Goal: Task Accomplishment & Management: Manage account settings

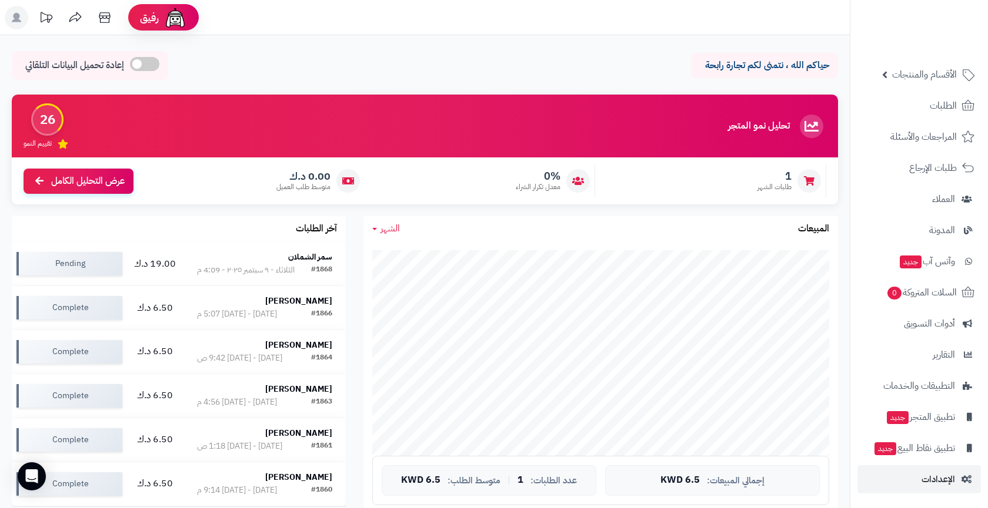
scroll to position [29, 0]
click at [955, 486] on link "الإعدادات" at bounding box center [918, 480] width 123 height 28
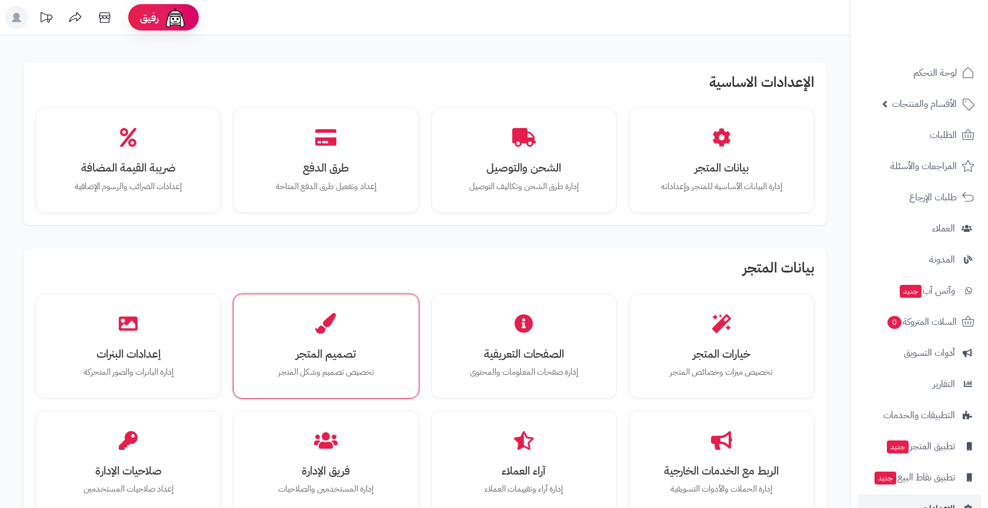
click at [360, 358] on h3 "تصميم المتجر" at bounding box center [325, 354] width 145 height 12
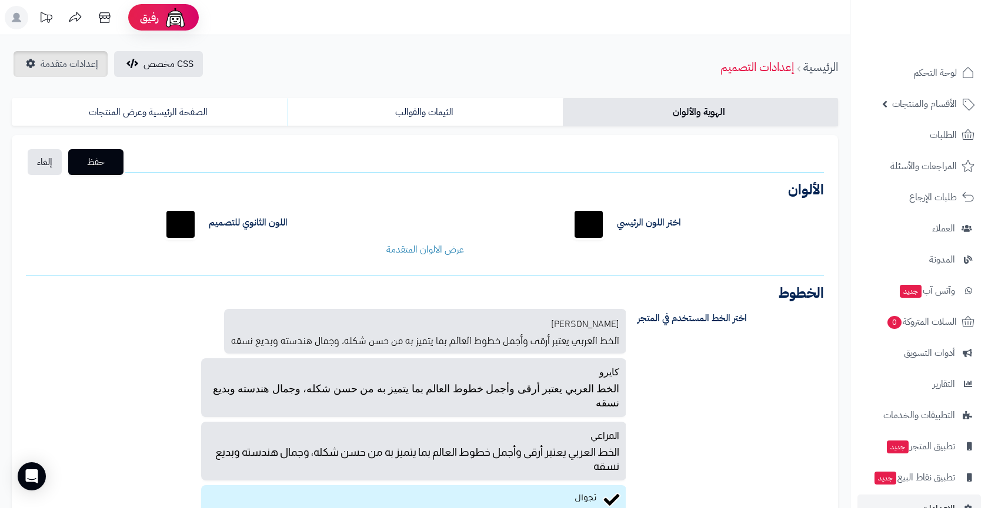
click at [86, 66] on span "إعدادات متقدمة" at bounding box center [70, 64] width 58 height 14
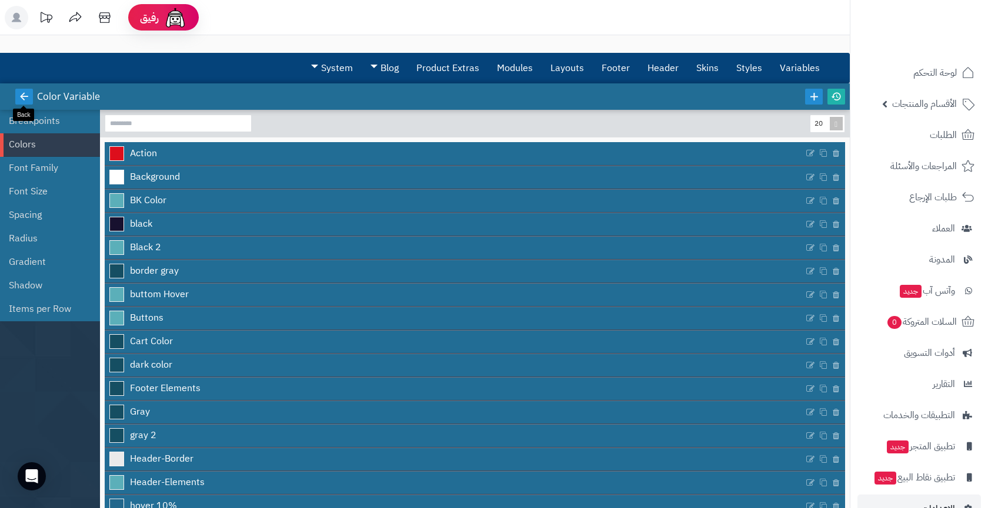
click at [25, 98] on icon at bounding box center [24, 96] width 11 height 11
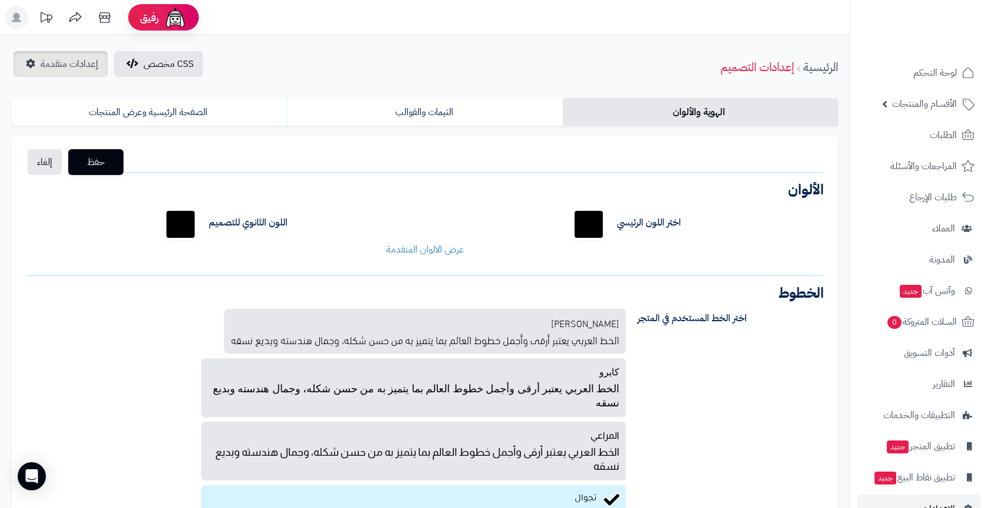
click at [62, 69] on span "إعدادات متقدمة" at bounding box center [70, 64] width 58 height 14
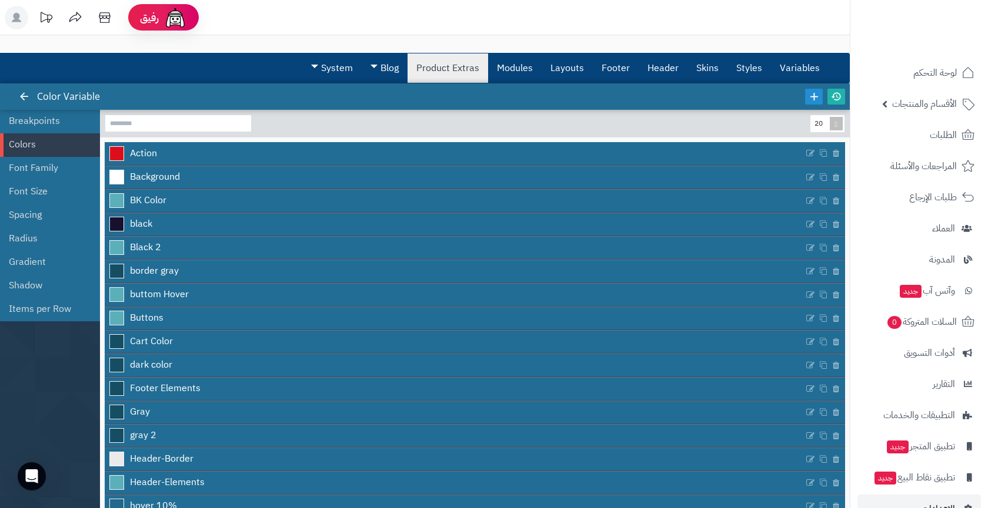
click at [452, 62] on link "Product Extras" at bounding box center [447, 67] width 81 height 29
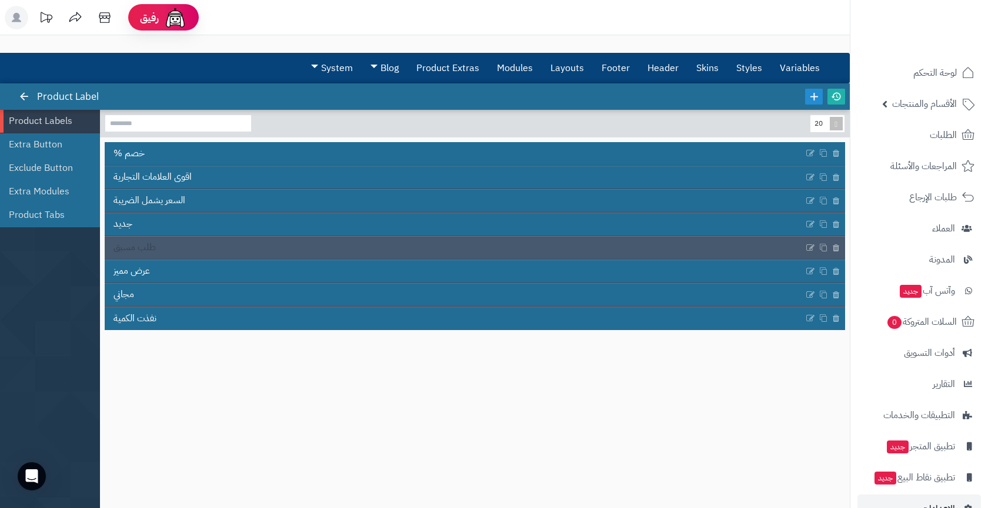
click at [156, 250] on link "طلب مسبق" at bounding box center [454, 248] width 699 height 22
click at [808, 248] on icon at bounding box center [809, 248] width 9 height 10
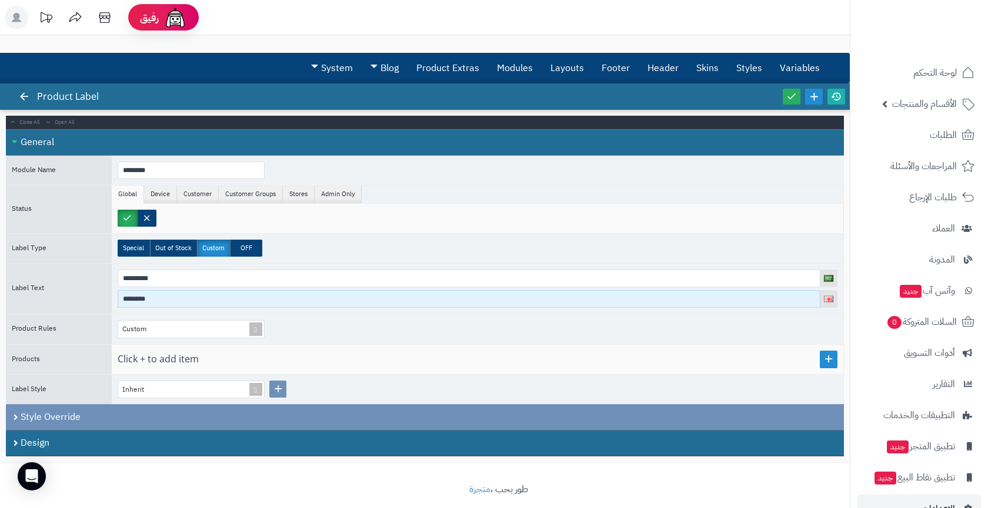
click at [186, 298] on input "********" at bounding box center [469, 299] width 702 height 18
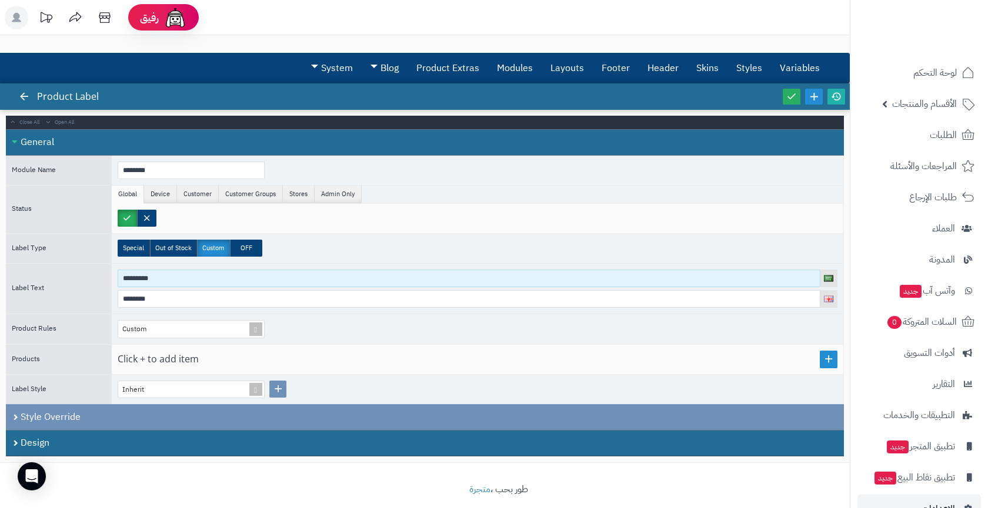
click at [192, 283] on input "*********" at bounding box center [469, 279] width 702 height 18
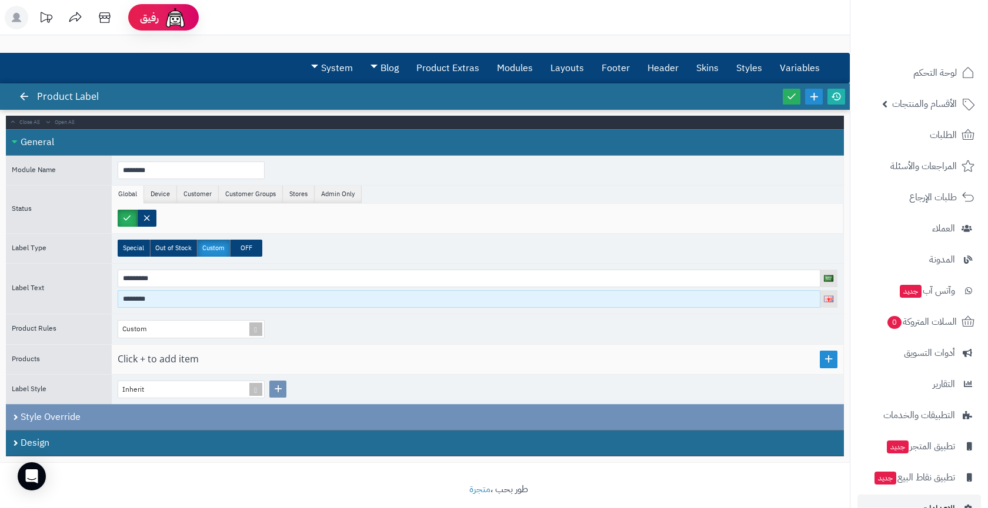
click at [144, 296] on input "********" at bounding box center [469, 299] width 702 height 18
paste input "*"
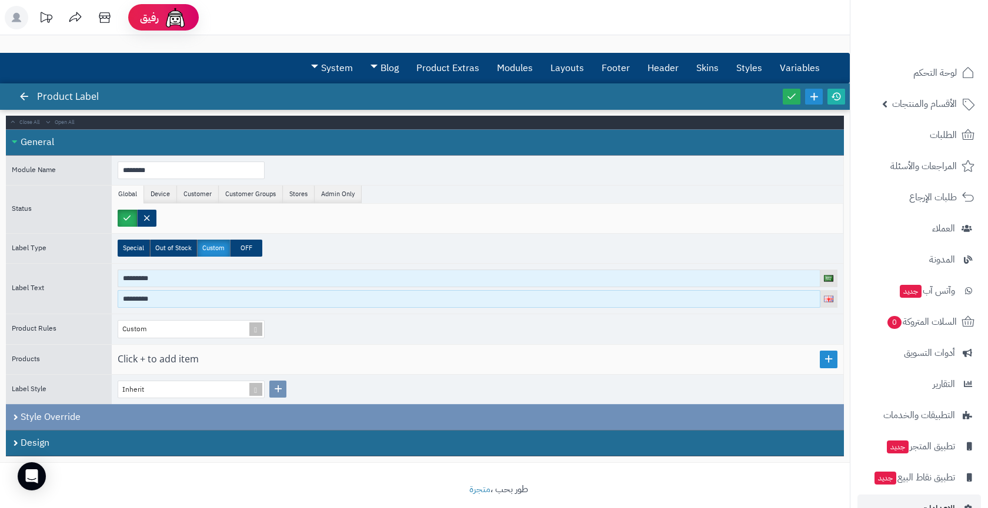
type input "*********"
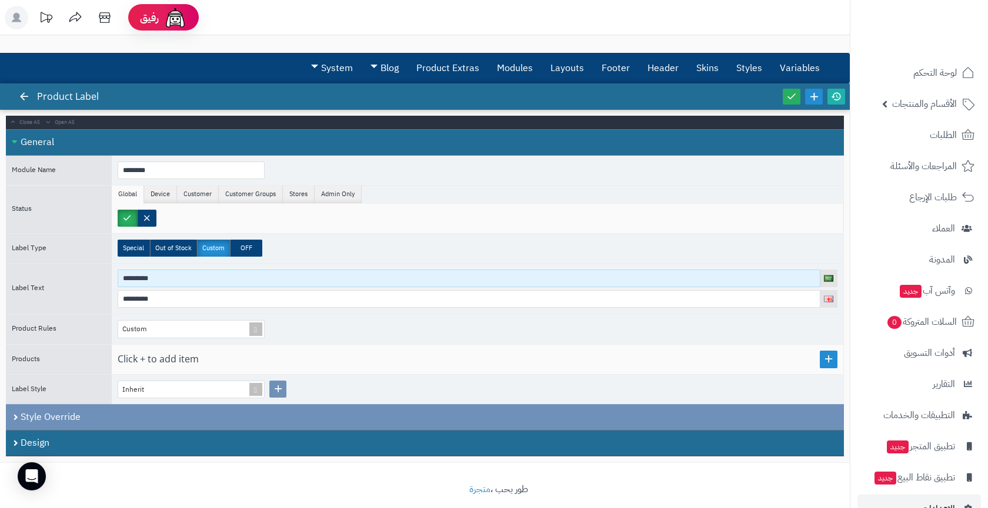
click at [149, 279] on input "*********" at bounding box center [469, 279] width 702 height 18
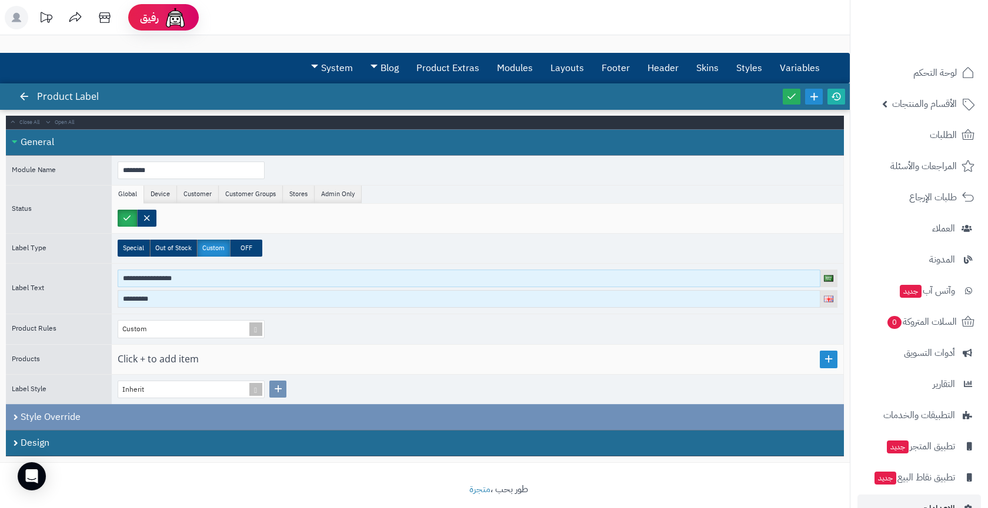
type input "**********"
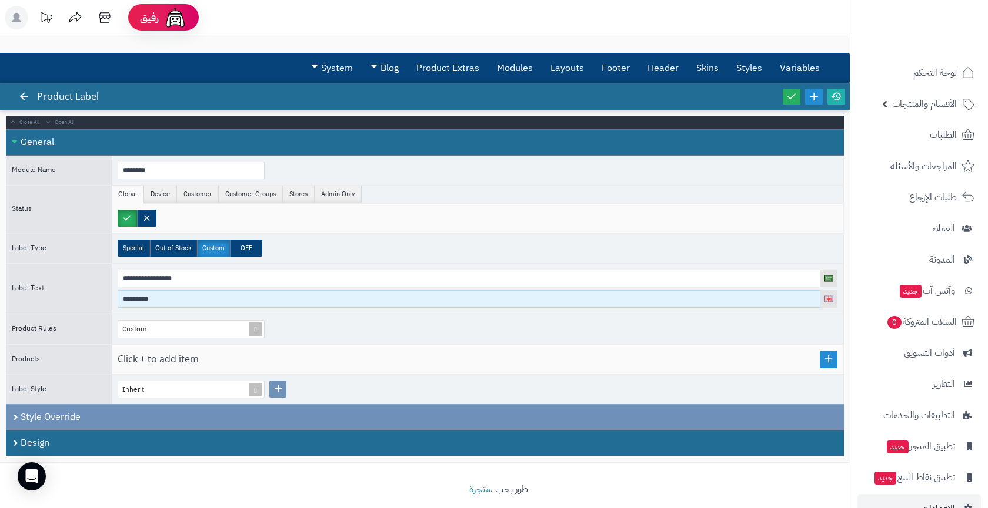
click at [160, 304] on input "*********" at bounding box center [469, 299] width 702 height 18
click at [137, 297] on input "*********" at bounding box center [469, 299] width 702 height 18
click at [135, 298] on input "*********" at bounding box center [469, 299] width 702 height 18
click at [184, 299] on input "*********" at bounding box center [469, 299] width 702 height 18
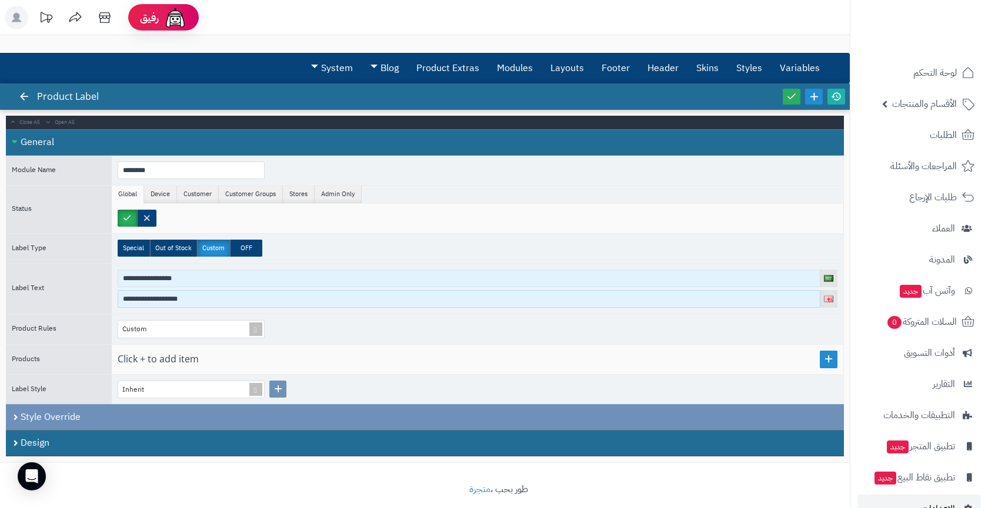
type input "**********"
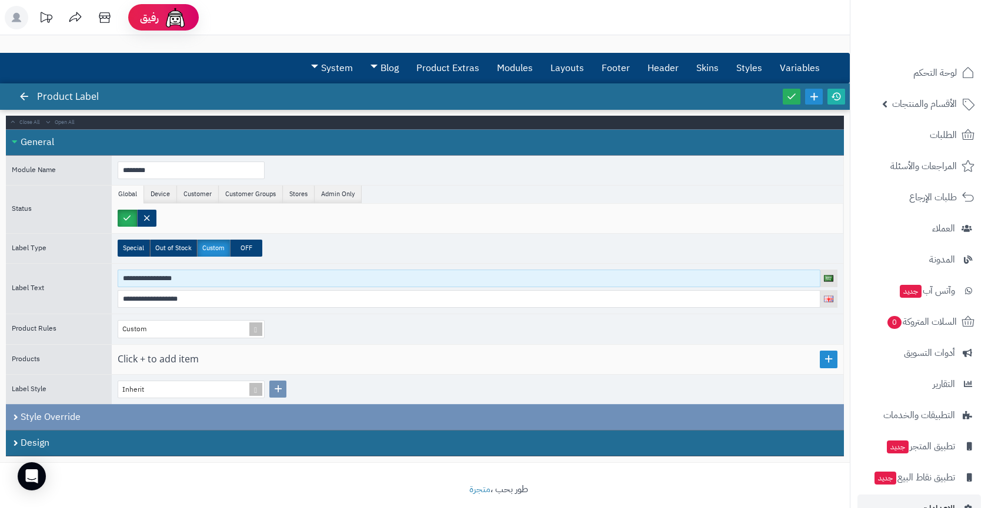
click at [134, 276] on input "**********" at bounding box center [469, 279] width 702 height 18
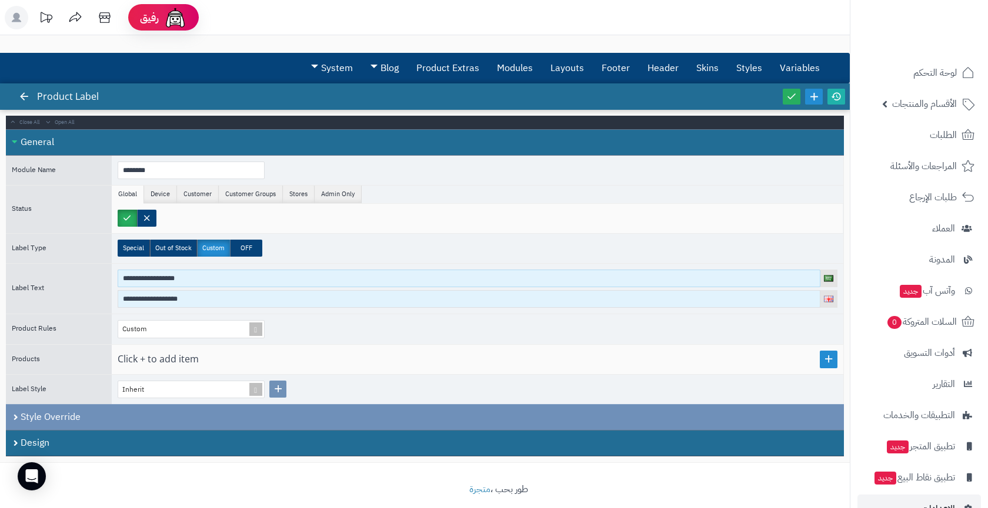
type input "**********"
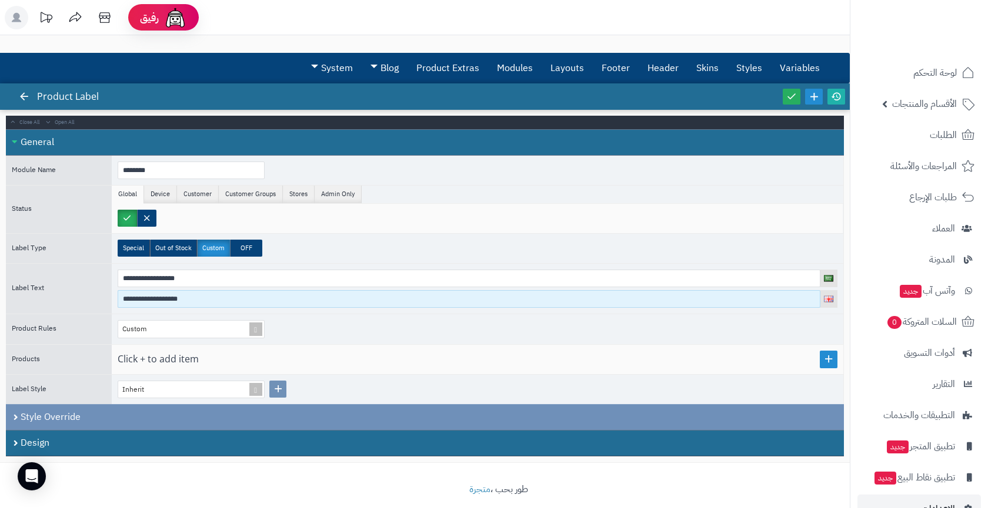
click at [175, 299] on input "**********" at bounding box center [469, 299] width 702 height 18
click at [165, 299] on input "**********" at bounding box center [469, 299] width 702 height 18
click at [181, 298] on input "**********" at bounding box center [469, 299] width 702 height 18
type input "**********"
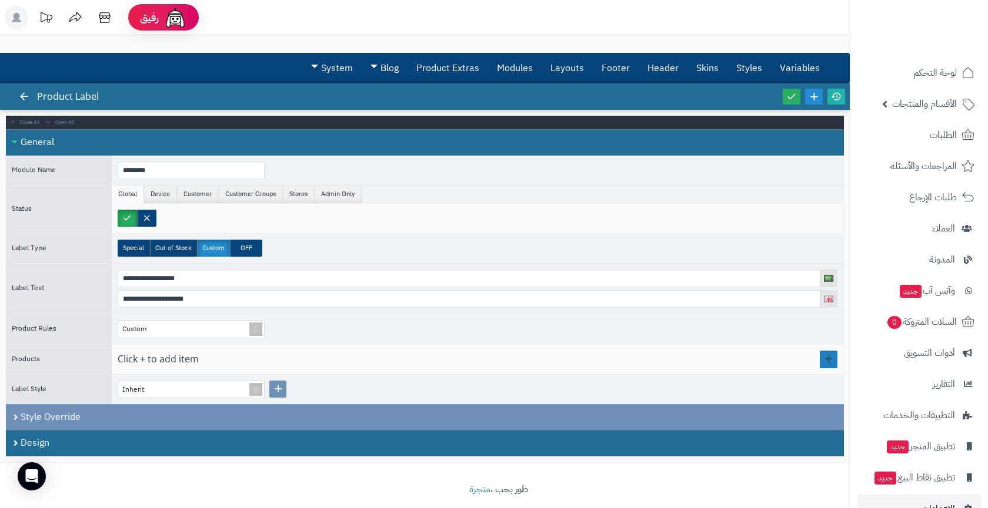
click at [828, 360] on link at bounding box center [828, 360] width 18 height 18
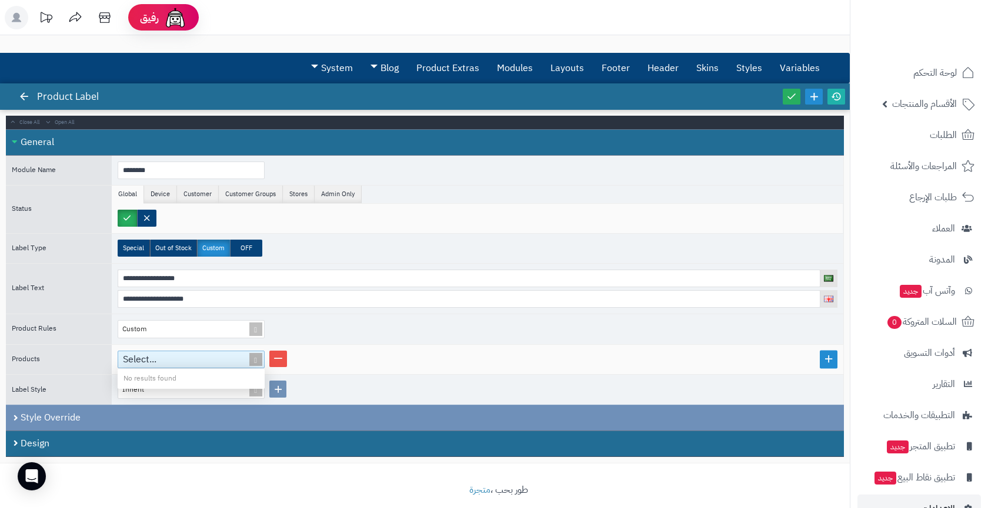
click at [253, 360] on span at bounding box center [255, 360] width 16 height 17
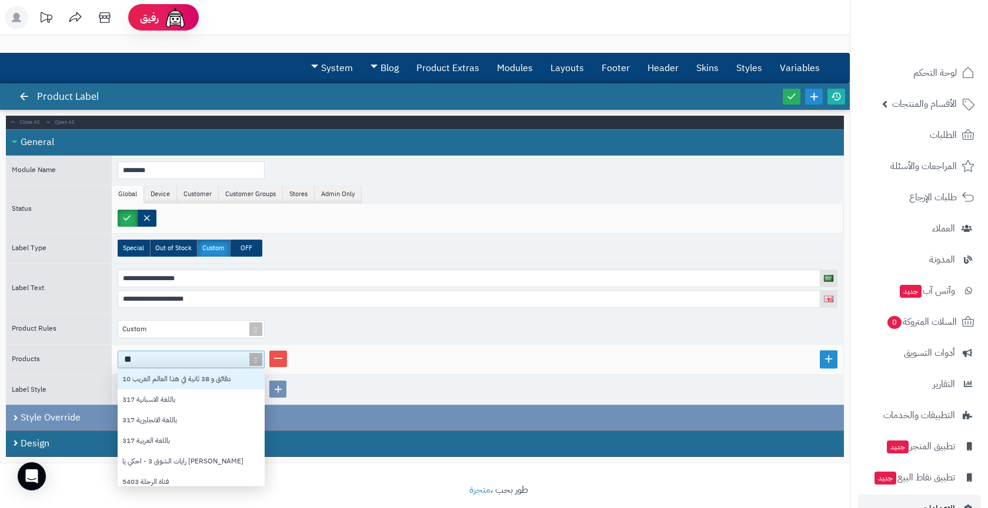
scroll to position [62, 147]
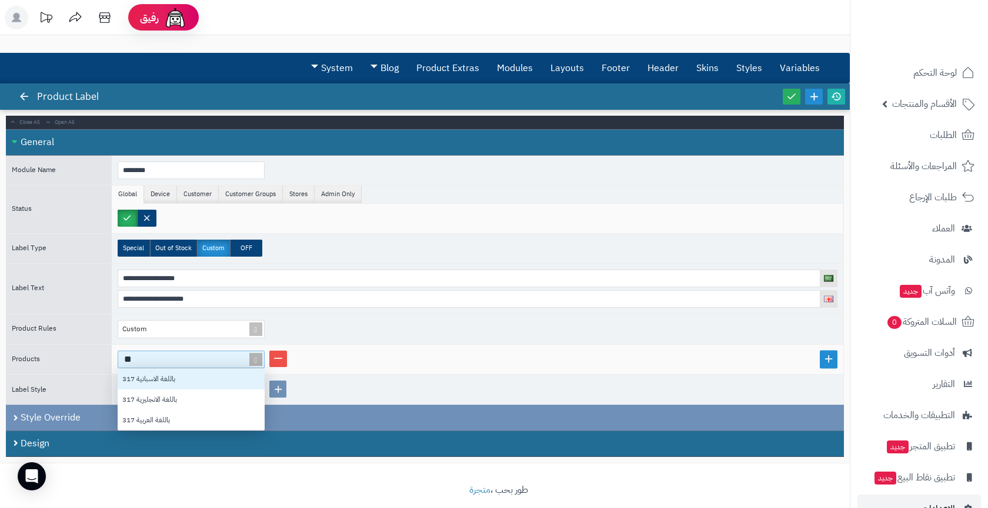
type input "***"
click at [196, 399] on div "317 باللغة الانجليزية" at bounding box center [191, 400] width 147 height 21
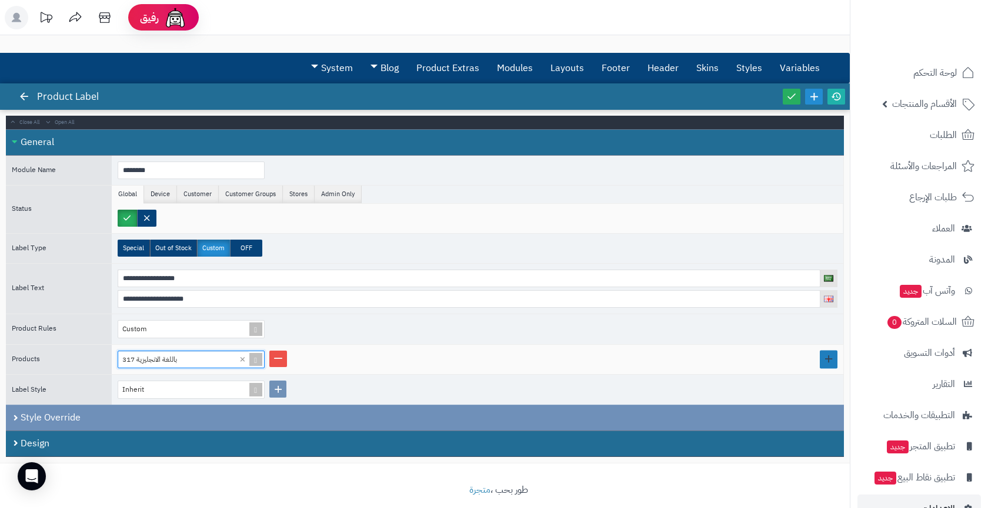
click at [824, 357] on link at bounding box center [828, 360] width 18 height 18
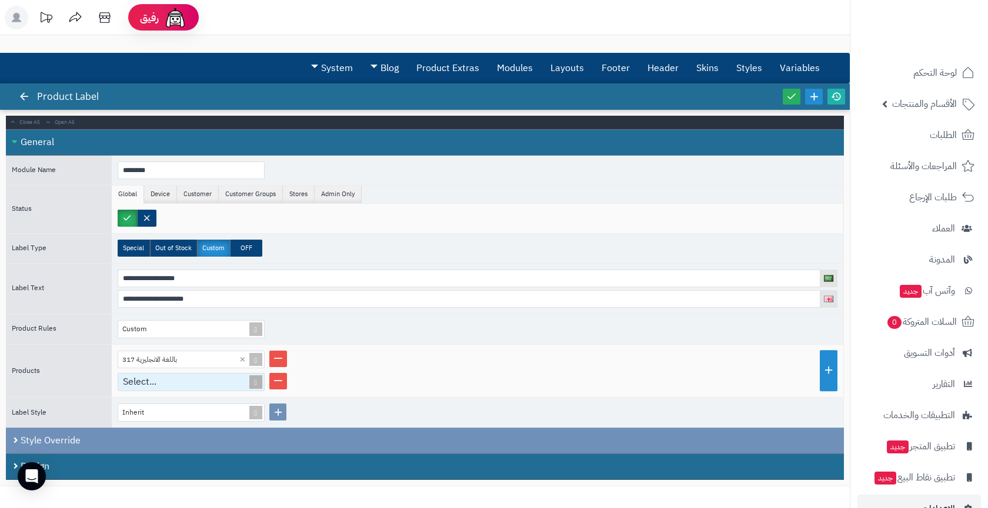
click at [207, 374] on div "Select..." at bounding box center [186, 382] width 136 height 17
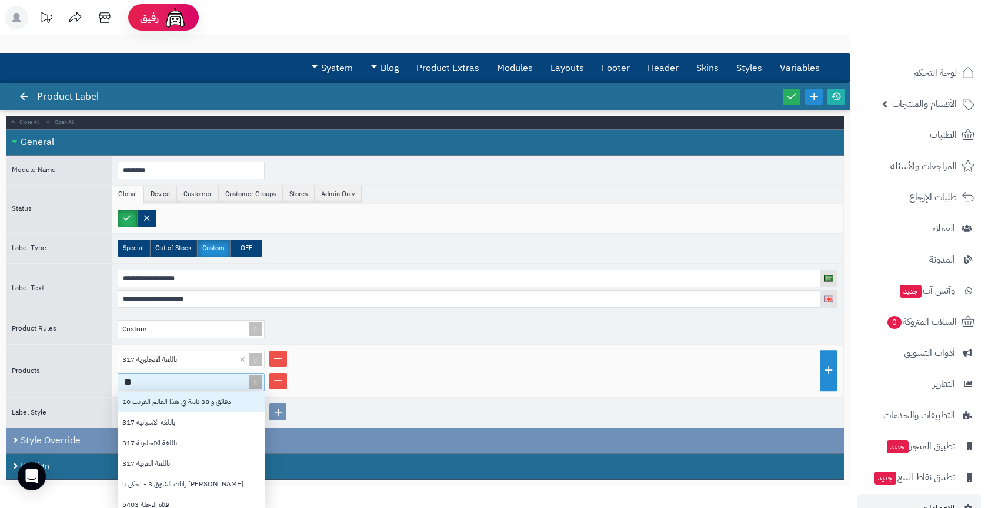
type input "***"
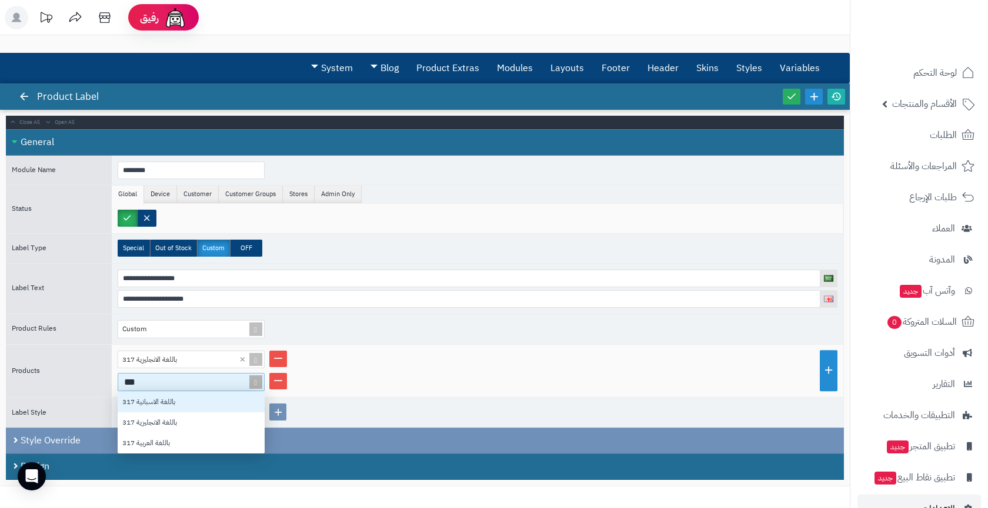
click at [198, 403] on div "317 باللغة الاسبانية" at bounding box center [191, 402] width 147 height 21
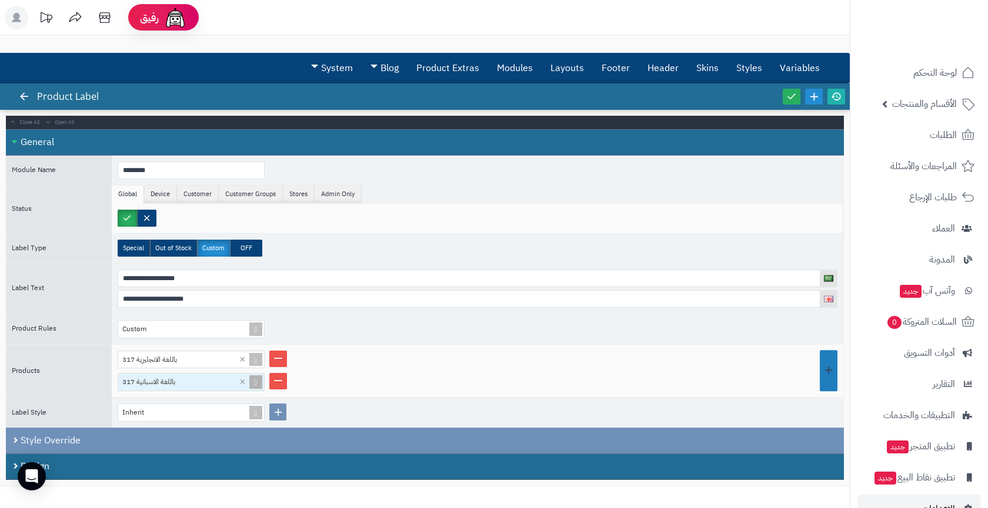
click at [822, 361] on link at bounding box center [828, 371] width 18 height 41
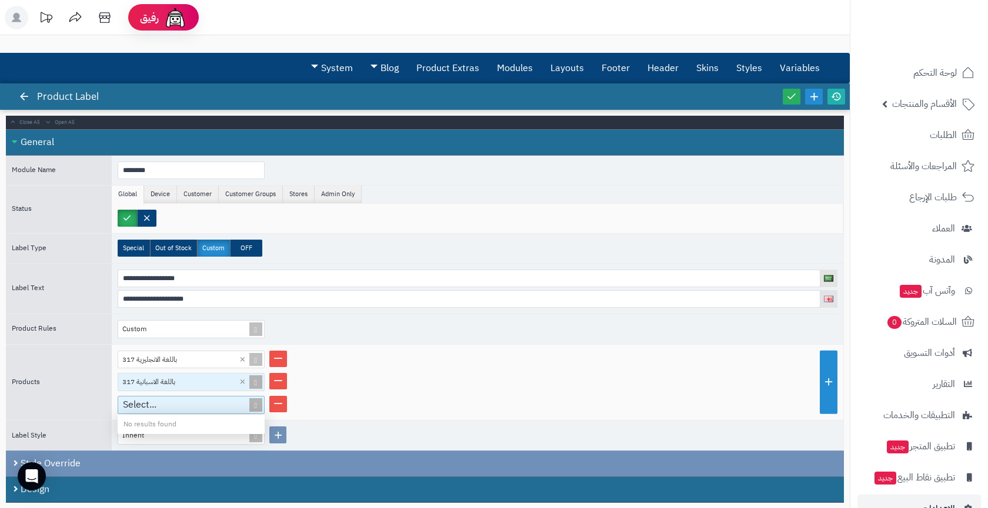
click at [132, 407] on div "Select..." at bounding box center [186, 405] width 136 height 17
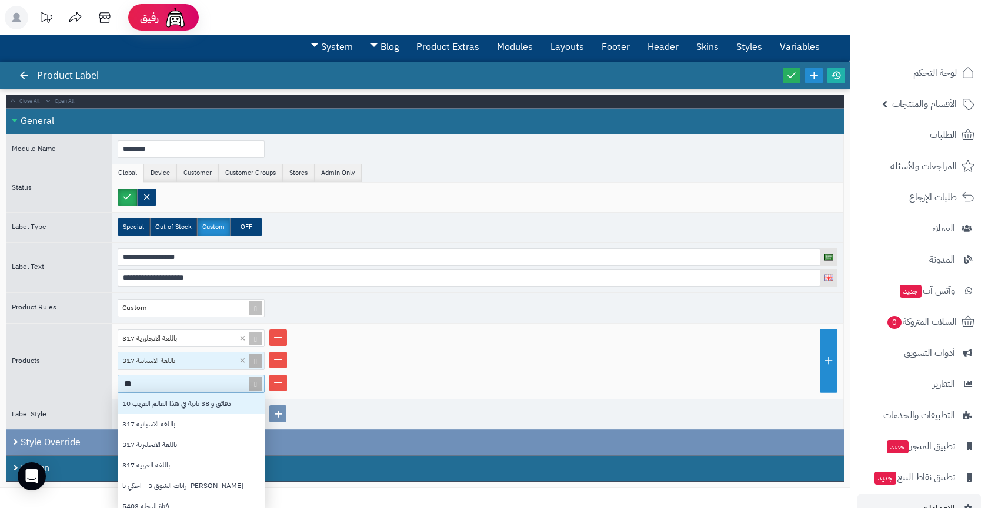
type input "***"
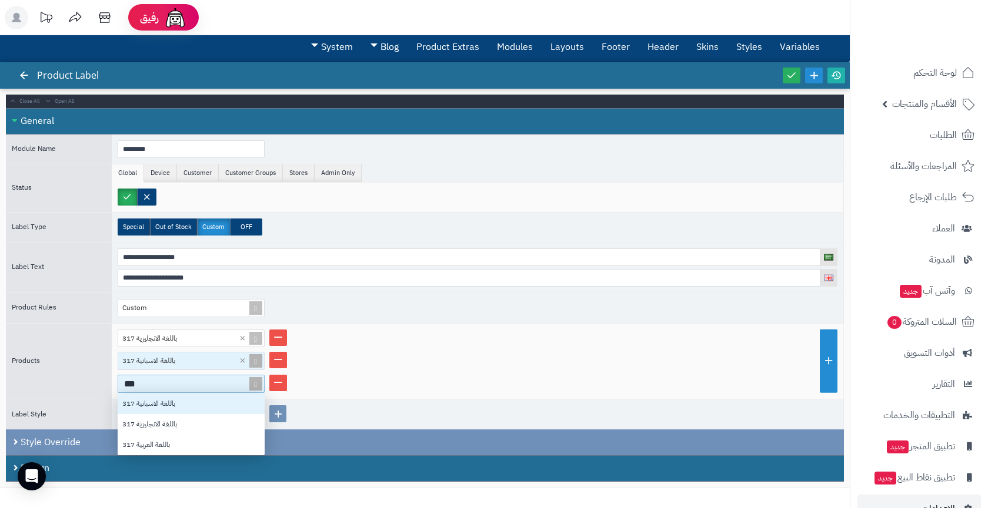
scroll to position [62, 147]
click at [144, 438] on div "317 باللغة العربية" at bounding box center [191, 445] width 147 height 21
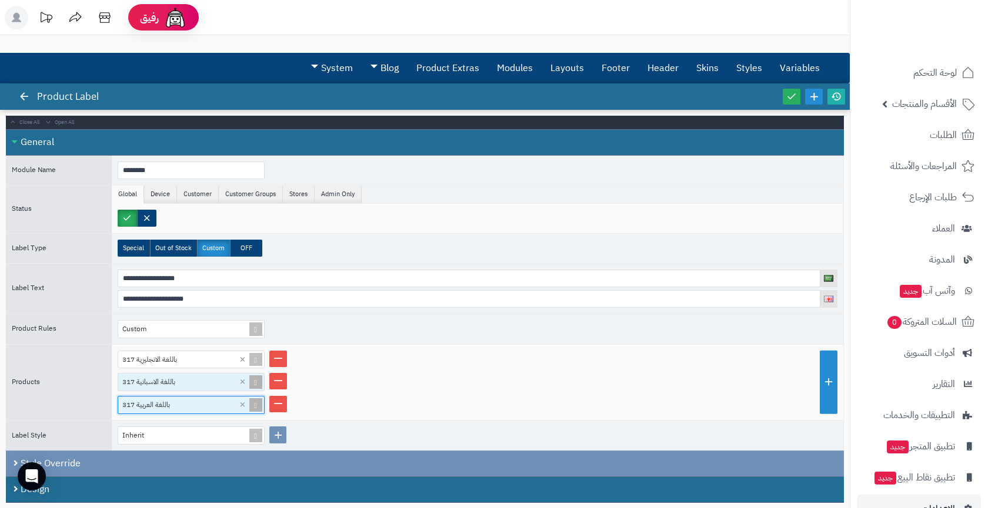
scroll to position [0, 0]
click at [785, 99] on link at bounding box center [791, 97] width 18 height 16
click at [792, 100] on icon at bounding box center [791, 96] width 11 height 11
click at [787, 91] on icon at bounding box center [791, 96] width 11 height 11
click at [933, 105] on span "الأقسام والمنتجات" at bounding box center [924, 104] width 65 height 16
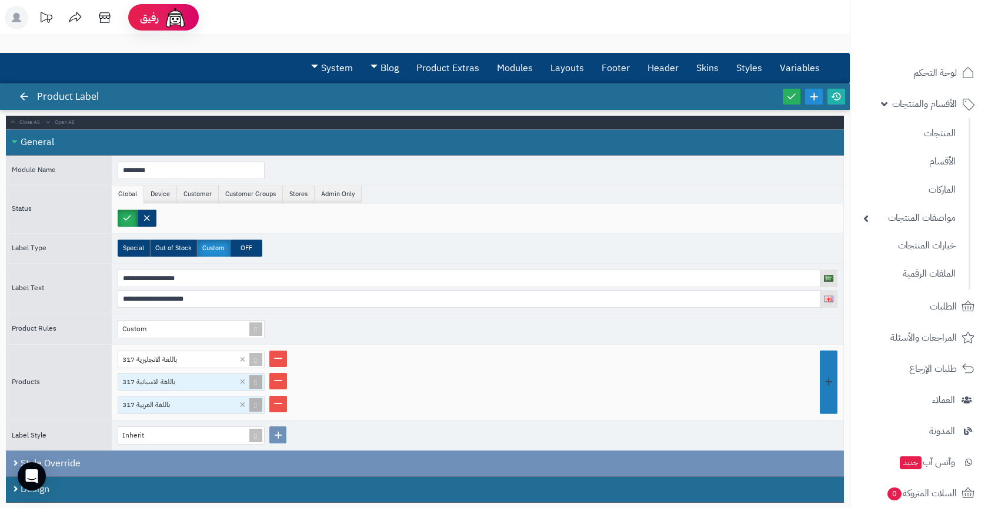
click at [825, 357] on link at bounding box center [828, 383] width 18 height 64
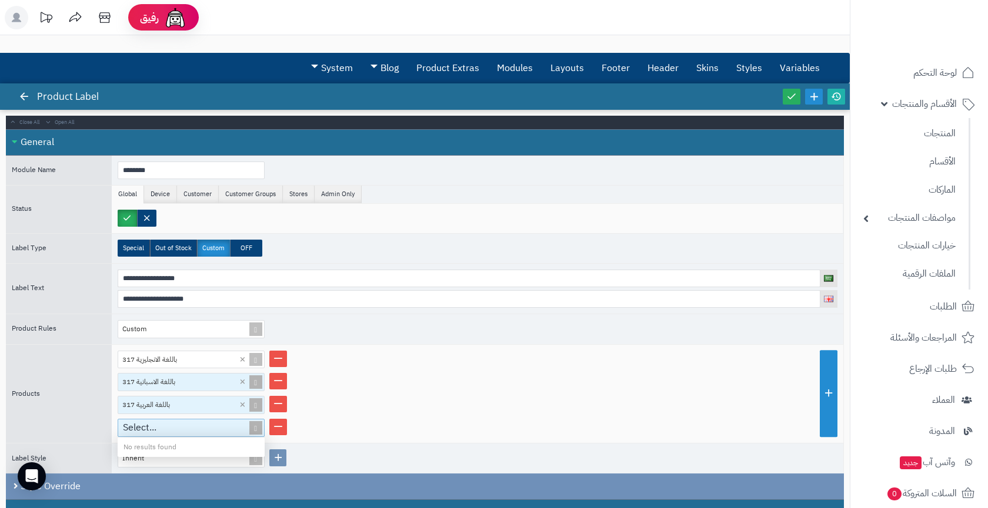
click at [240, 421] on div "Select..." at bounding box center [186, 428] width 136 height 17
type input "*"
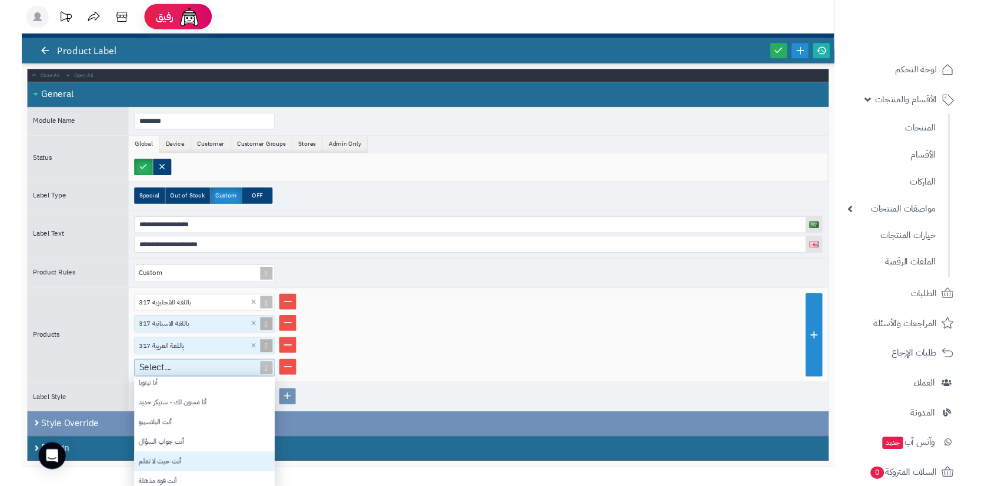
scroll to position [1671, 0]
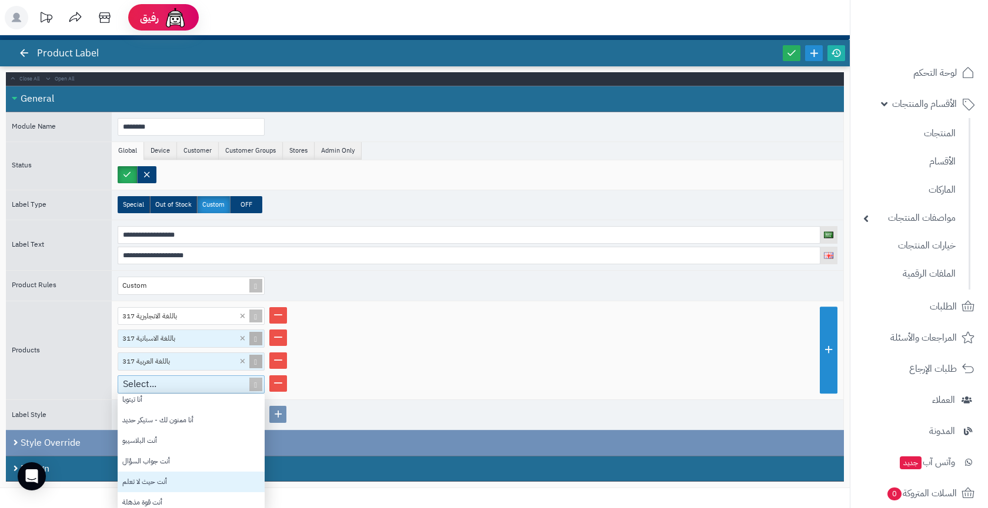
click at [179, 477] on div "أنت حيث لا تعلم" at bounding box center [191, 482] width 147 height 21
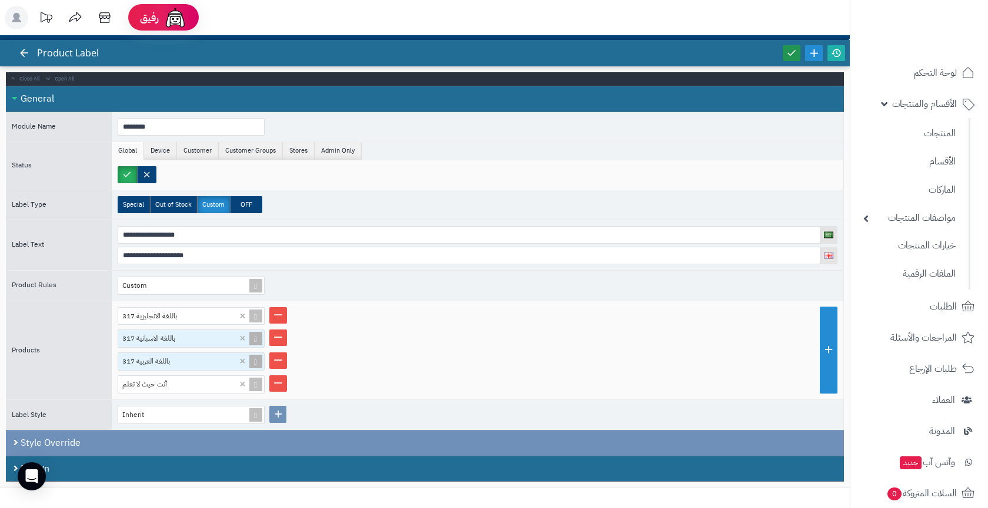
click at [792, 54] on icon at bounding box center [791, 53] width 11 height 11
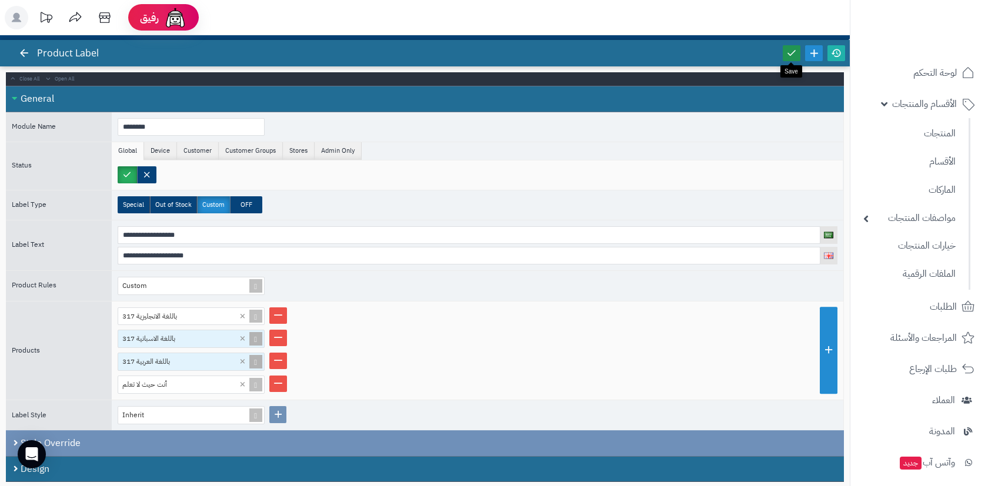
click at [794, 54] on icon at bounding box center [791, 53] width 11 height 11
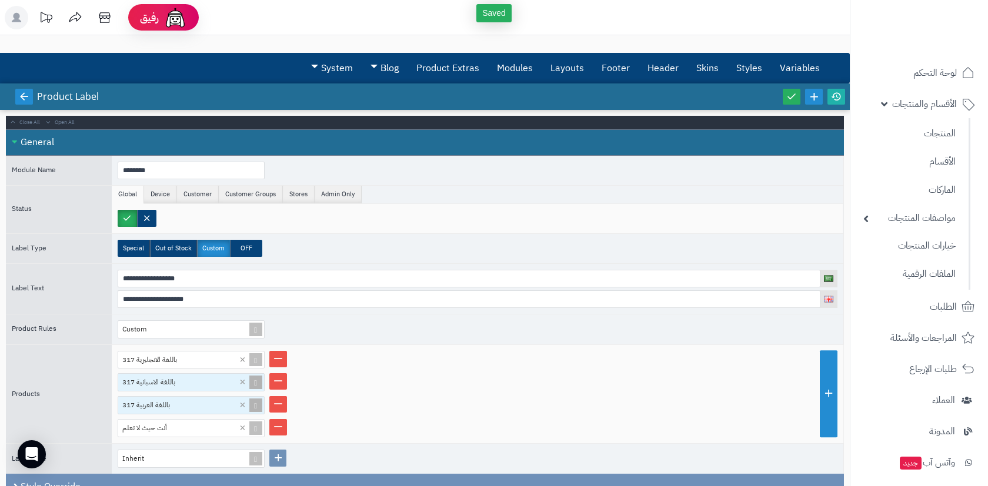
scroll to position [0, 0]
click at [24, 96] on icon at bounding box center [24, 96] width 11 height 11
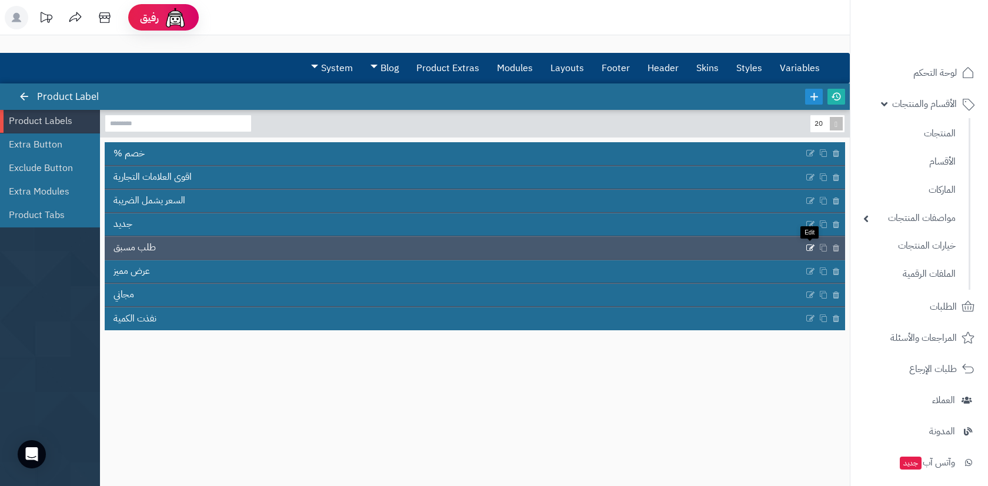
click at [808, 248] on icon at bounding box center [809, 248] width 9 height 10
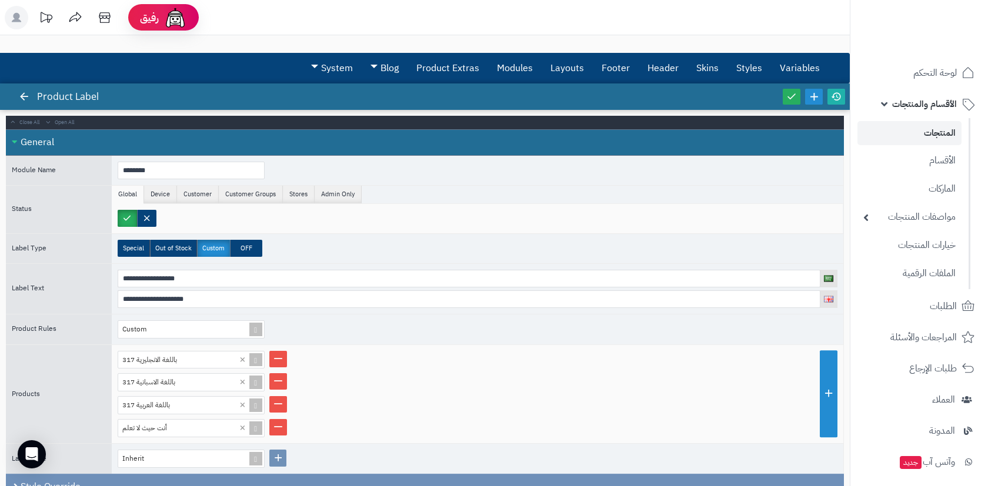
click at [933, 133] on link "المنتجات" at bounding box center [909, 133] width 104 height 24
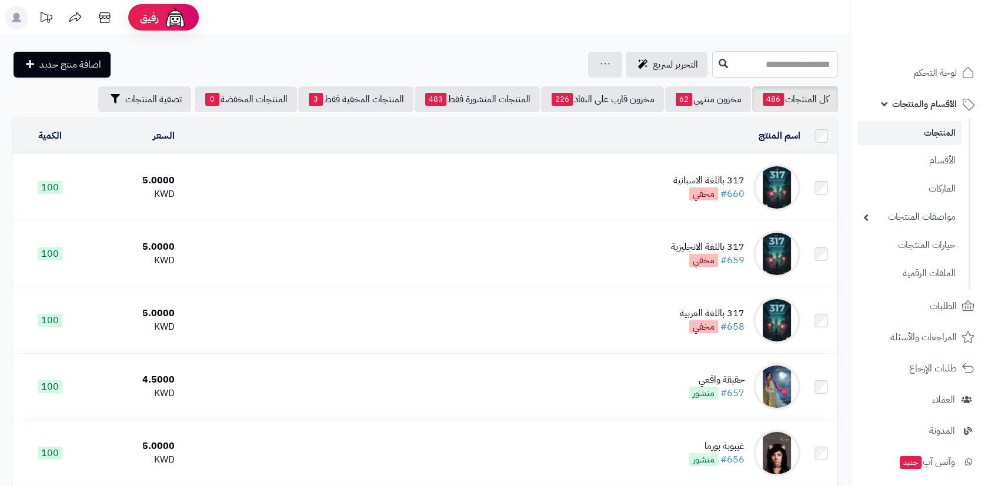
click at [712, 62] on input "text" at bounding box center [775, 64] width 126 height 26
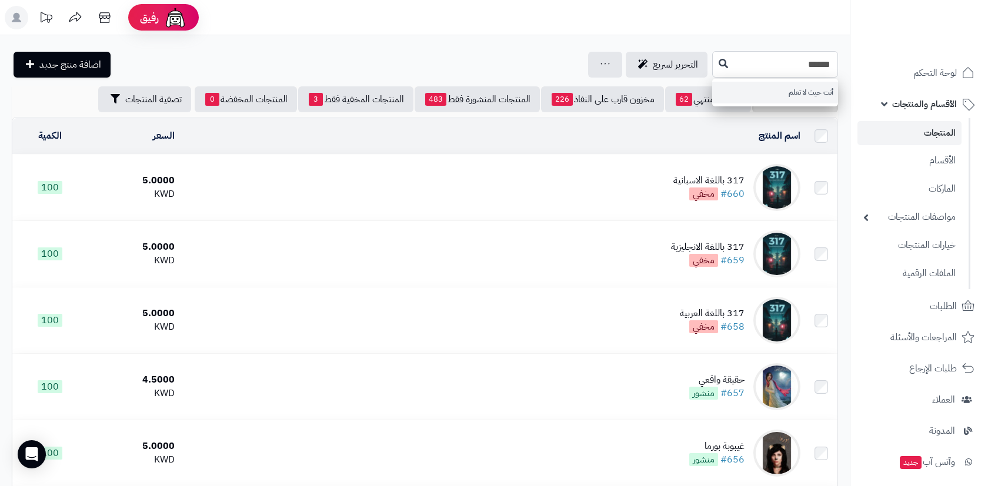
type input "******"
click at [713, 85] on link "أنت حيث لا تعلم" at bounding box center [775, 93] width 126 height 22
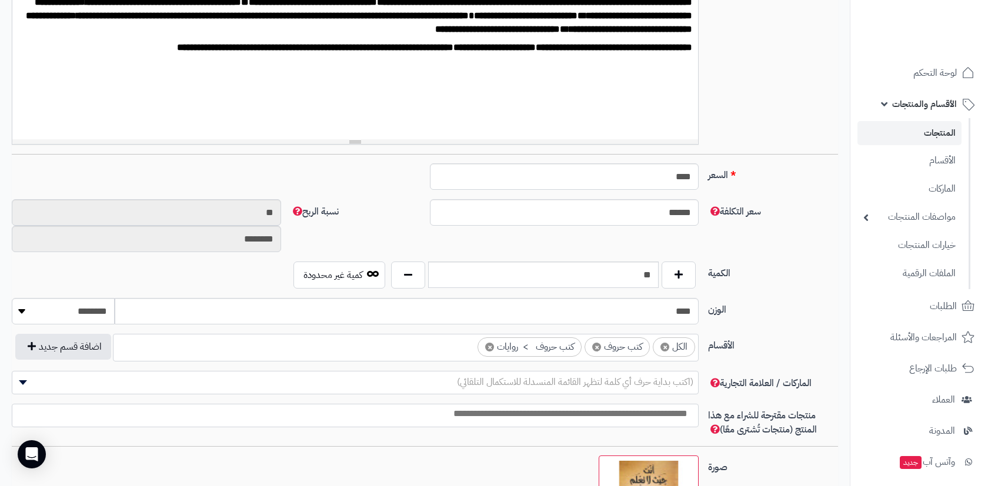
scroll to position [376, -1]
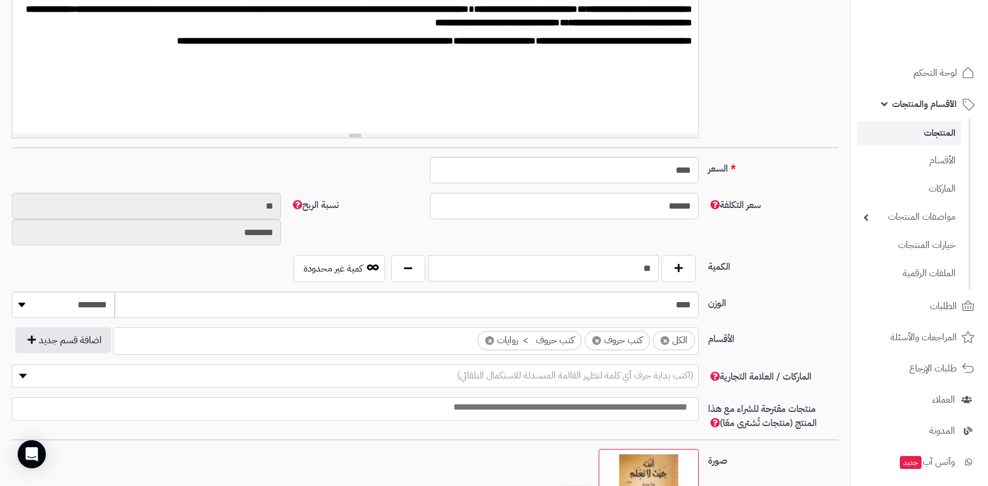
click at [642, 265] on input "**" at bounding box center [543, 268] width 230 height 26
type input "*"
click at [381, 223] on div "سعر التكلفة ****** نسبة الربح ** ********" at bounding box center [424, 224] width 835 height 62
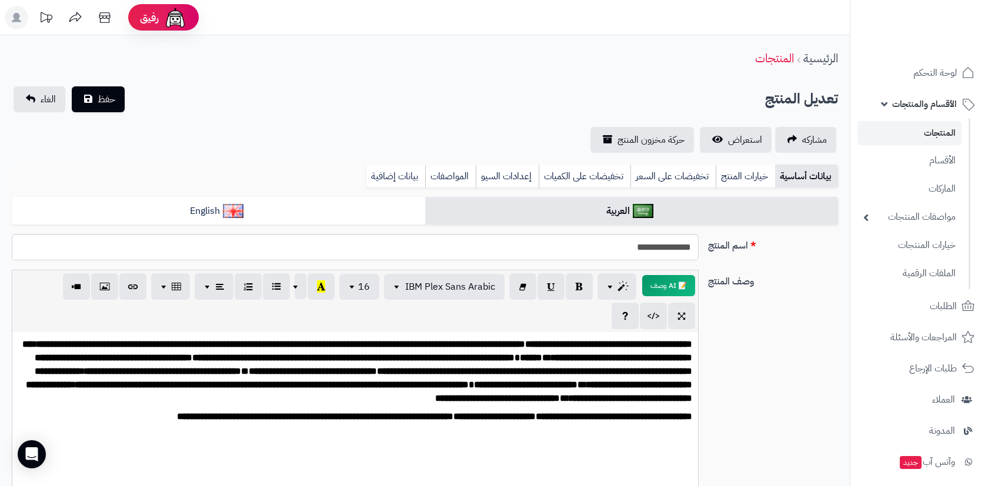
scroll to position [0, -1]
click at [385, 168] on link "بيانات إضافية" at bounding box center [395, 177] width 59 height 24
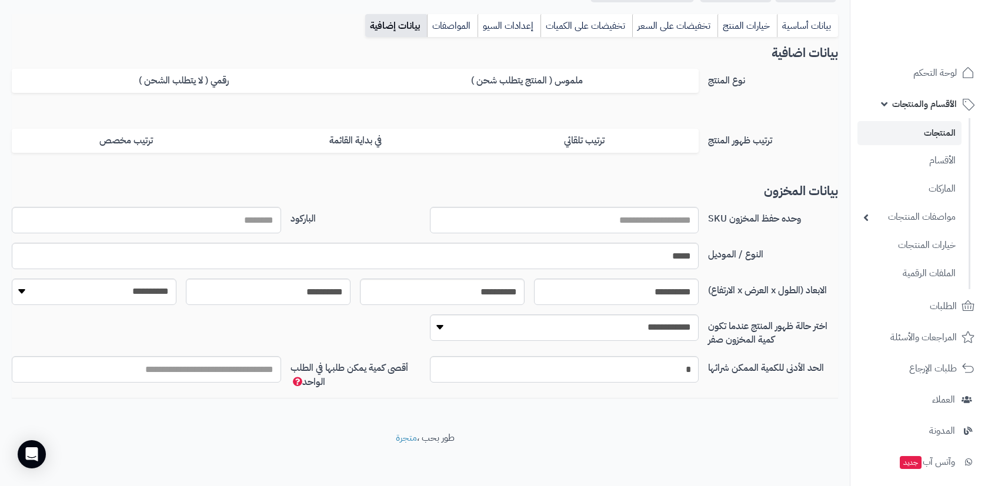
scroll to position [150, -1]
select select "*"
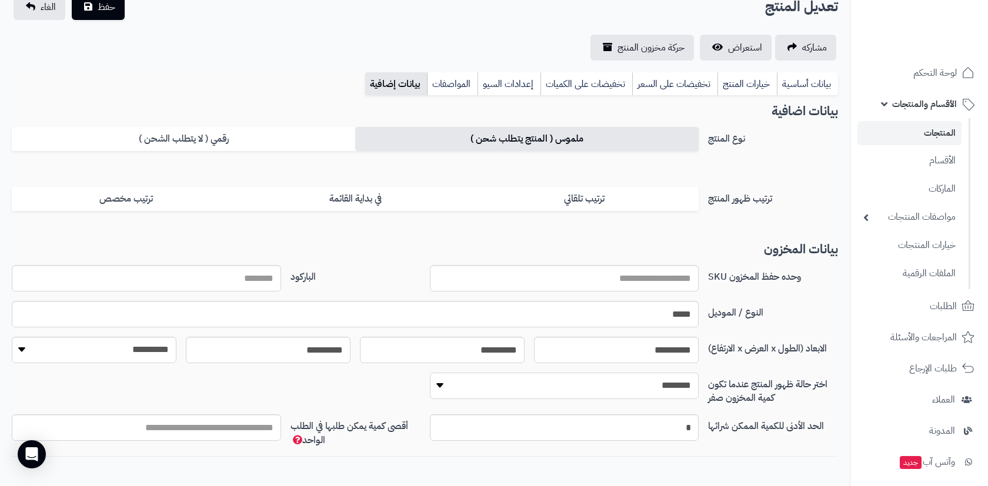
scroll to position [61, -1]
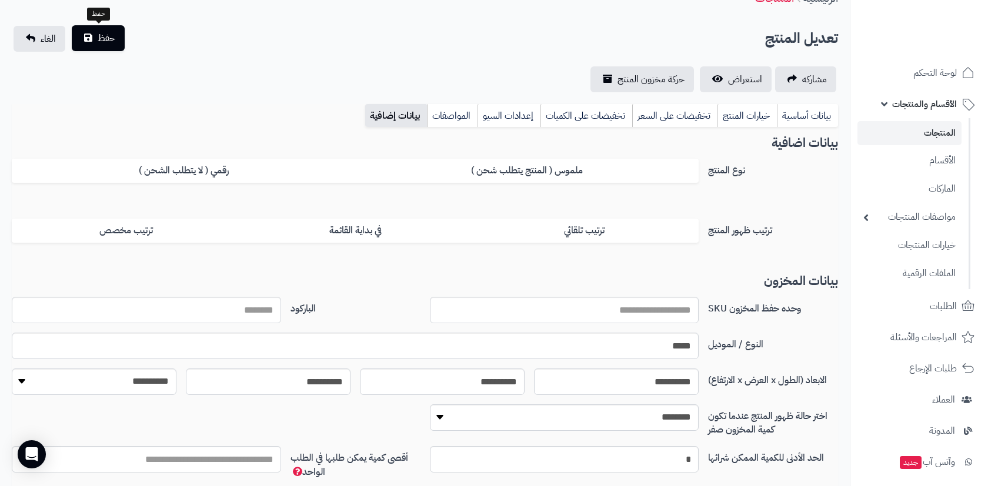
click at [119, 47] on button "حفظ" at bounding box center [98, 38] width 53 height 26
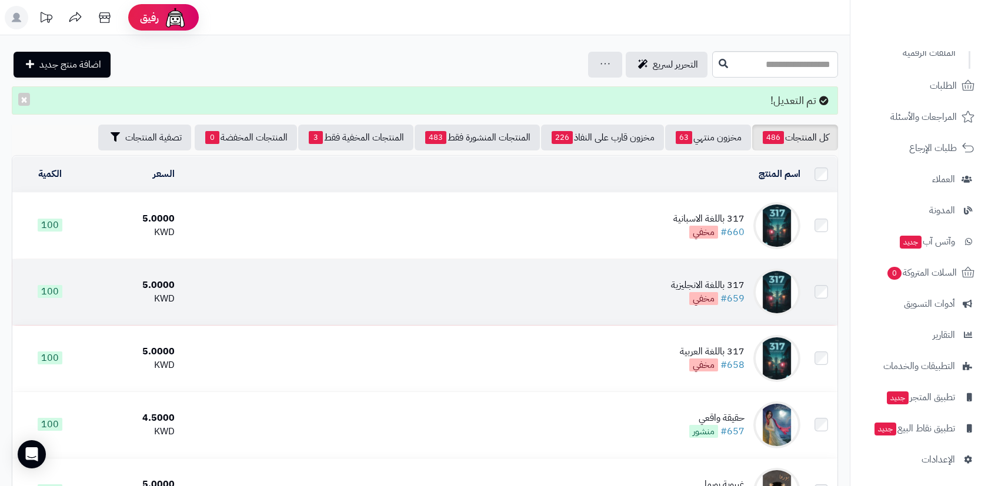
scroll to position [220, 0]
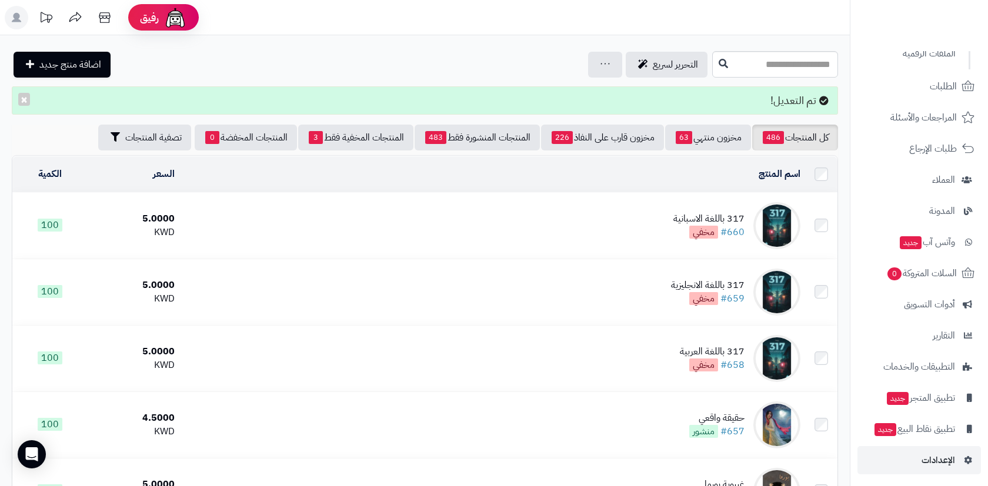
click at [932, 453] on span "الإعدادات" at bounding box center [938, 460] width 34 height 16
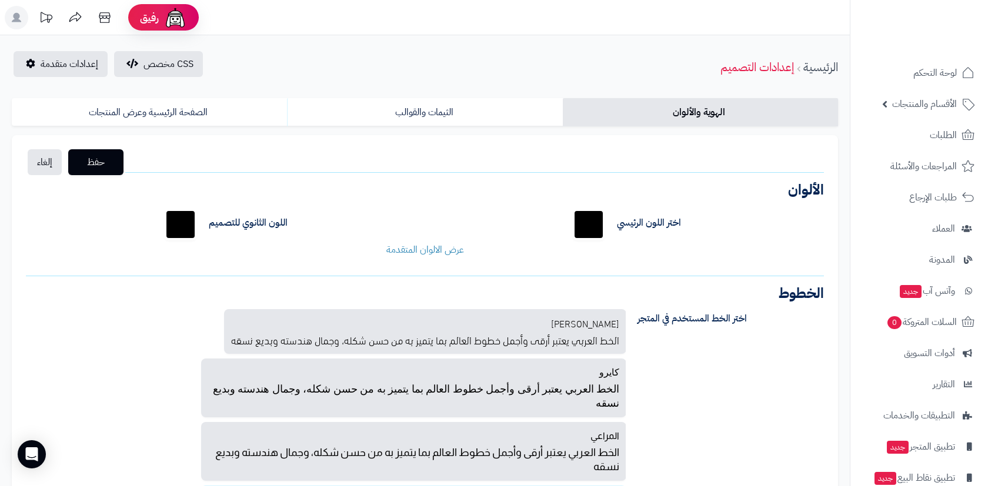
scroll to position [10, 0]
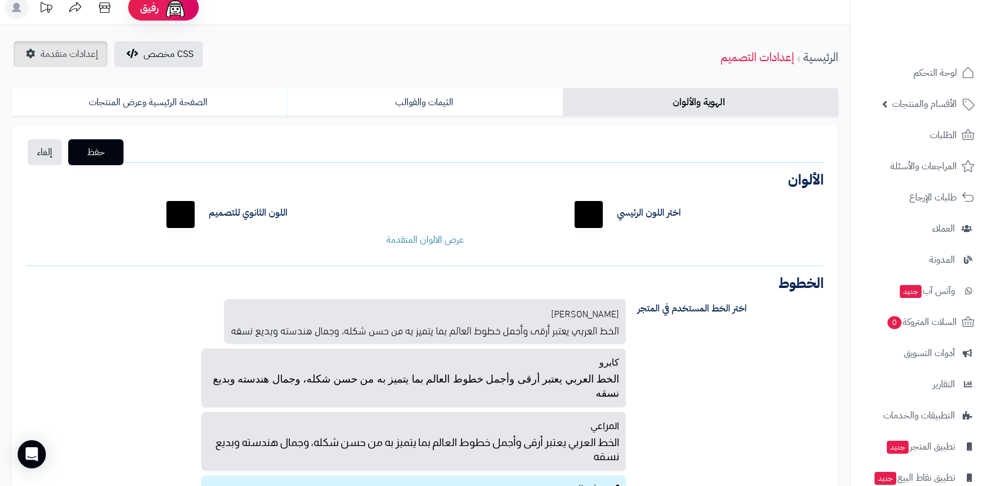
click at [77, 59] on span "إعدادات متقدمة" at bounding box center [70, 54] width 58 height 14
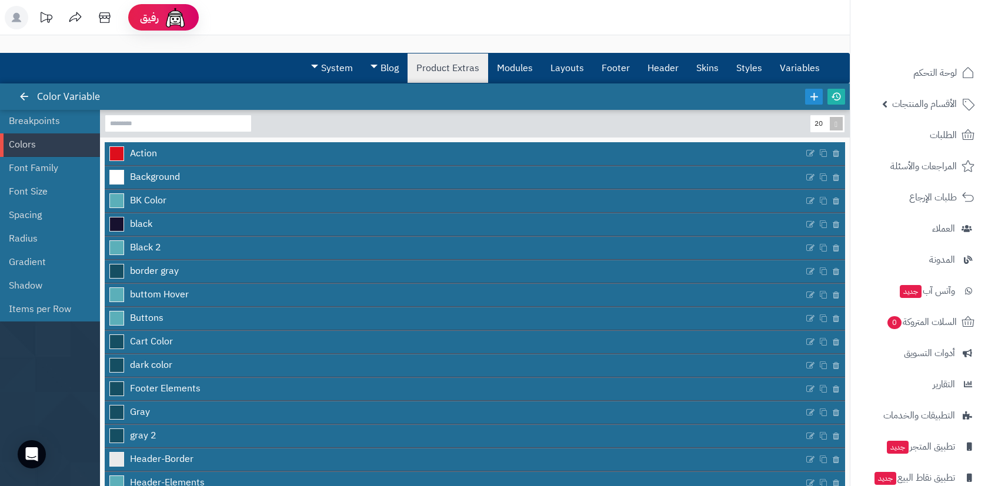
click at [446, 73] on link "Product Extras" at bounding box center [447, 67] width 81 height 29
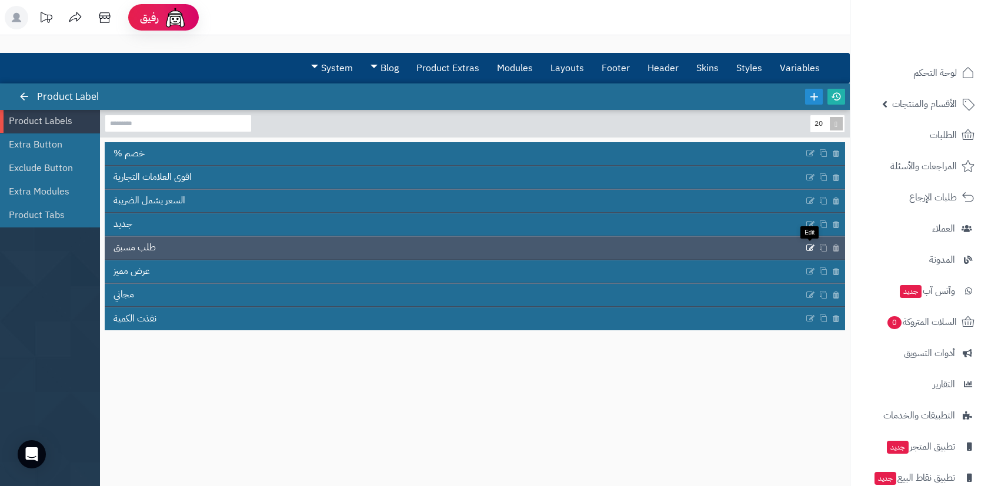
click at [812, 248] on icon at bounding box center [809, 248] width 9 height 10
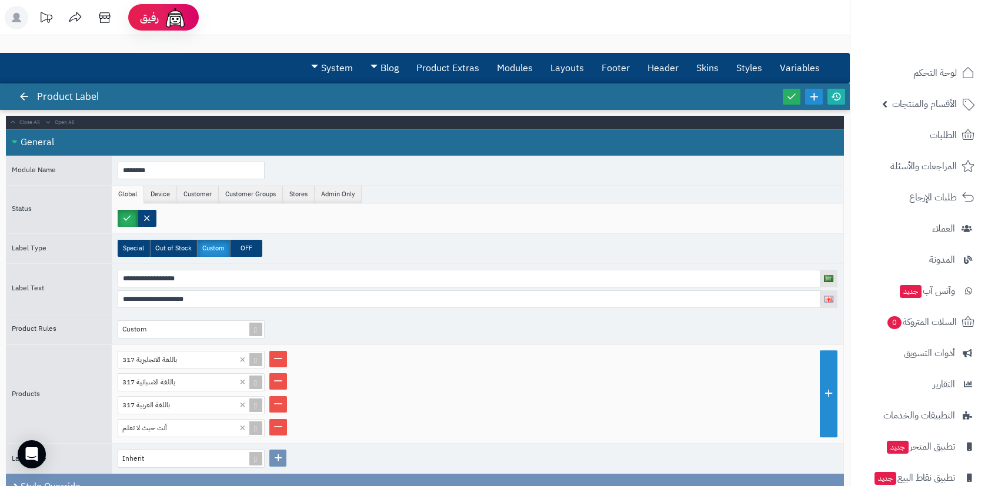
scroll to position [65, 0]
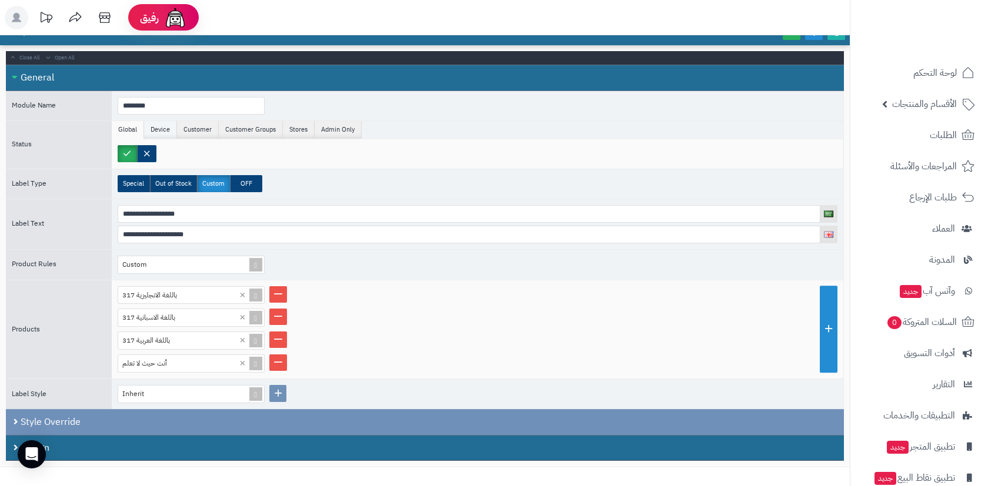
click at [165, 134] on li "Device" at bounding box center [160, 130] width 33 height 18
click at [195, 130] on li "Customer" at bounding box center [198, 130] width 42 height 18
click at [240, 128] on li "Customer Groups" at bounding box center [251, 130] width 64 height 18
click at [295, 128] on li "Stores" at bounding box center [299, 130] width 32 height 18
click at [330, 128] on li "Admin Only" at bounding box center [337, 130] width 47 height 18
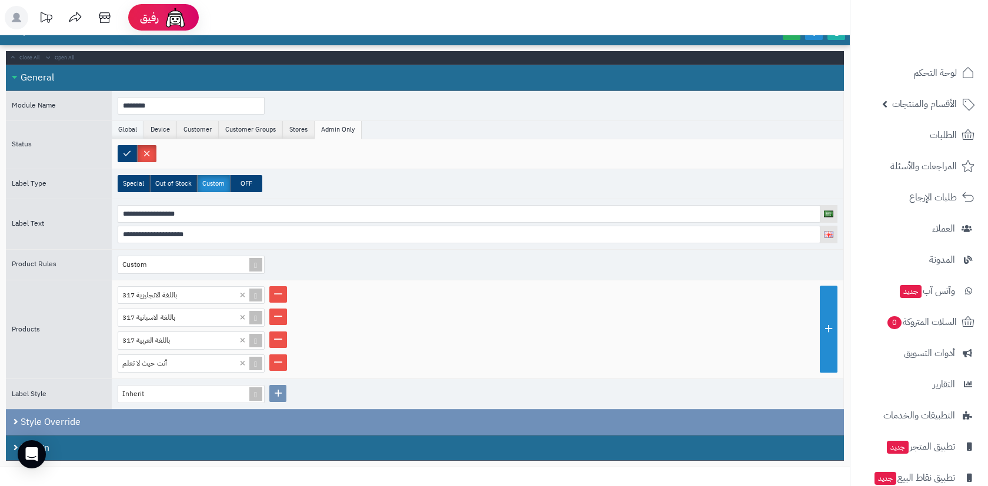
click at [134, 124] on li "Global" at bounding box center [128, 130] width 32 height 18
click at [152, 124] on li "Device" at bounding box center [160, 130] width 33 height 18
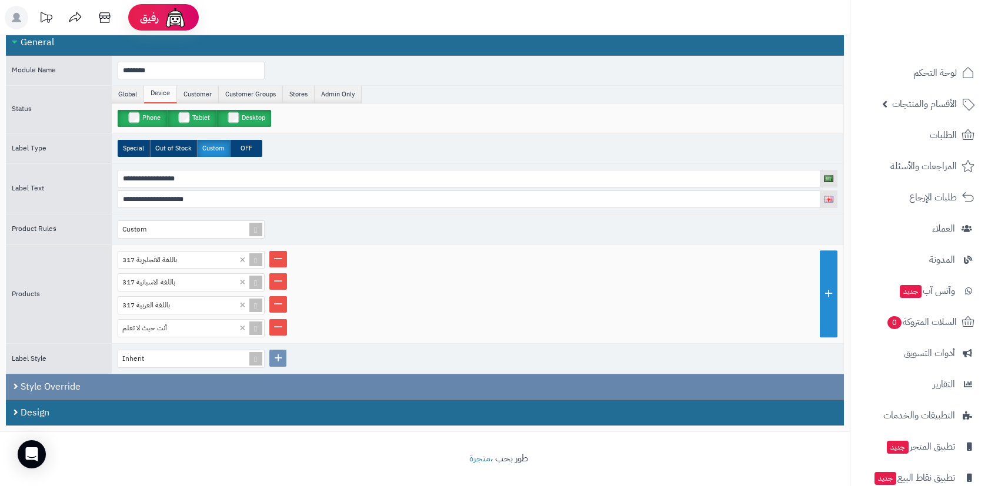
scroll to position [99, 0]
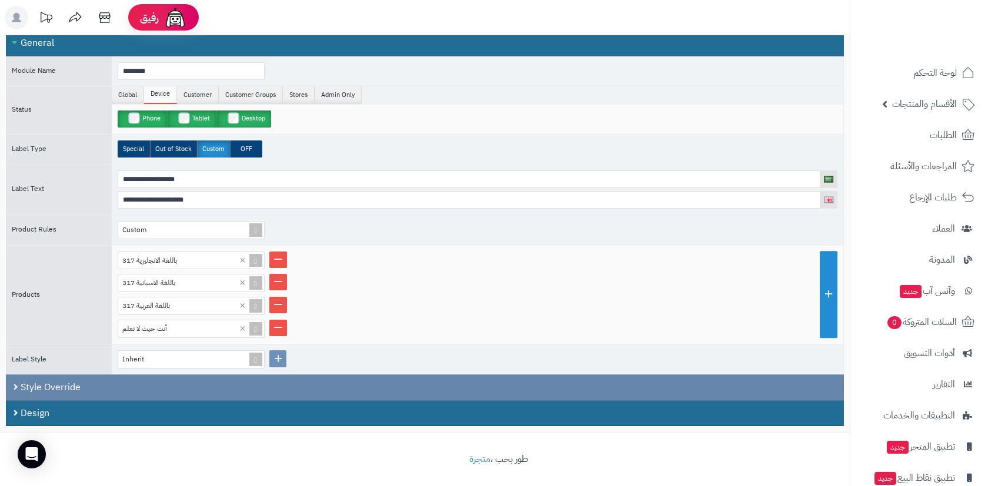
click at [15, 382] on div "Style Override" at bounding box center [425, 387] width 838 height 26
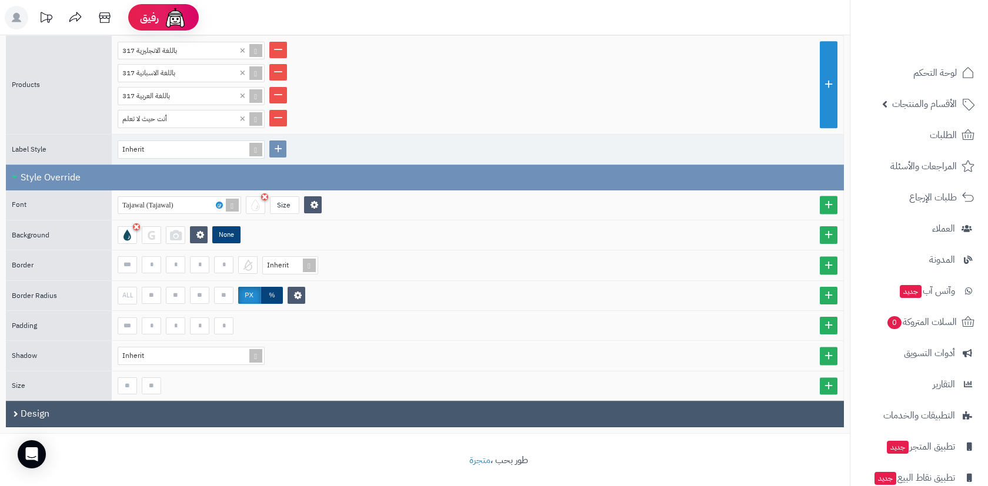
scroll to position [309, 0]
click at [19, 409] on div "Design" at bounding box center [425, 414] width 838 height 26
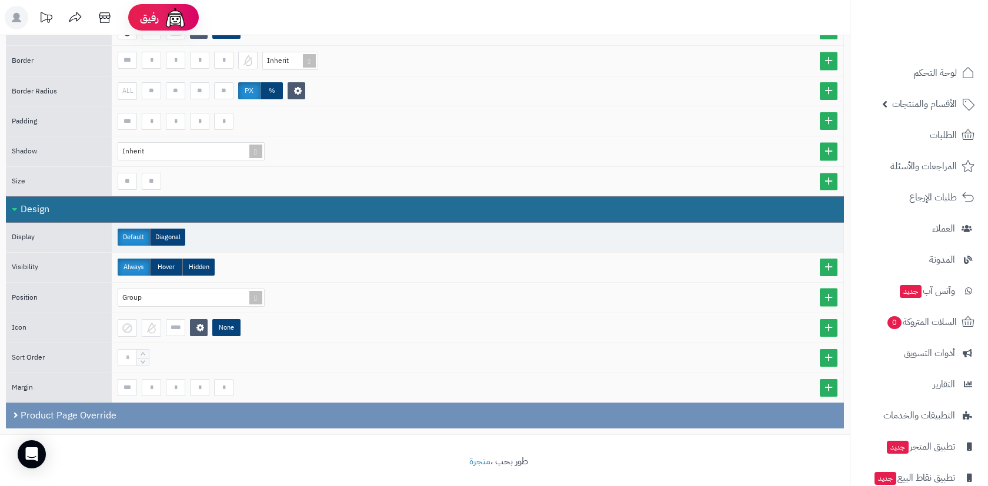
scroll to position [513, 0]
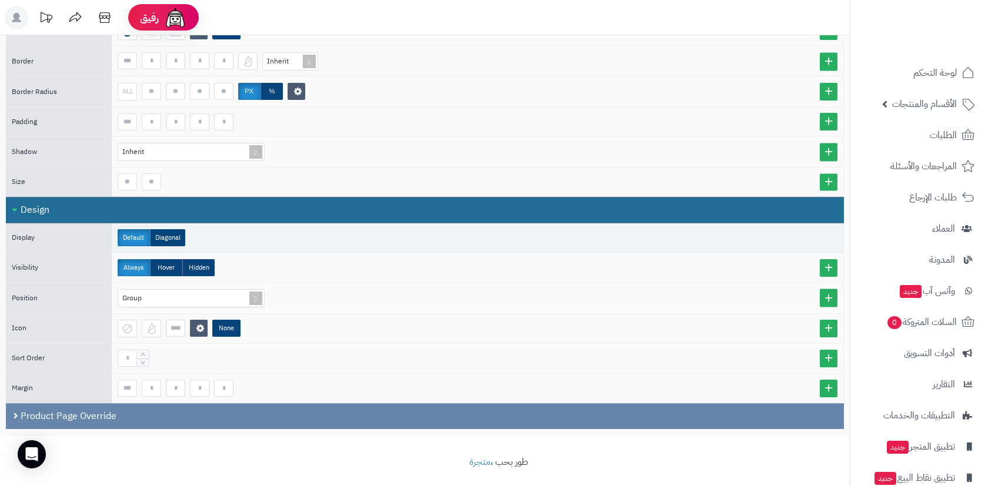
click at [169, 410] on div "Product Page Override" at bounding box center [425, 416] width 838 height 26
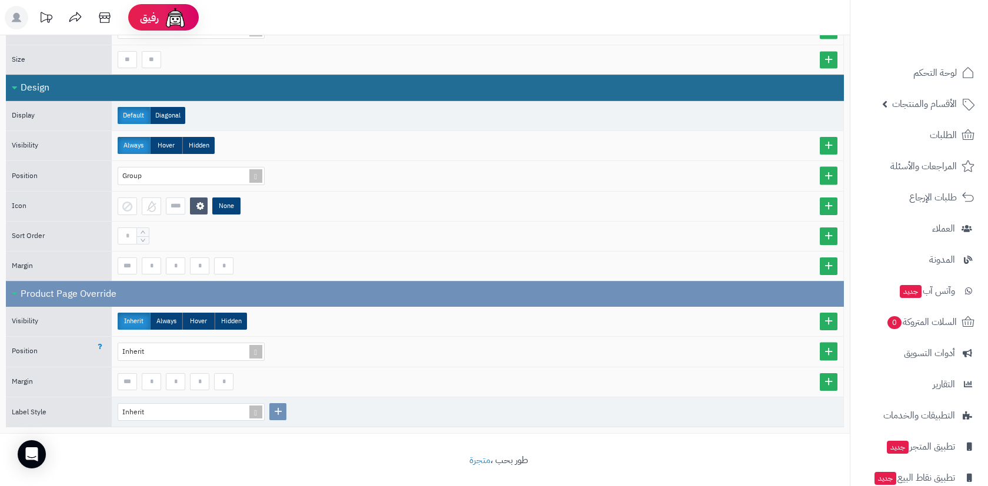
scroll to position [633, 0]
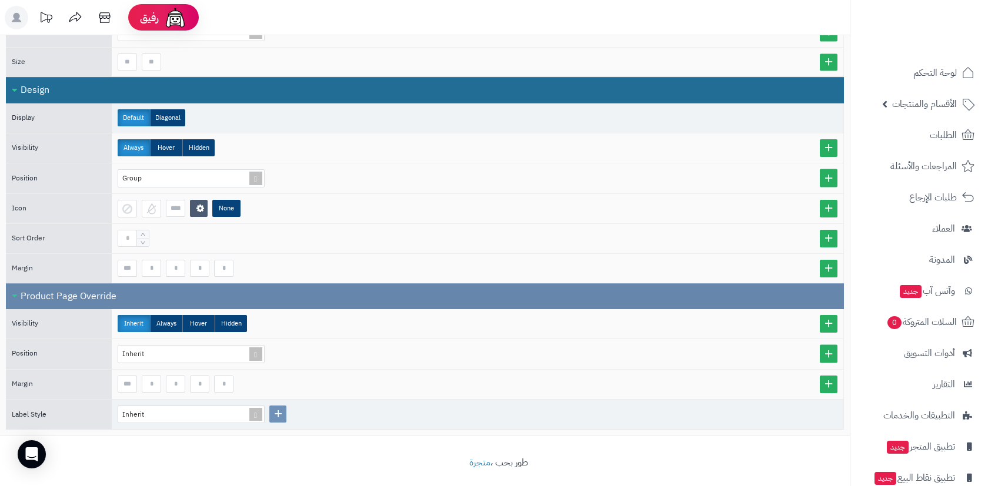
click at [202, 287] on div "Product Page Override" at bounding box center [425, 296] width 838 height 26
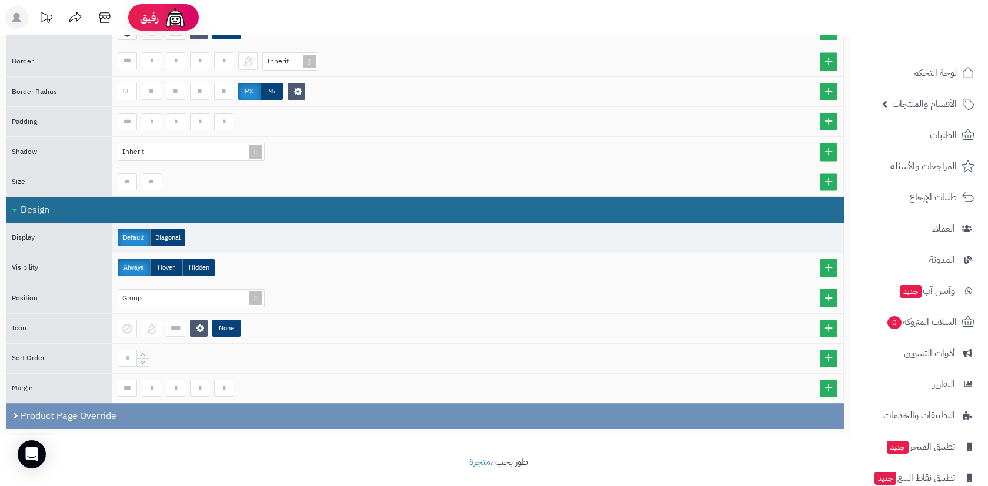
click at [85, 202] on div "Design" at bounding box center [425, 210] width 838 height 26
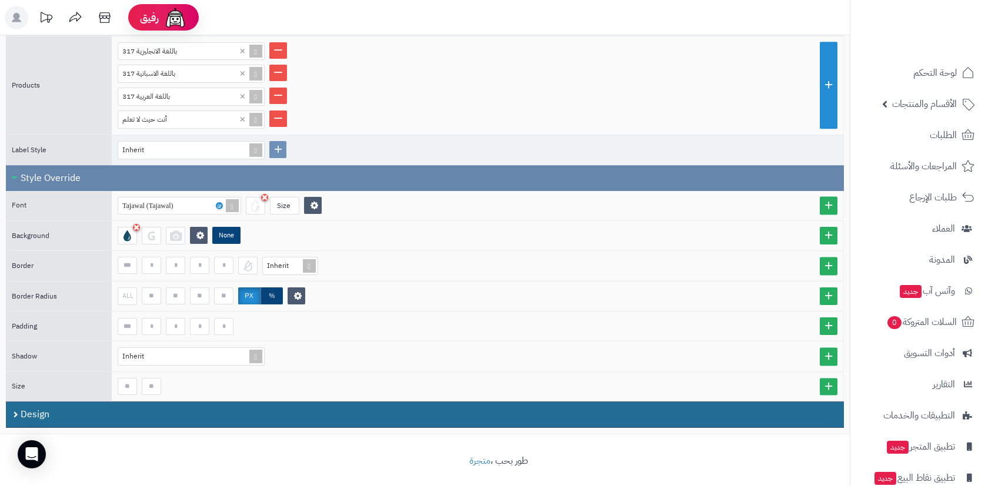
click at [88, 179] on div "Style Override" at bounding box center [425, 178] width 838 height 26
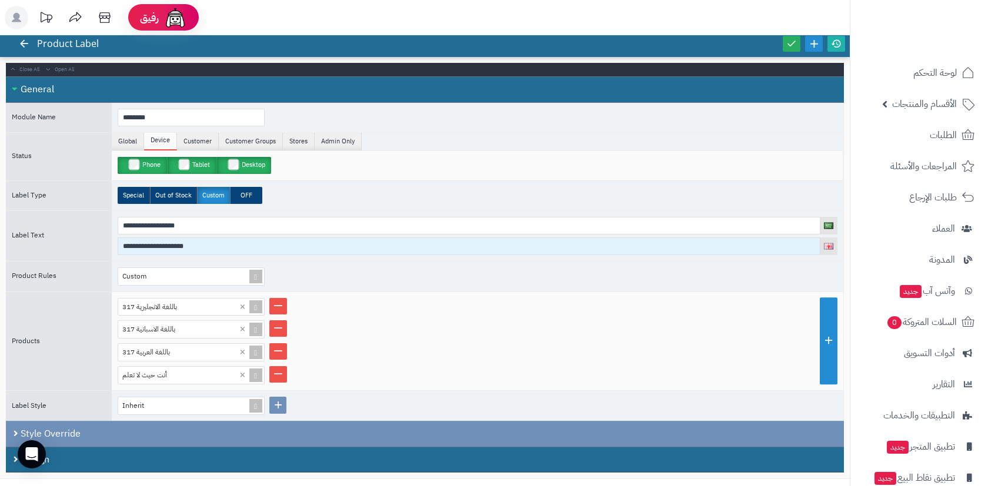
scroll to position [29, 0]
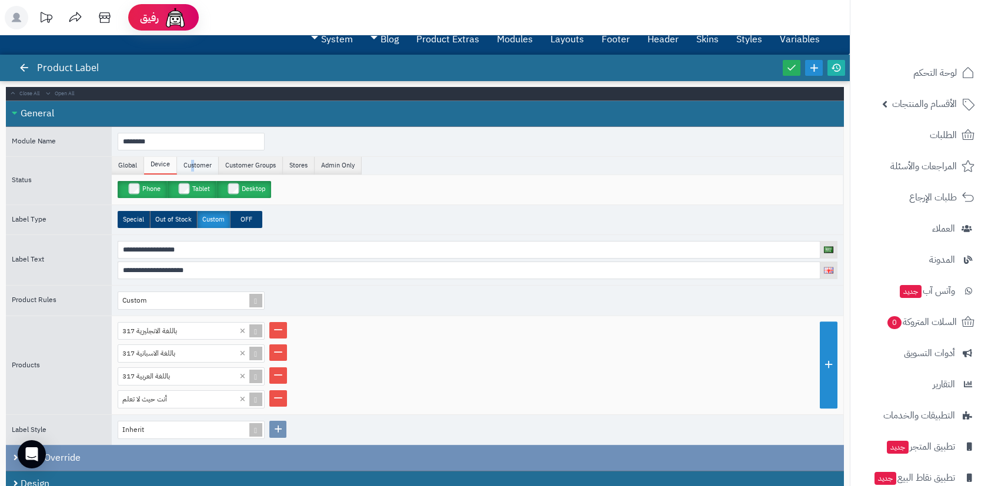
click at [193, 161] on li "Customer" at bounding box center [198, 166] width 42 height 18
click at [243, 162] on li "Customer Groups" at bounding box center [251, 166] width 64 height 18
click at [291, 158] on li "Stores" at bounding box center [299, 166] width 32 height 18
click at [336, 160] on li "Admin Only" at bounding box center [337, 166] width 47 height 18
click at [136, 161] on li "Global" at bounding box center [128, 166] width 32 height 18
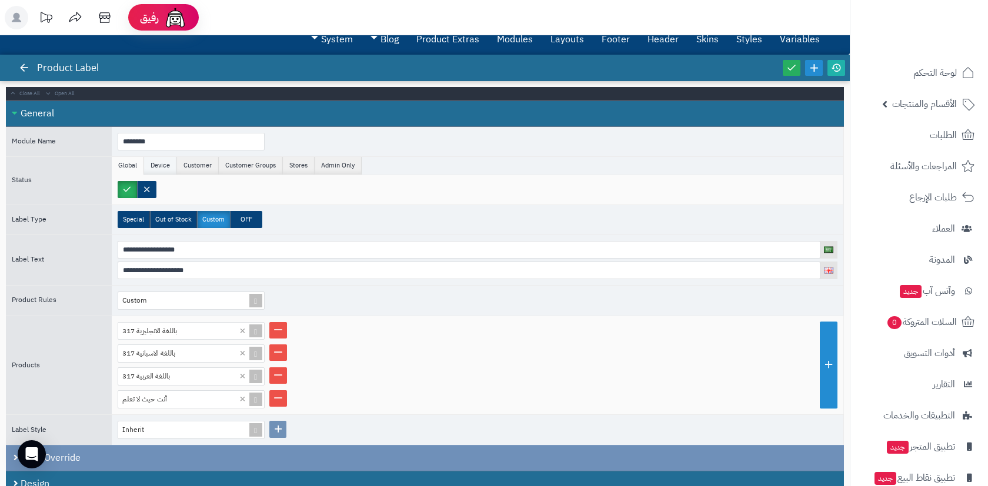
click at [161, 165] on li "Device" at bounding box center [160, 166] width 33 height 18
click at [182, 163] on li "Customer" at bounding box center [198, 166] width 42 height 18
click at [226, 168] on li "Customer Groups" at bounding box center [251, 166] width 64 height 18
click at [304, 165] on li "Stores" at bounding box center [299, 166] width 32 height 18
click at [337, 165] on li "Admin Only" at bounding box center [337, 166] width 47 height 18
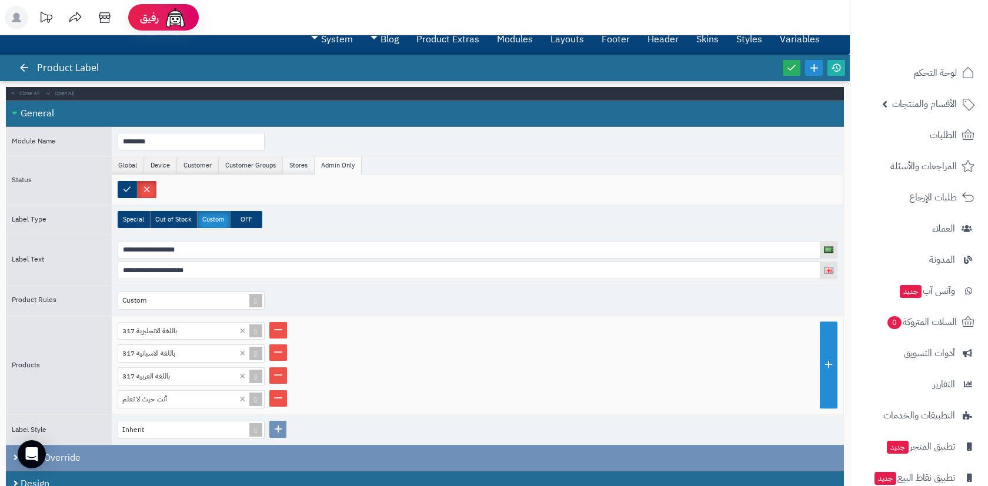
click at [291, 170] on li "Stores" at bounding box center [299, 166] width 32 height 18
click at [267, 165] on li "Customer Groups" at bounding box center [251, 166] width 64 height 18
click at [198, 173] on ul "Global Device Customer Customer Groups Stores Admin Only Params" at bounding box center [477, 166] width 731 height 18
click at [191, 165] on li "Customer" at bounding box center [198, 166] width 42 height 18
click at [169, 168] on li "Device" at bounding box center [160, 166] width 33 height 18
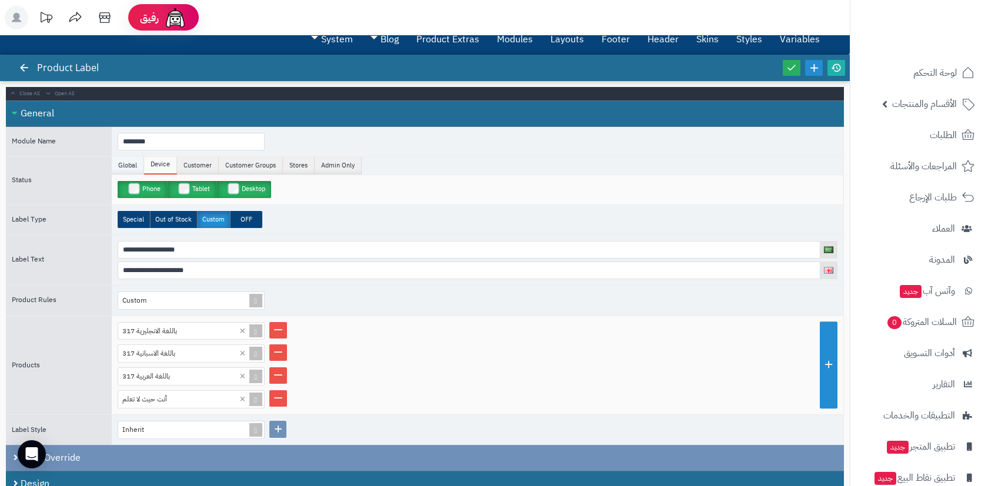
click at [136, 164] on li "Global" at bounding box center [128, 166] width 32 height 18
click at [168, 157] on li "Device" at bounding box center [160, 166] width 33 height 18
click at [209, 157] on li "Customer" at bounding box center [198, 166] width 42 height 18
click at [245, 171] on li "Customer Groups" at bounding box center [251, 166] width 64 height 18
click at [291, 159] on li "Stores" at bounding box center [299, 166] width 32 height 18
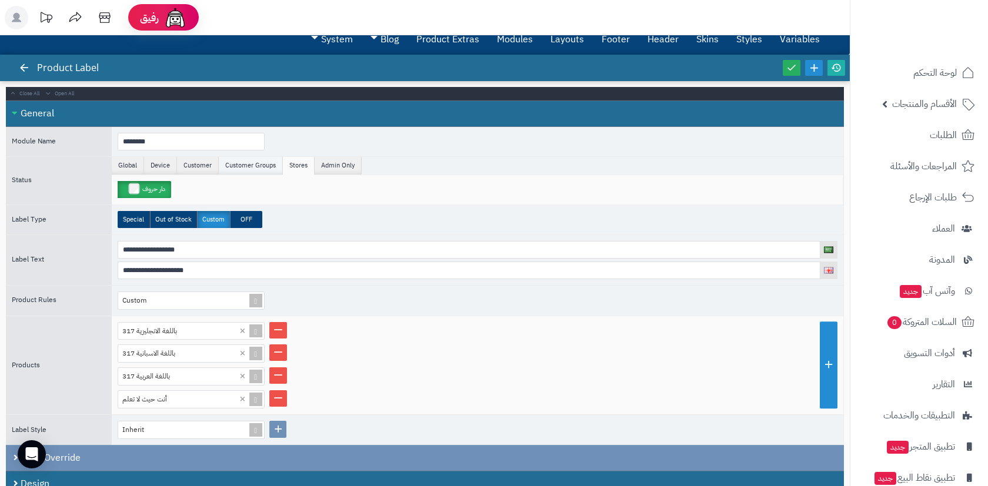
click at [257, 169] on li "Customer Groups" at bounding box center [251, 166] width 64 height 18
click at [205, 160] on li "Customer" at bounding box center [198, 166] width 42 height 18
click at [168, 165] on li "Device" at bounding box center [160, 166] width 33 height 18
click at [131, 166] on li "Global" at bounding box center [128, 166] width 32 height 18
click at [172, 169] on li "Device" at bounding box center [160, 166] width 33 height 18
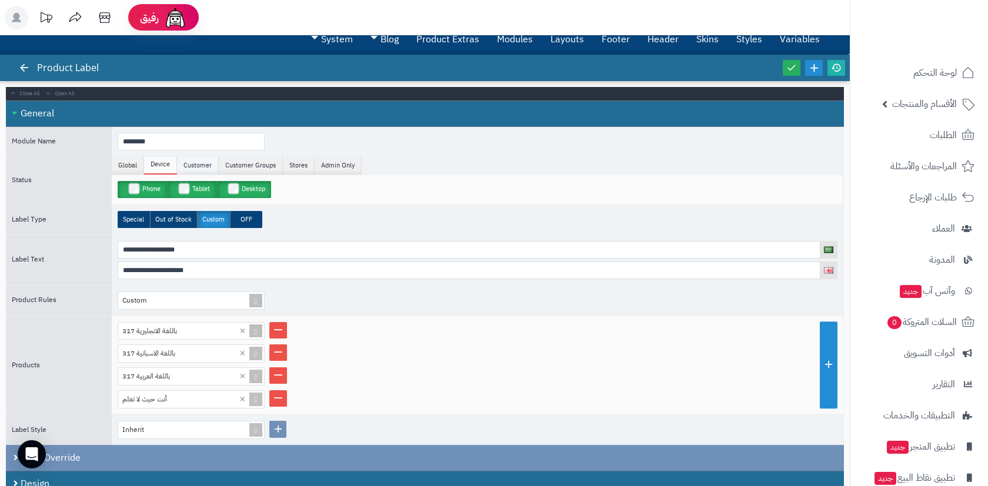
click at [212, 157] on li "Customer" at bounding box center [198, 166] width 42 height 18
click at [243, 160] on li "Customer Groups" at bounding box center [251, 166] width 64 height 18
click at [150, 159] on li "Device" at bounding box center [160, 166] width 33 height 18
click at [133, 162] on li "Global" at bounding box center [128, 166] width 32 height 18
click at [169, 165] on li "Device" at bounding box center [160, 166] width 33 height 18
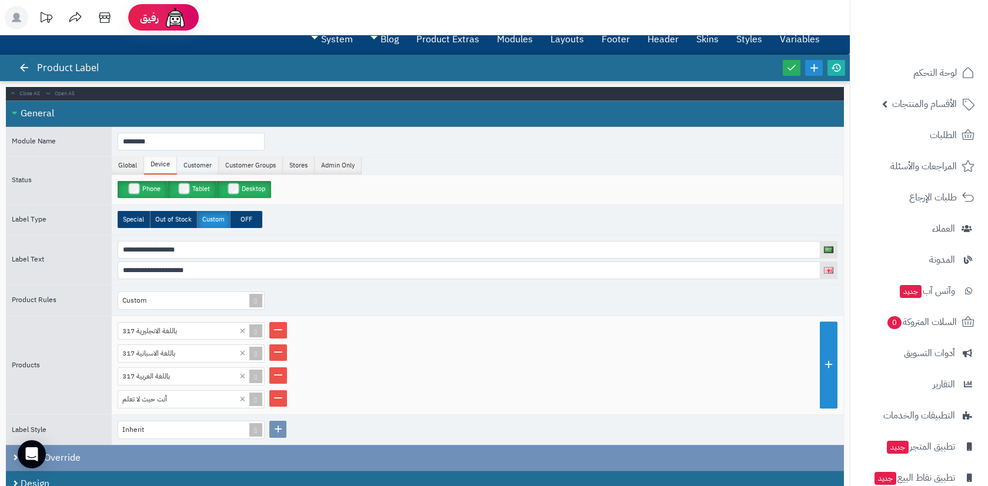
click at [182, 166] on li "Customer" at bounding box center [198, 166] width 42 height 18
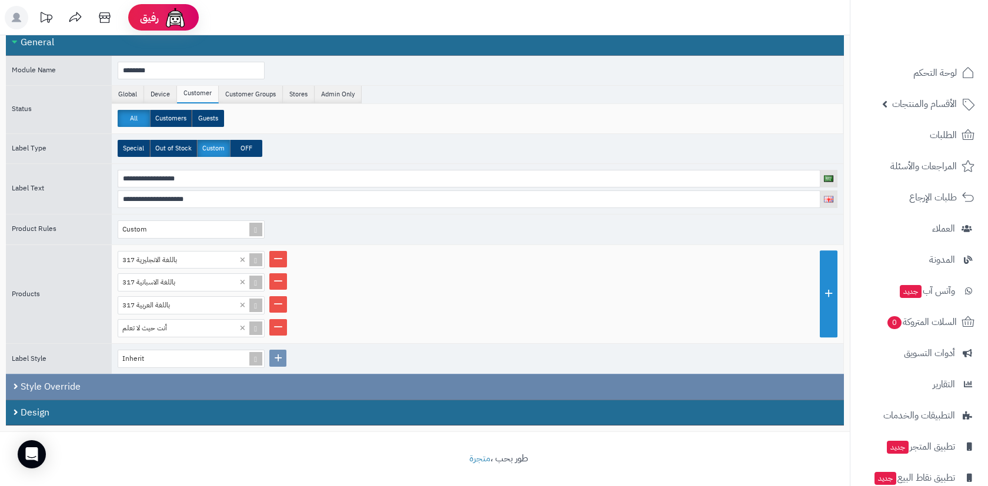
scroll to position [99, 0]
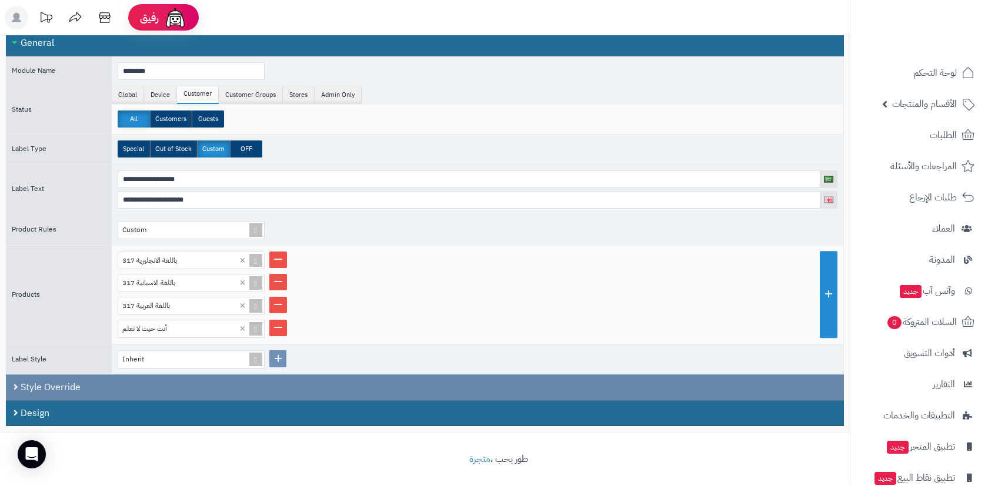
click at [69, 378] on div "Style Override" at bounding box center [425, 387] width 838 height 26
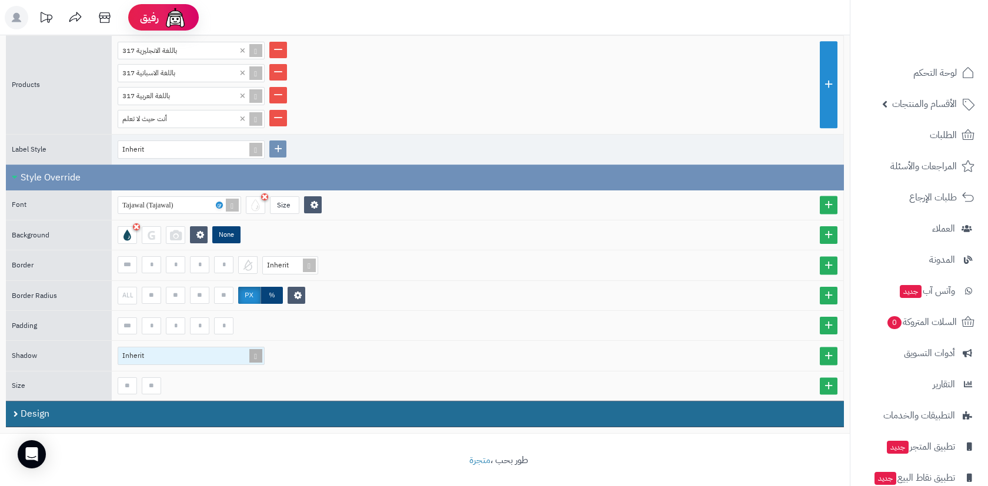
scroll to position [309, 0]
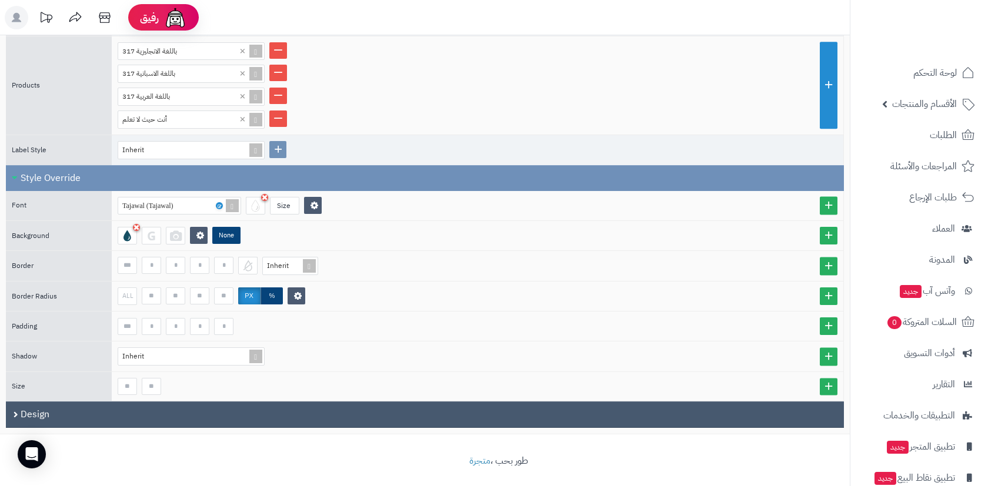
click at [118, 406] on div "Design" at bounding box center [425, 414] width 838 height 26
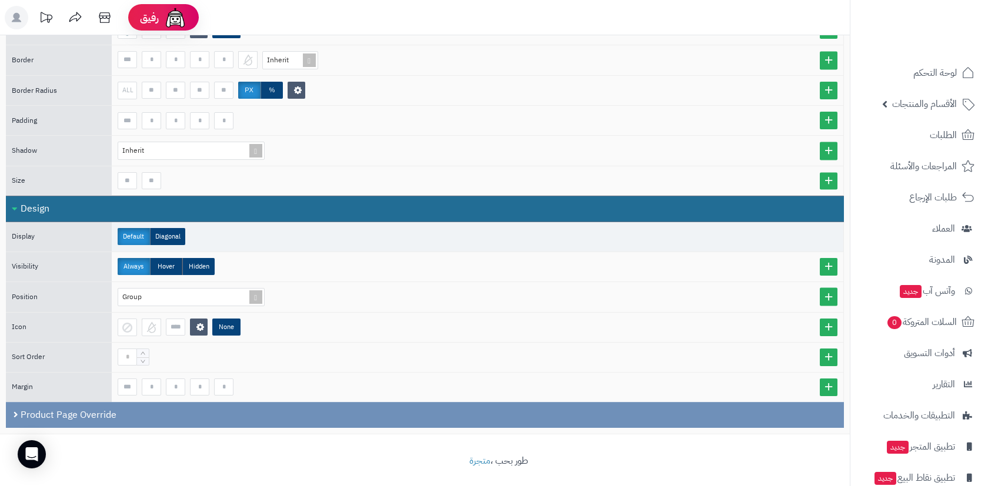
scroll to position [513, 0]
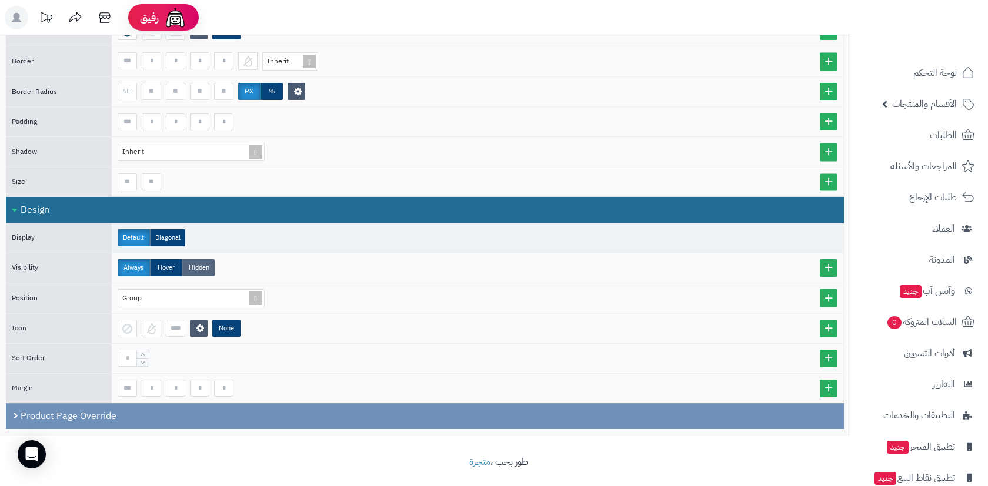
click at [201, 259] on label "Hidden" at bounding box center [198, 267] width 32 height 17
click at [177, 259] on label "Hover" at bounding box center [166, 267] width 32 height 17
click at [145, 260] on label "Always" at bounding box center [134, 267] width 32 height 17
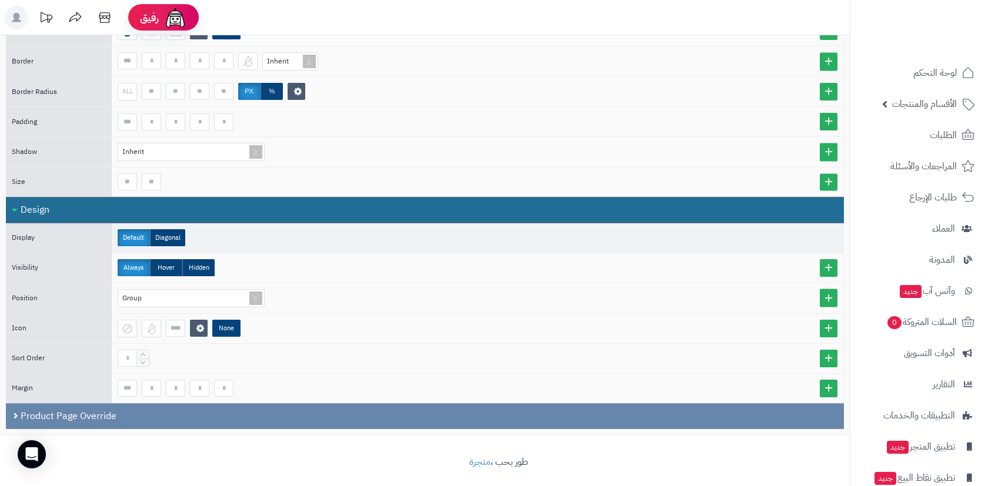
click at [109, 417] on div "Product Page Override" at bounding box center [425, 416] width 838 height 26
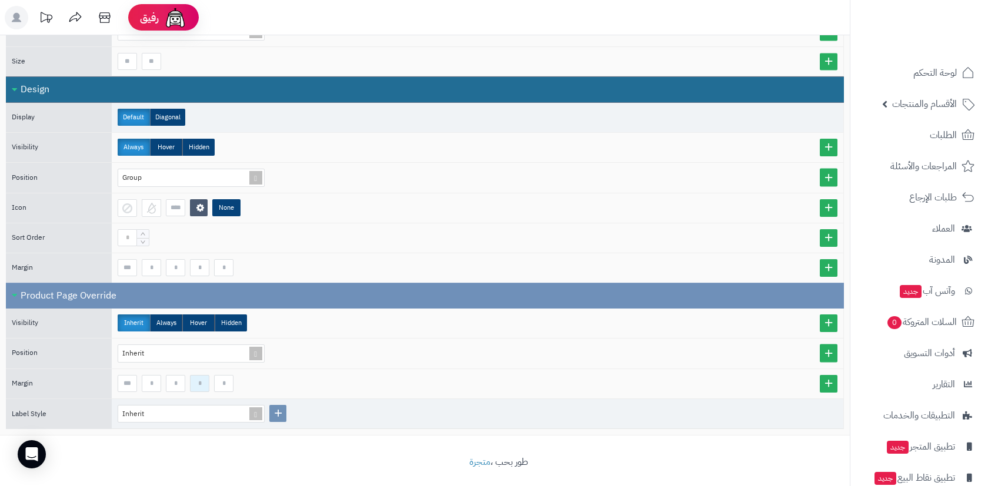
scroll to position [633, 0]
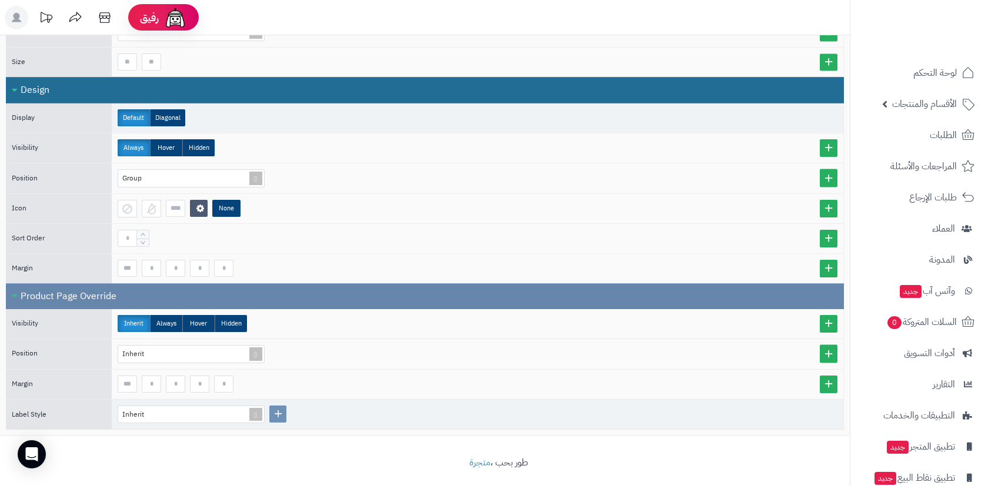
click at [108, 296] on div "Product Page Override" at bounding box center [425, 296] width 838 height 26
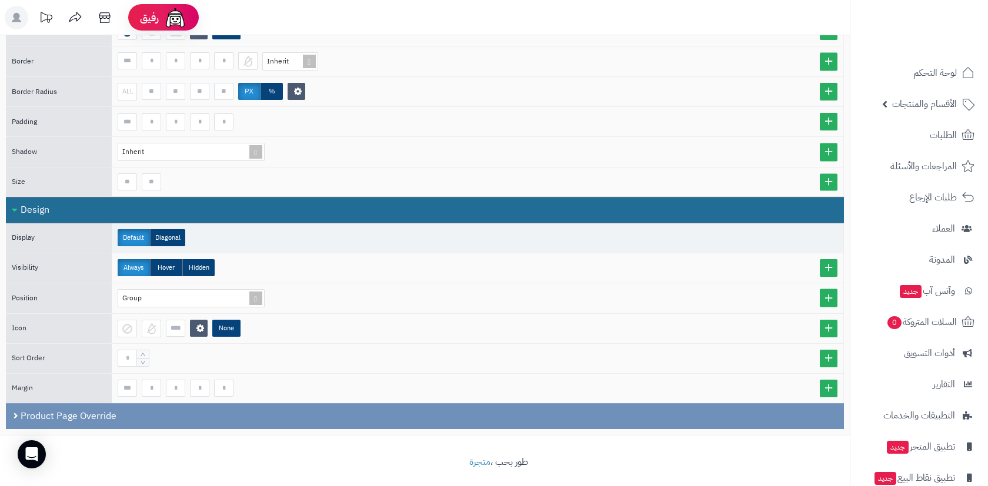
click at [77, 200] on div "Design" at bounding box center [425, 210] width 838 height 26
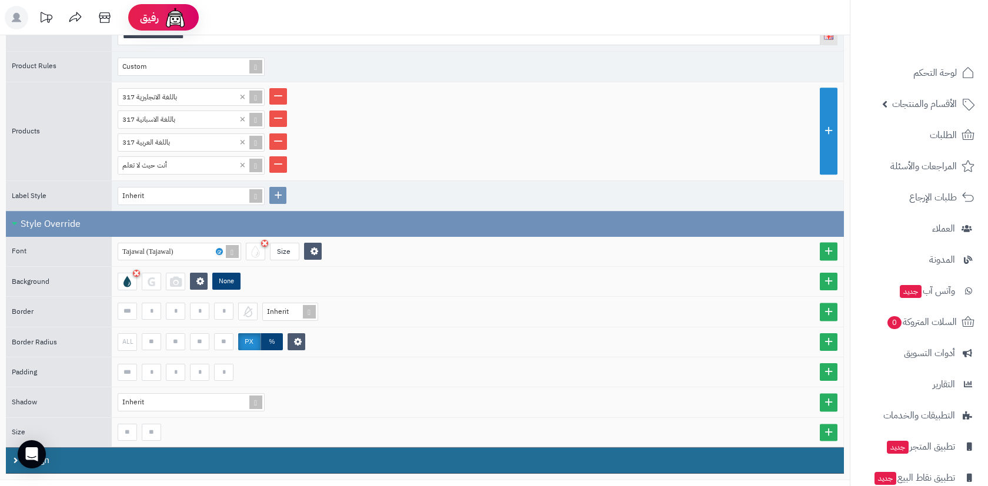
scroll to position [262, 0]
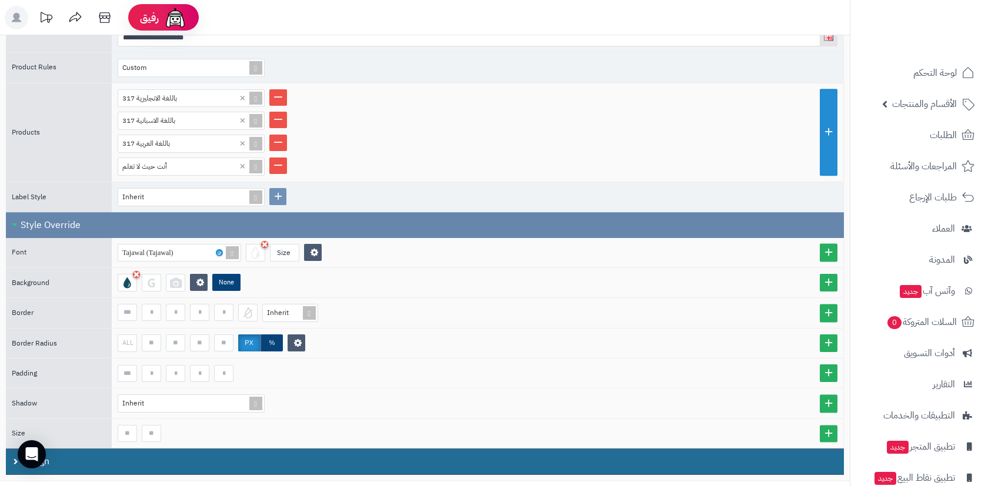
click at [195, 227] on div "Style Override" at bounding box center [425, 225] width 838 height 26
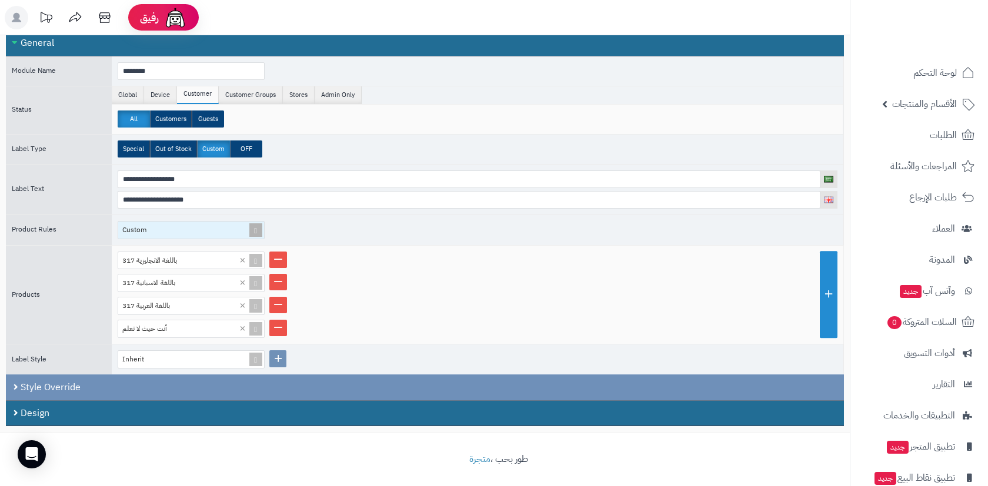
scroll to position [80, 0]
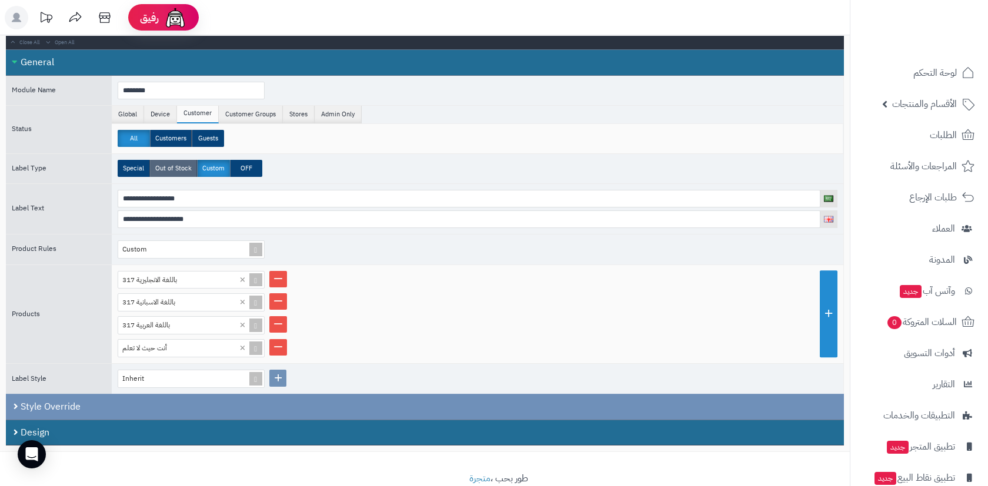
click at [177, 165] on label "Out of Stock" at bounding box center [173, 168] width 47 height 17
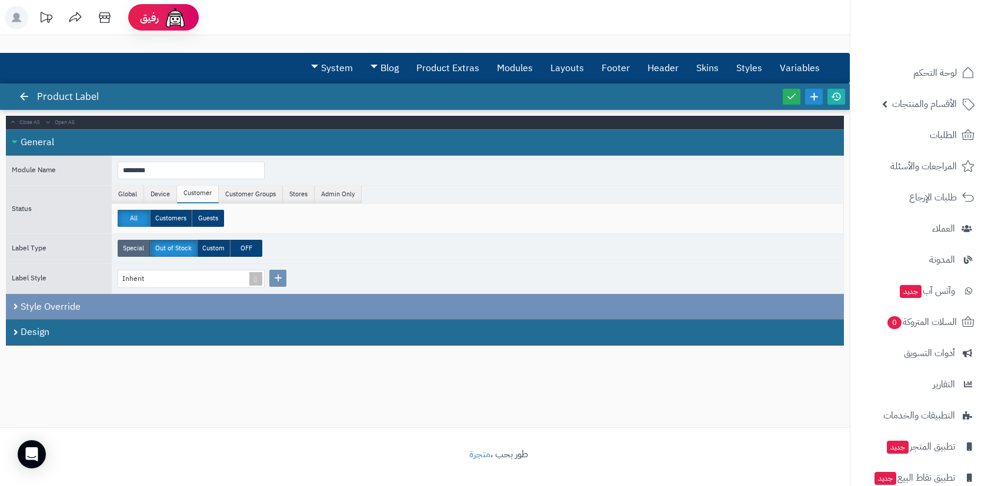
click at [149, 246] on label "Special" at bounding box center [134, 248] width 32 height 17
click at [190, 249] on label "Out of Stock" at bounding box center [173, 248] width 47 height 17
click at [212, 247] on label "Custom" at bounding box center [213, 248] width 33 height 17
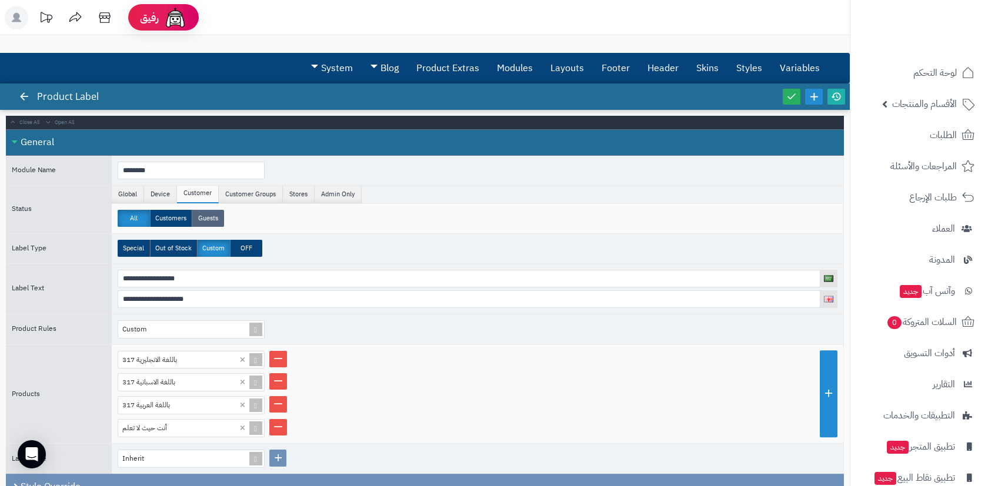
click at [209, 222] on label "Guests" at bounding box center [208, 218] width 32 height 17
click at [130, 216] on label "All" at bounding box center [134, 218] width 32 height 17
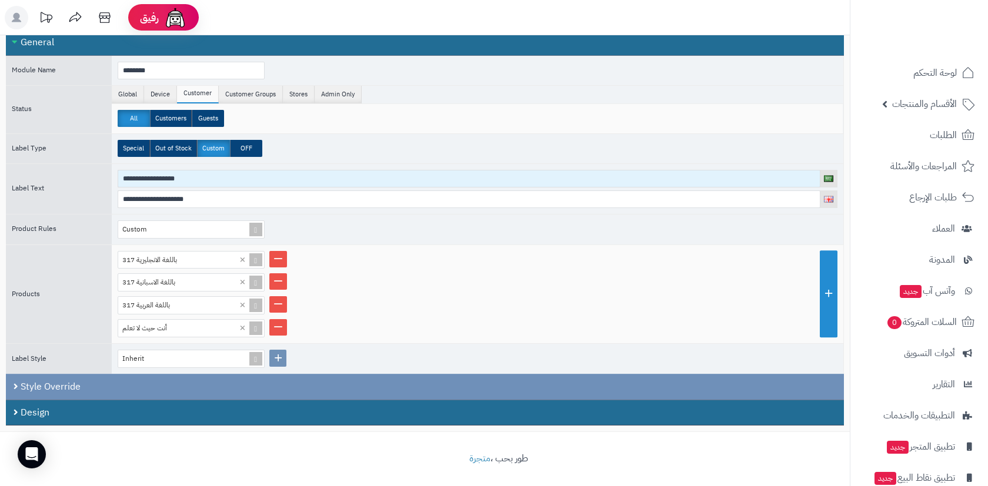
scroll to position [99, 0]
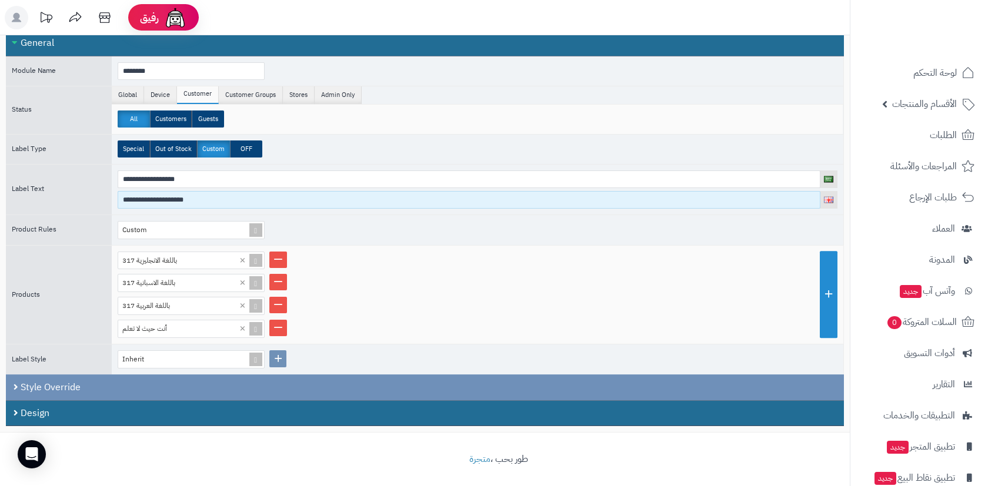
click at [162, 199] on input "**********" at bounding box center [469, 200] width 702 height 18
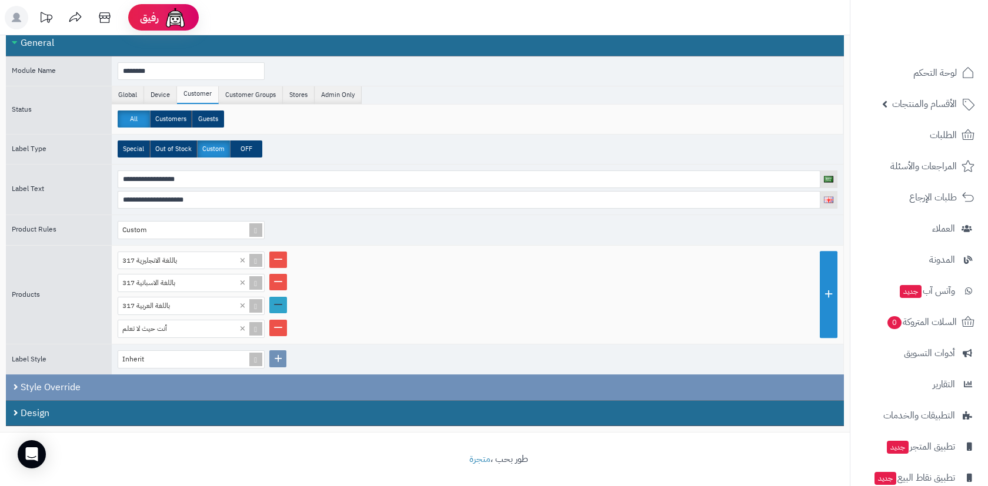
click at [281, 301] on link at bounding box center [278, 305] width 18 height 16
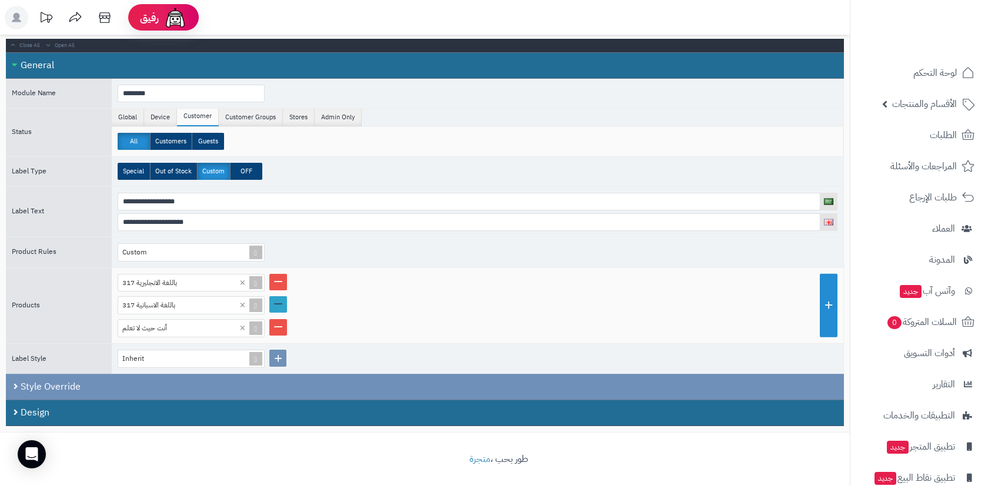
click at [279, 296] on link at bounding box center [278, 304] width 18 height 16
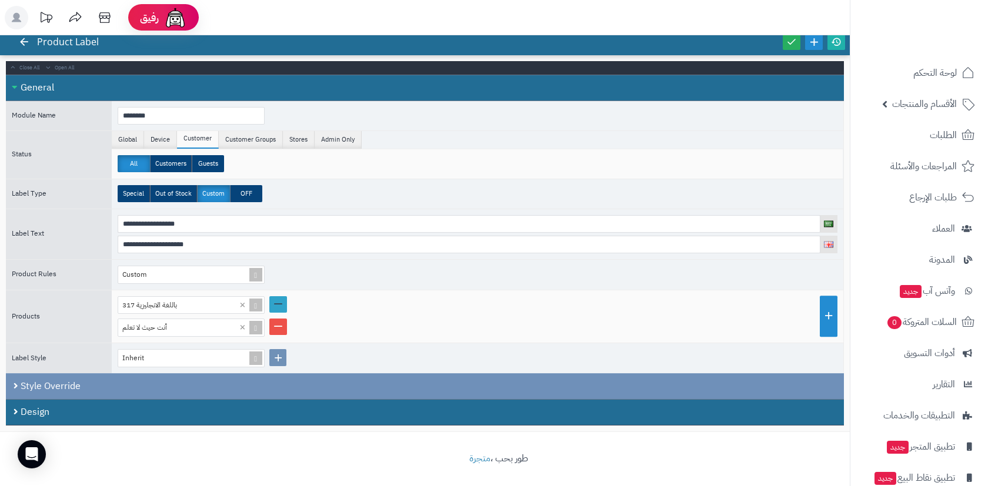
click at [278, 298] on link at bounding box center [278, 304] width 18 height 16
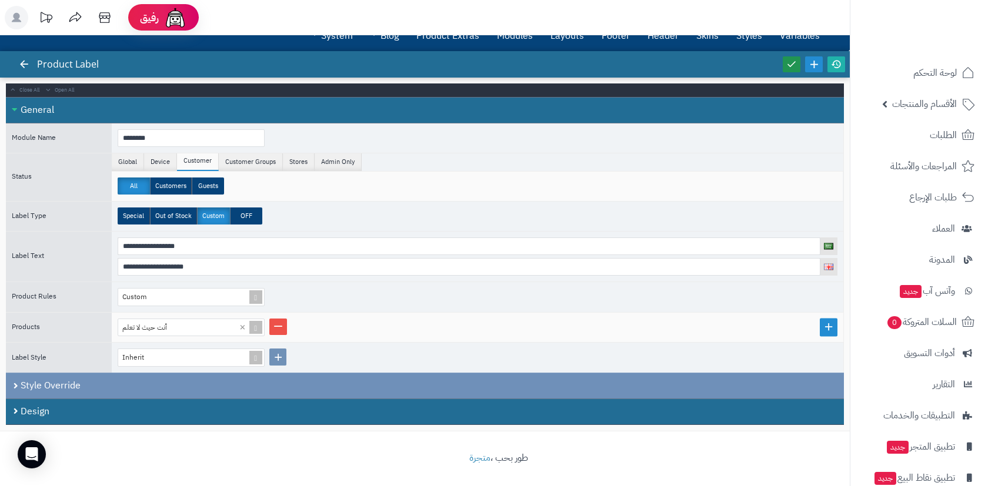
click at [790, 66] on icon at bounding box center [791, 64] width 11 height 11
click at [948, 110] on span "الأقسام والمنتجات" at bounding box center [924, 104] width 65 height 16
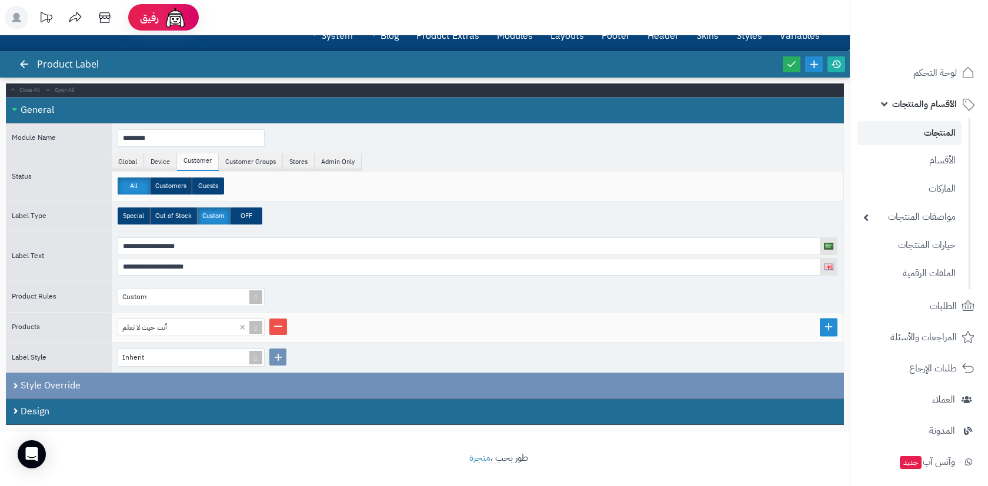
click at [942, 136] on link "المنتجات" at bounding box center [909, 133] width 104 height 24
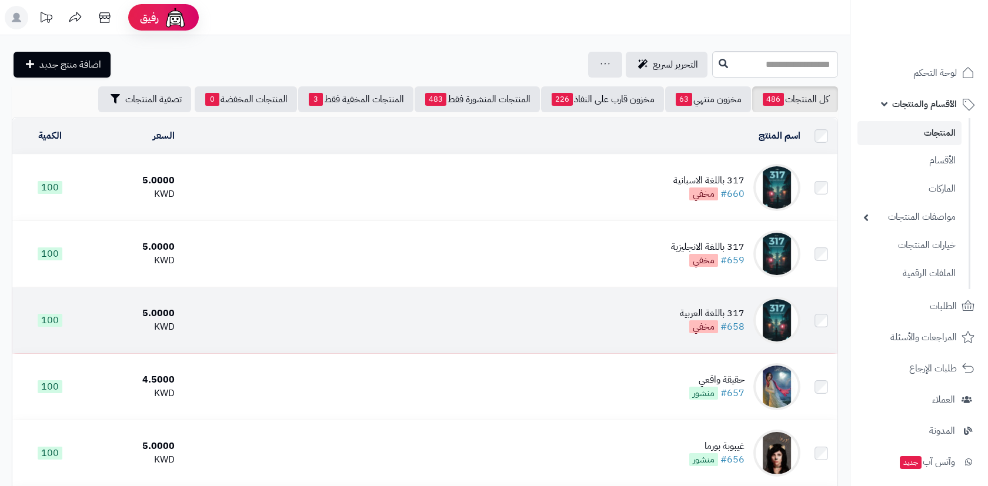
click at [536, 303] on td "317 باللغة العربية #658 مخفي" at bounding box center [491, 320] width 625 height 66
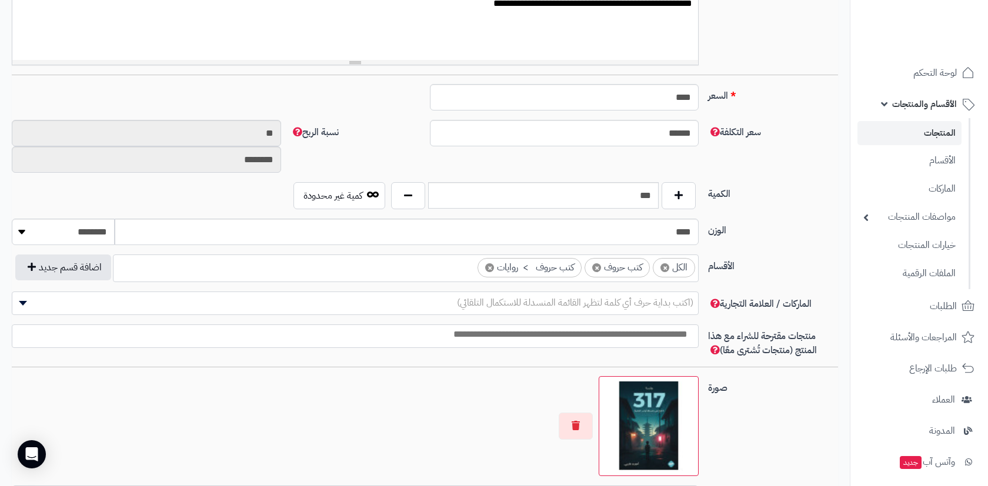
scroll to position [437, 0]
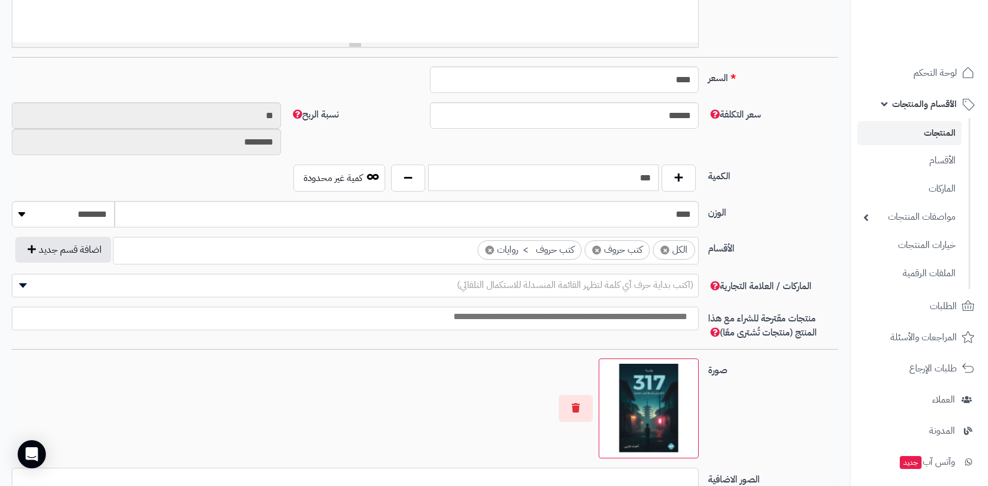
click at [621, 171] on input "***" at bounding box center [543, 178] width 230 height 26
click at [621, 171] on div "**********" at bounding box center [425, 193] width 826 height 867
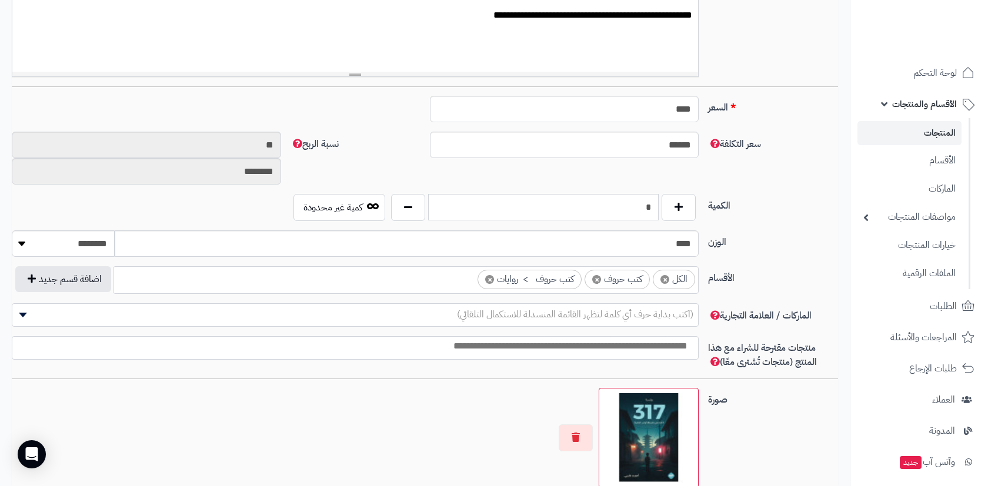
type input "*"
click at [717, 162] on div "سعر التكلفة ****** نسبة الربح ** ********" at bounding box center [424, 163] width 835 height 62
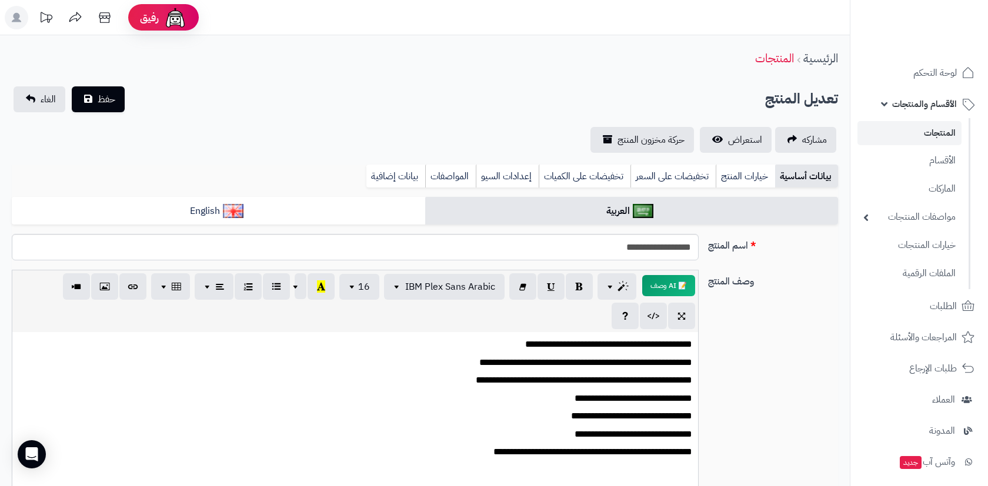
scroll to position [0, 0]
click at [109, 90] on button "حفظ" at bounding box center [98, 99] width 53 height 26
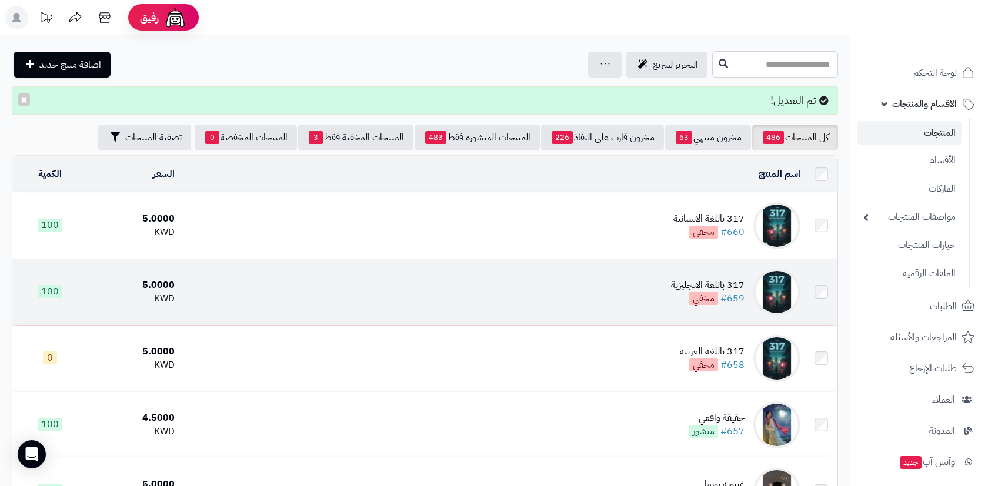
click at [657, 274] on td "317 باللغة الانجليزية #659 مخفي" at bounding box center [491, 292] width 625 height 66
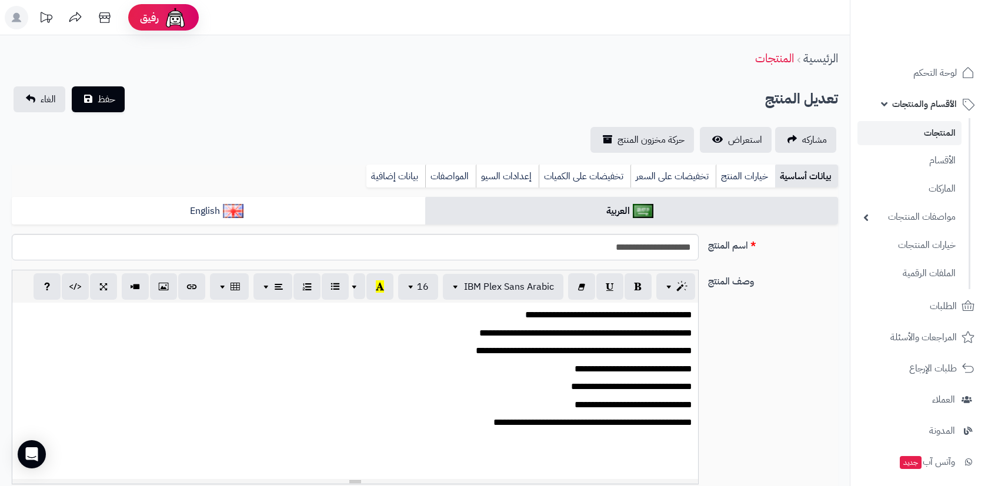
scroll to position [470, 0]
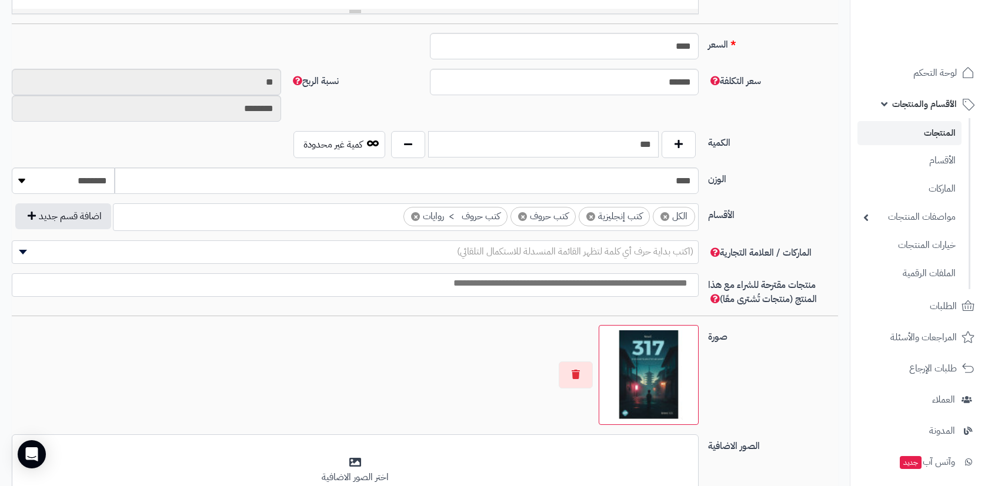
click at [625, 148] on input "***" at bounding box center [543, 144] width 230 height 26
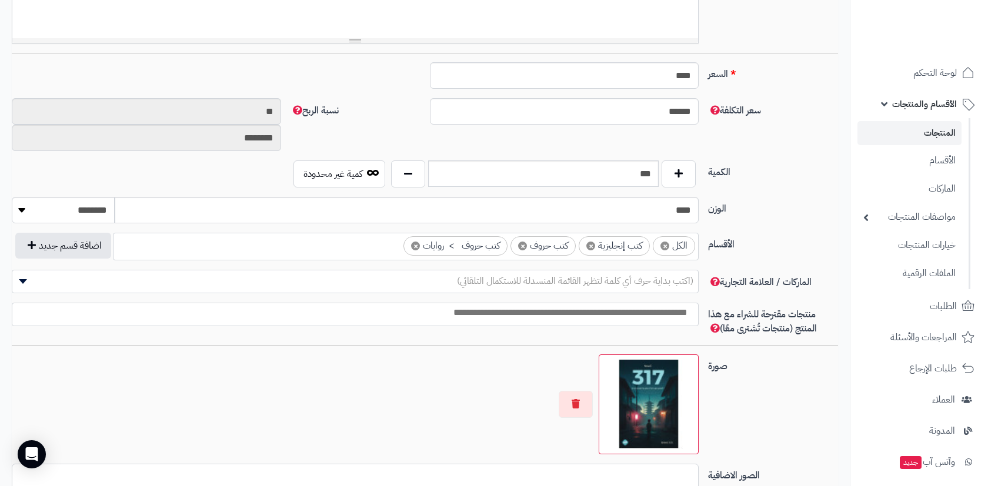
click at [625, 148] on div "سعر التكلفة ****** نسبة الربح ** ********" at bounding box center [424, 129] width 835 height 62
click at [631, 172] on input "***" at bounding box center [543, 173] width 230 height 26
type input "*"
click at [668, 143] on div "سعر التكلفة ****** نسبة الربح ** ********" at bounding box center [424, 129] width 835 height 62
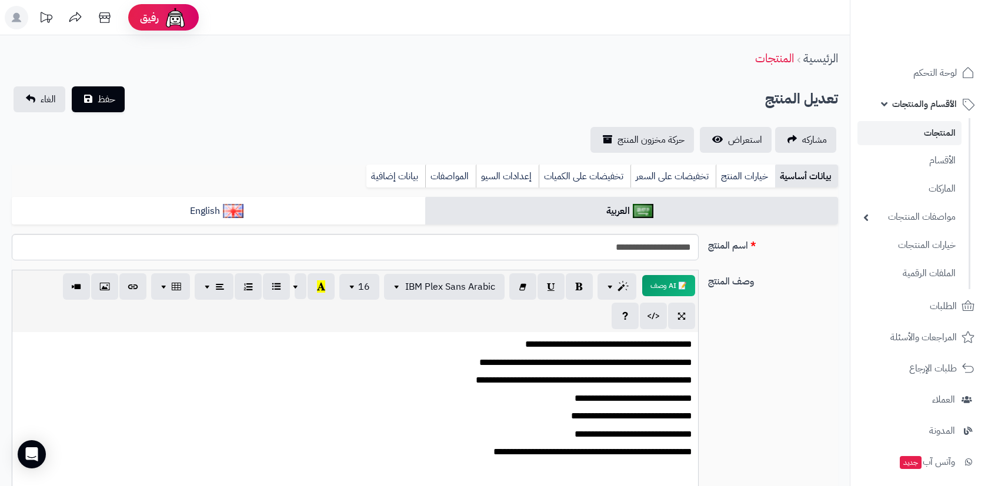
scroll to position [0, 0]
click at [116, 101] on button "حفظ" at bounding box center [98, 99] width 53 height 26
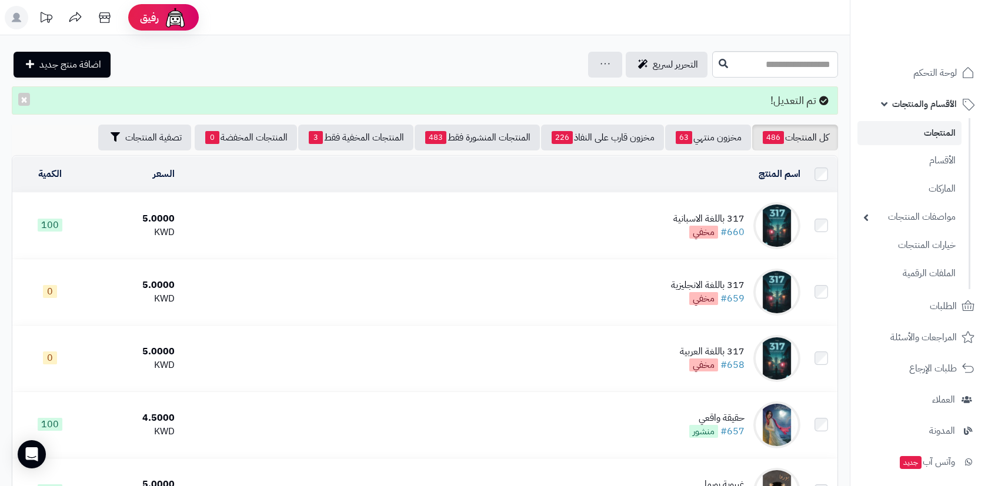
scroll to position [28, 0]
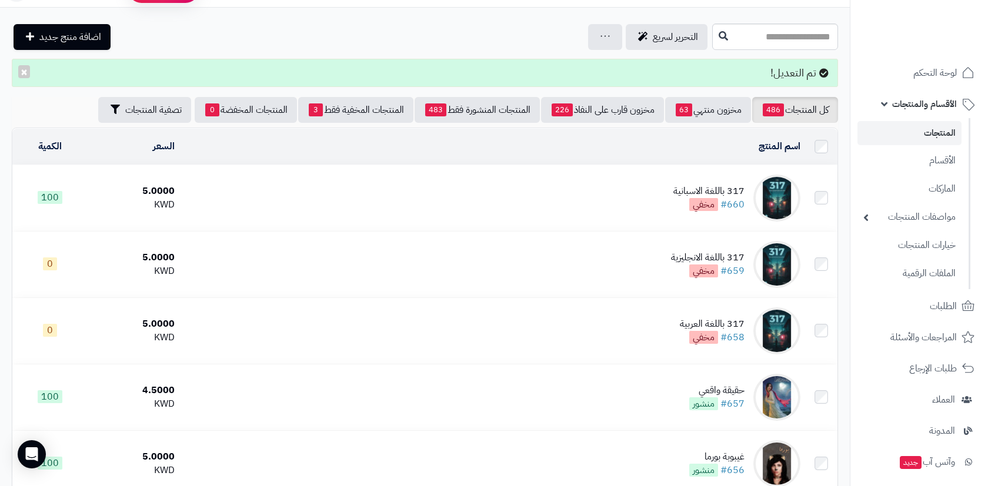
click at [647, 216] on td "317 باللغة الاسبانية #660 مخفي" at bounding box center [491, 198] width 625 height 66
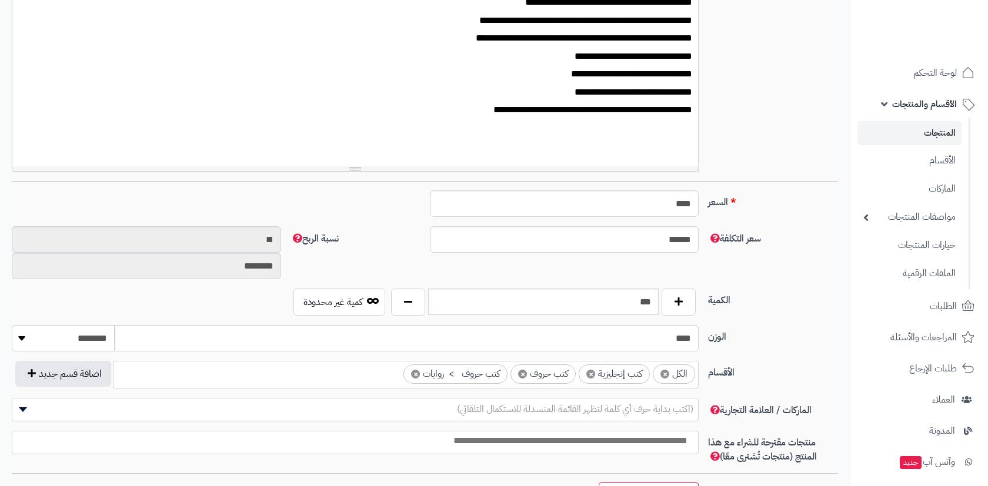
scroll to position [401, 0]
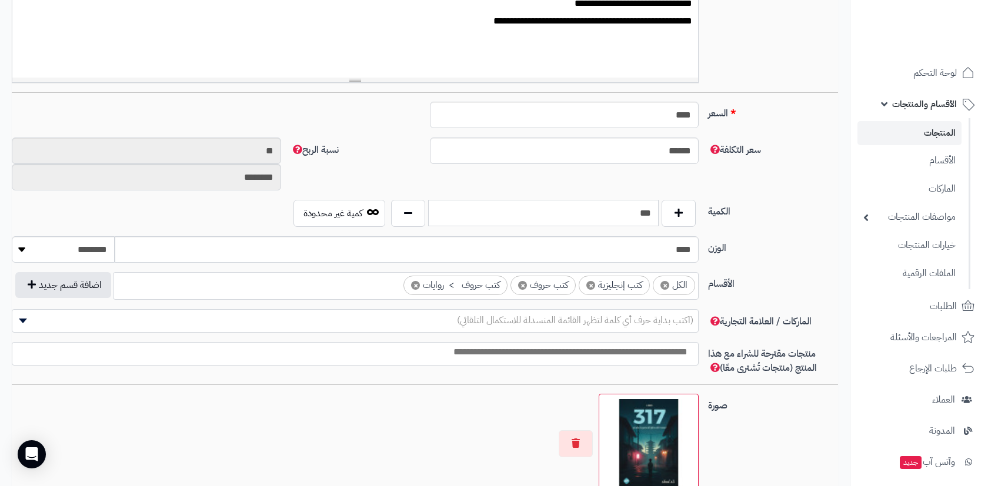
click at [641, 219] on input "***" at bounding box center [543, 213] width 230 height 26
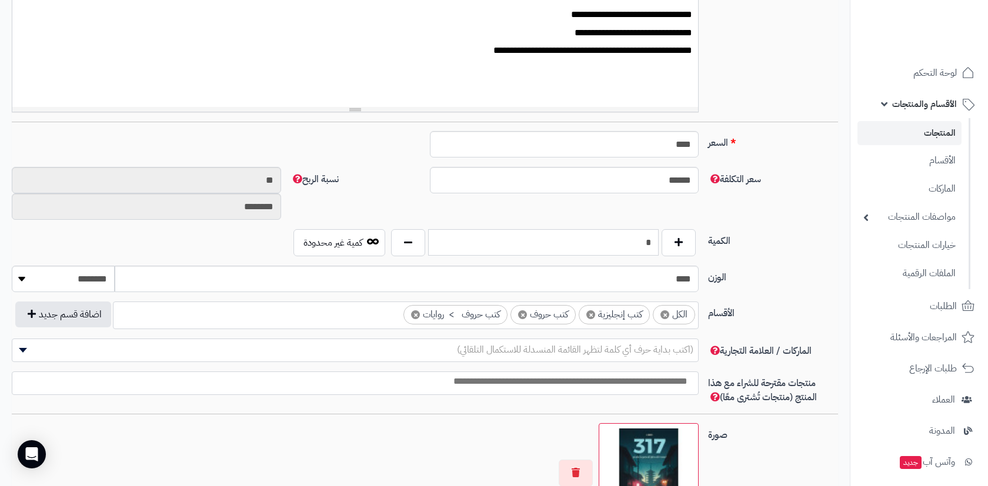
type input "*"
click at [691, 211] on div "سعر التكلفة ****** نسبة الربح ** ********" at bounding box center [424, 198] width 835 height 62
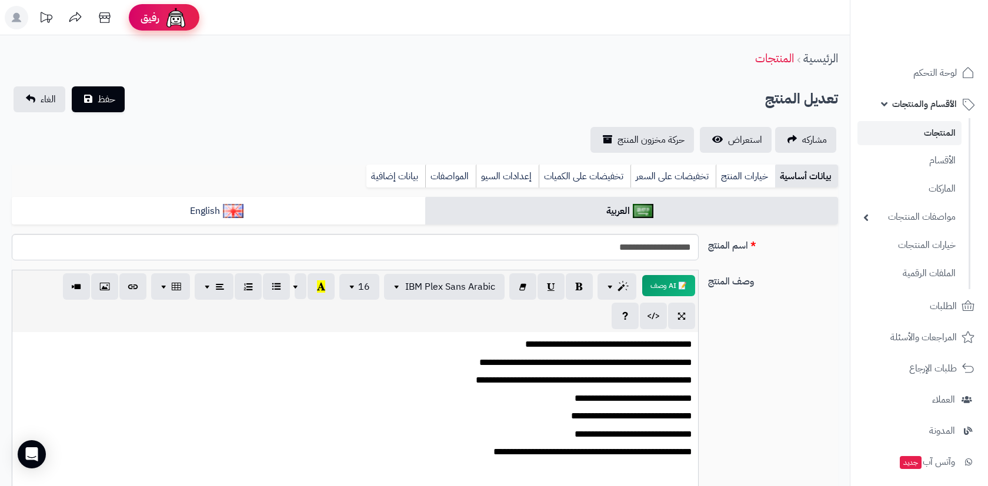
scroll to position [0, 0]
click at [118, 89] on button "حفظ" at bounding box center [98, 99] width 53 height 26
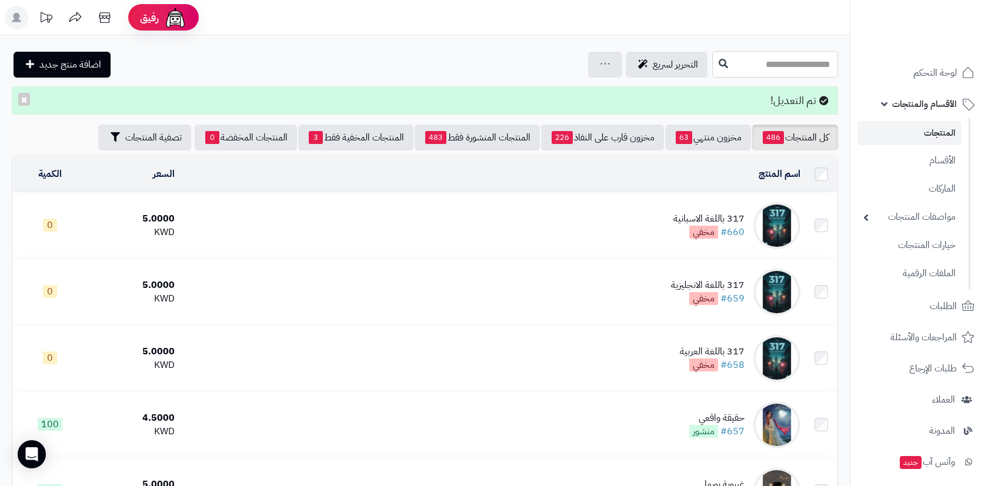
click at [712, 67] on input "text" at bounding box center [775, 64] width 126 height 26
type input "*******"
click at [748, 93] on link "أنت حيث لا تعلم" at bounding box center [775, 93] width 126 height 22
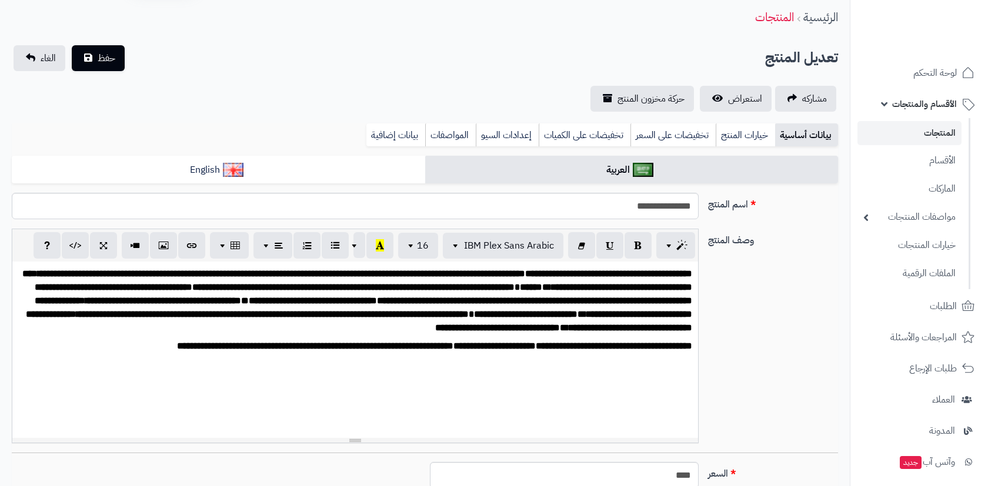
scroll to position [41, 0]
click at [399, 153] on div "بيانات أساسية خيارات المنتج تخفيضات على السعر تخفيضات على الكميات إعدادات السيو…" at bounding box center [425, 139] width 826 height 32
click at [398, 147] on div "بيانات أساسية خيارات المنتج تخفيضات على السعر تخفيضات على الكميات إعدادات السيو…" at bounding box center [425, 139] width 826 height 32
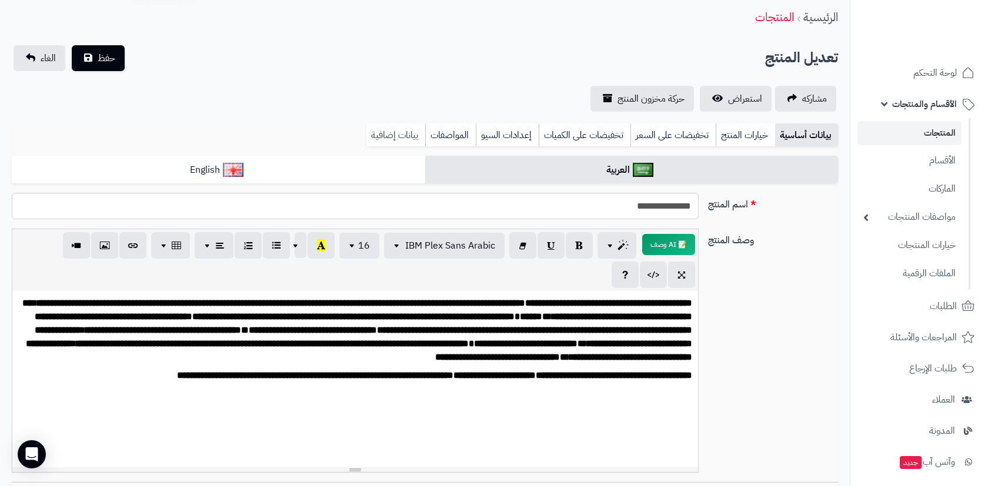
click at [404, 145] on link "بيانات إضافية" at bounding box center [395, 135] width 59 height 24
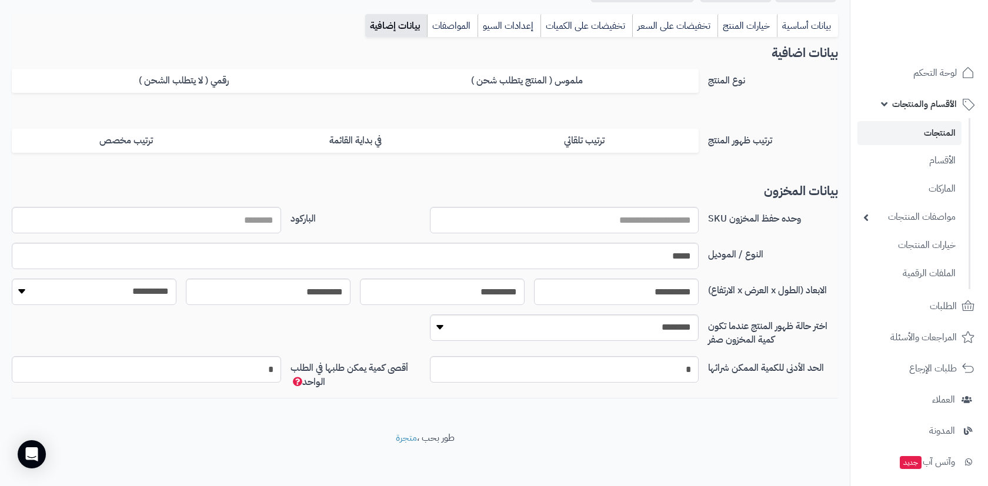
scroll to position [150, 0]
select select "*"
click at [801, 26] on link "بيانات أساسية" at bounding box center [807, 27] width 61 height 24
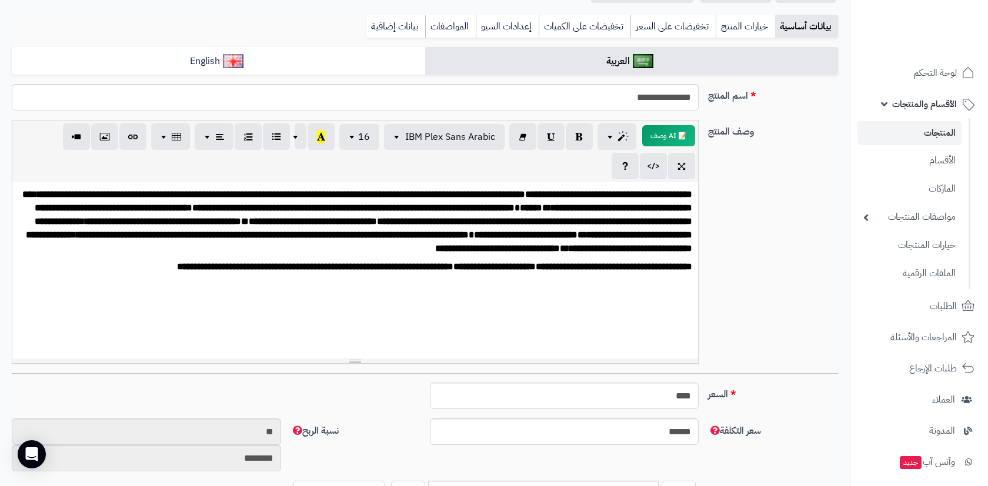
scroll to position [255, 0]
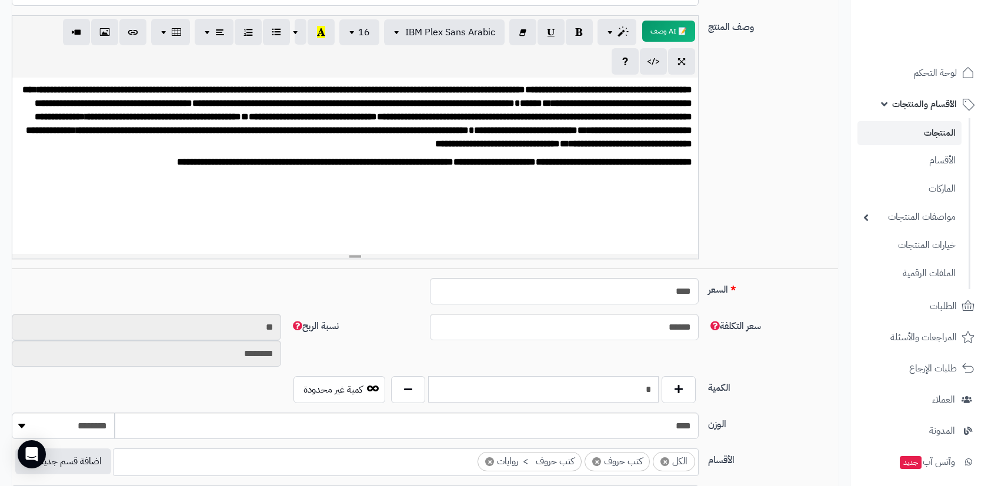
click at [632, 390] on input "*" at bounding box center [543, 389] width 230 height 26
type input "*"
type input "***"
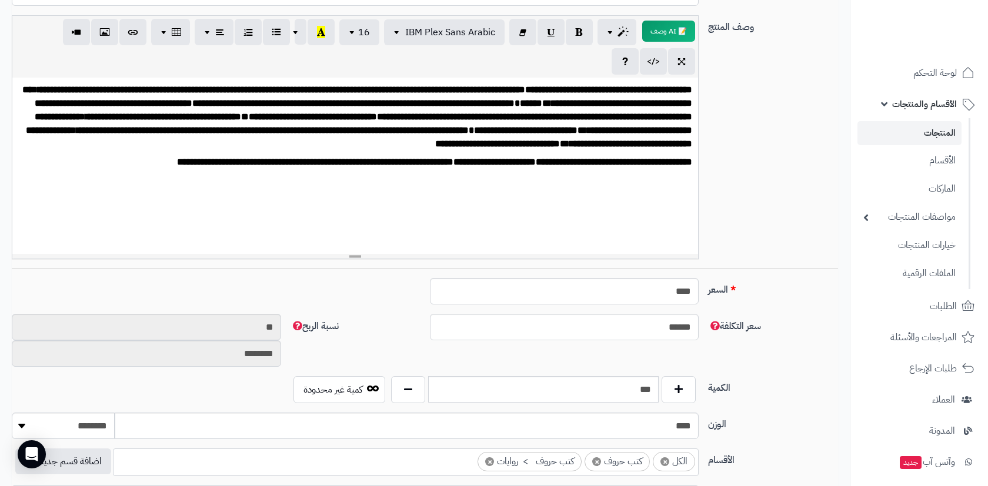
click at [811, 227] on div "**********" at bounding box center [424, 141] width 835 height 253
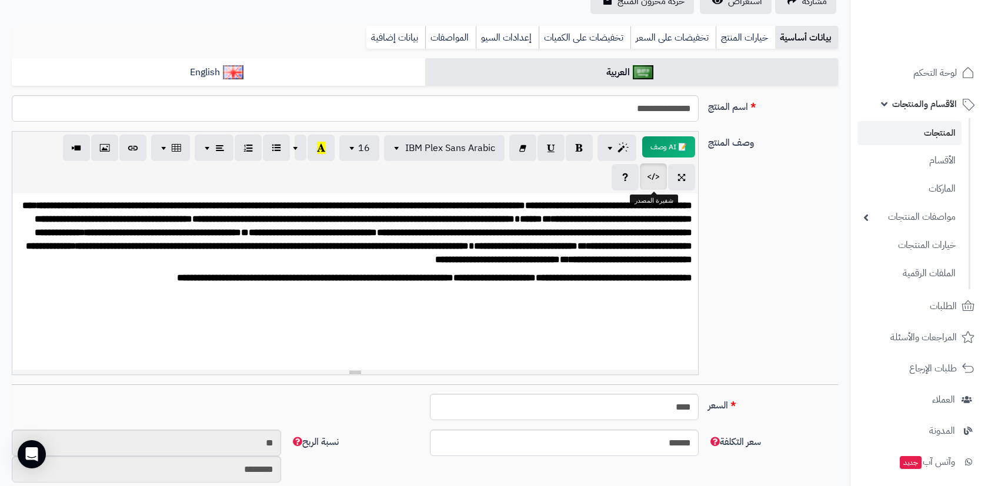
scroll to position [32, 0]
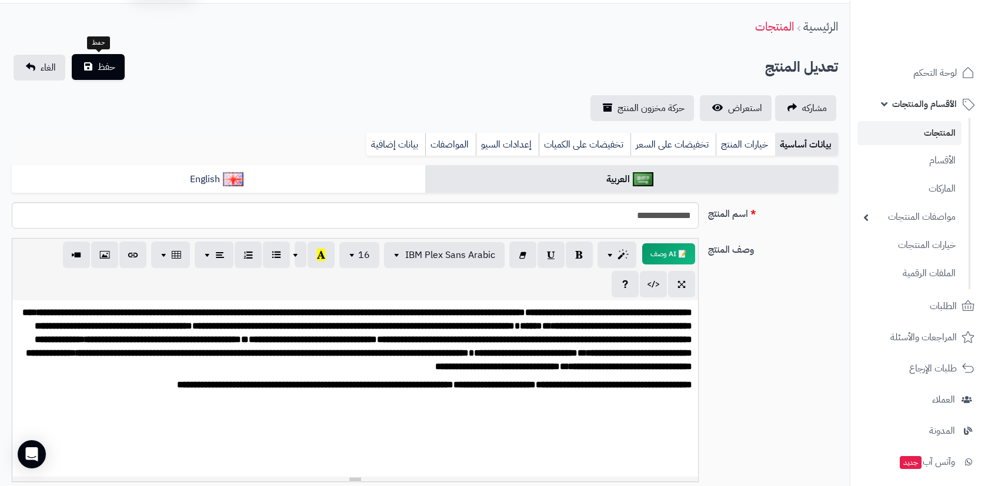
click at [118, 73] on button "حفظ" at bounding box center [98, 67] width 53 height 26
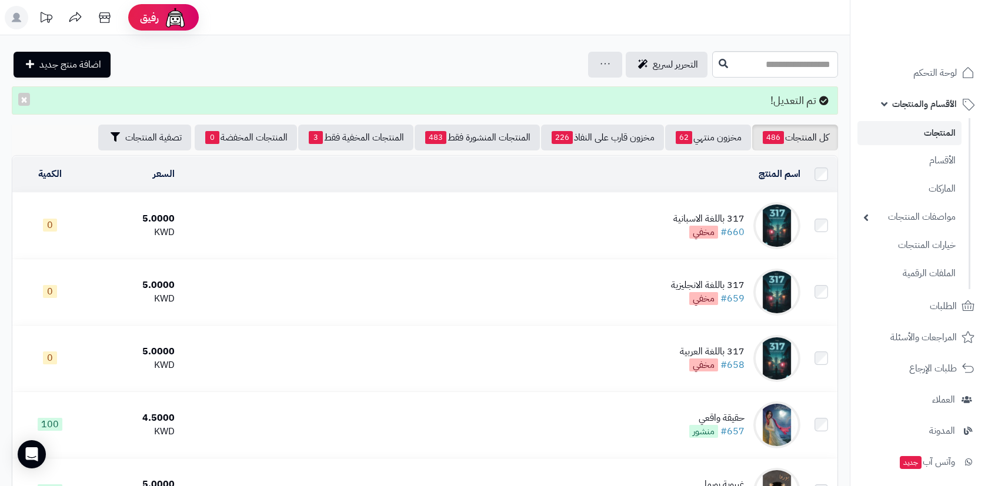
click at [658, 235] on td "317 باللغة الاسبانية #660 مخفي" at bounding box center [491, 226] width 625 height 66
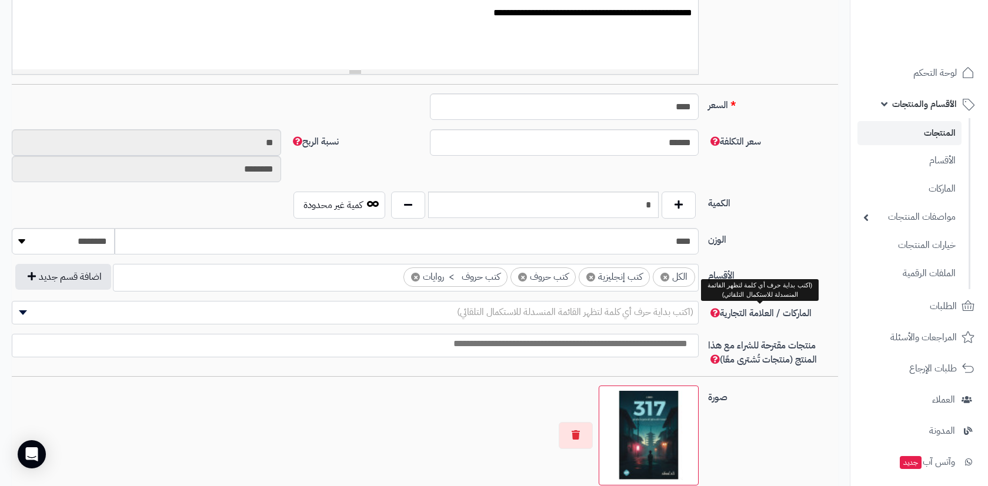
scroll to position [486, 0]
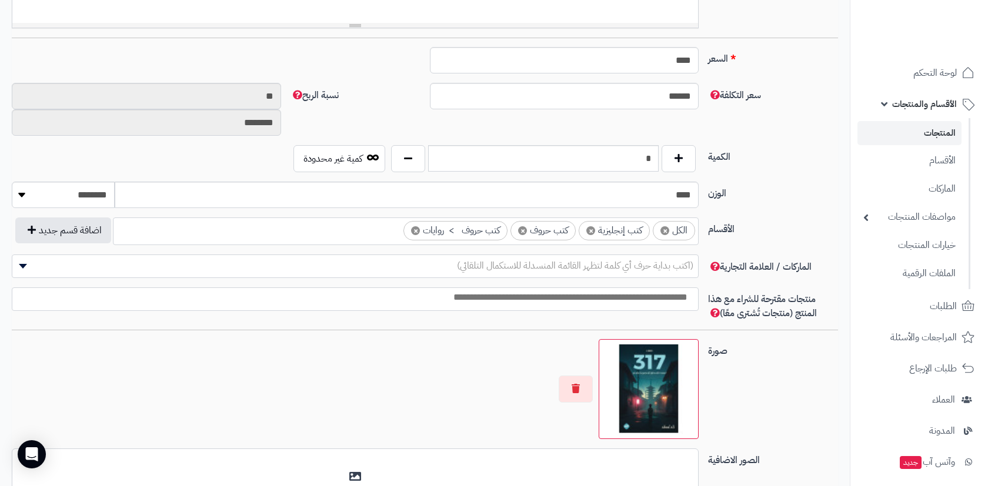
click at [592, 231] on span "×" at bounding box center [590, 230] width 9 height 9
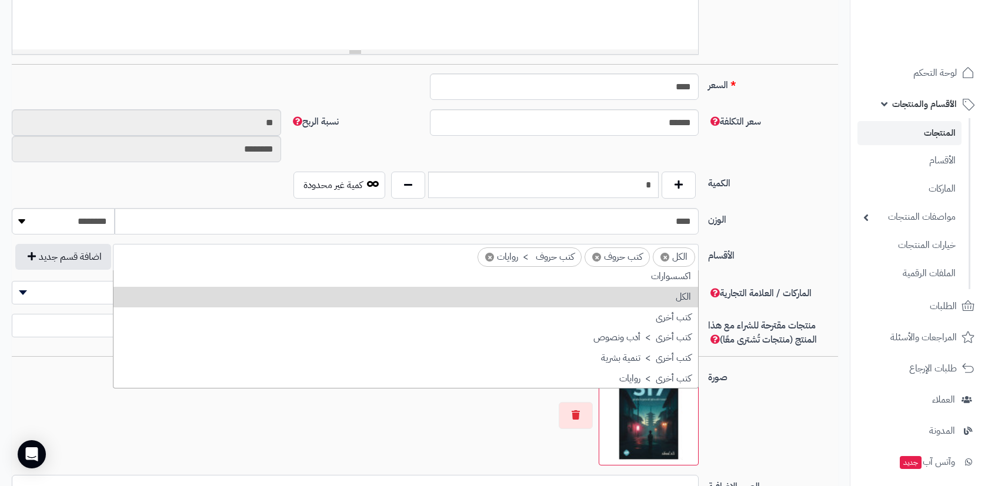
scroll to position [3, 0]
click at [769, 202] on div "الكمية * كمية غير محدودة" at bounding box center [424, 190] width 835 height 36
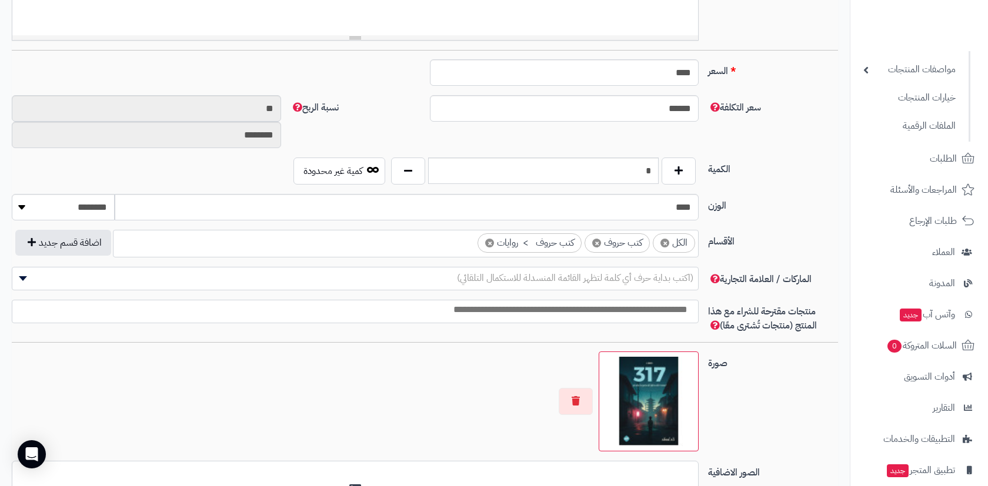
scroll to position [469, 0]
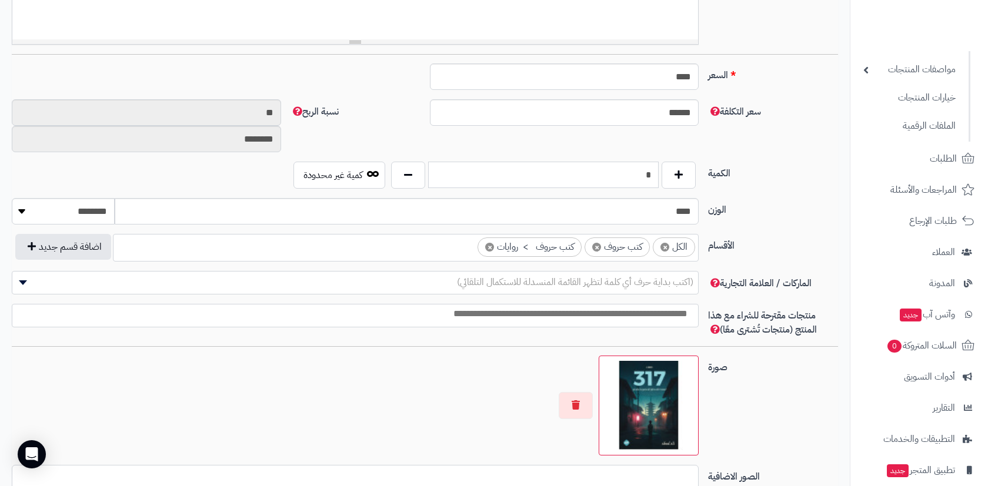
click at [628, 176] on input "*" at bounding box center [543, 175] width 230 height 26
type input "***"
click at [749, 182] on div "الكمية *** كمية غير محدودة" at bounding box center [424, 180] width 835 height 36
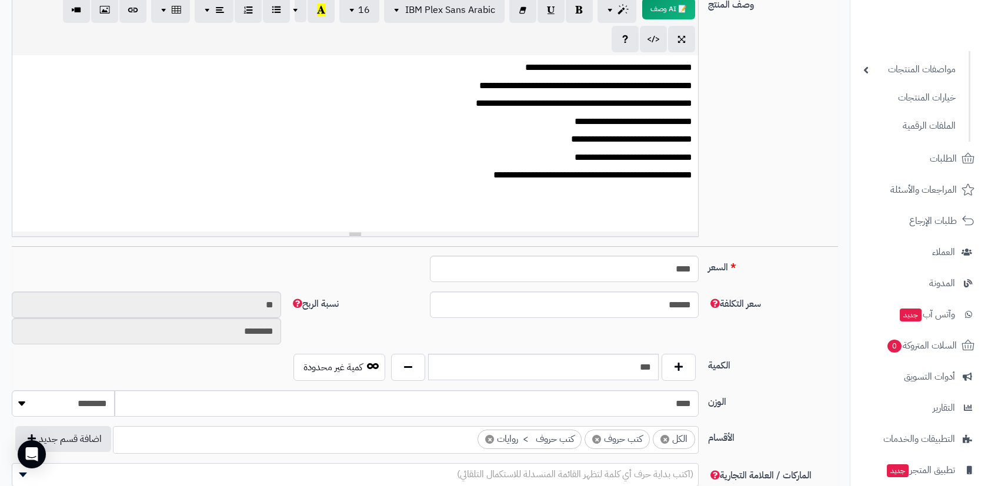
scroll to position [16, 0]
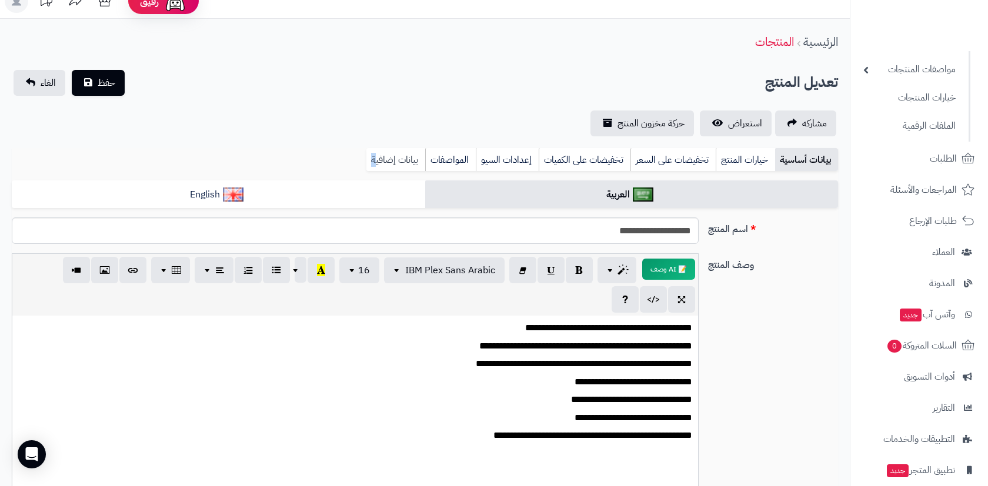
click at [373, 152] on link "بيانات إضافية" at bounding box center [395, 160] width 59 height 24
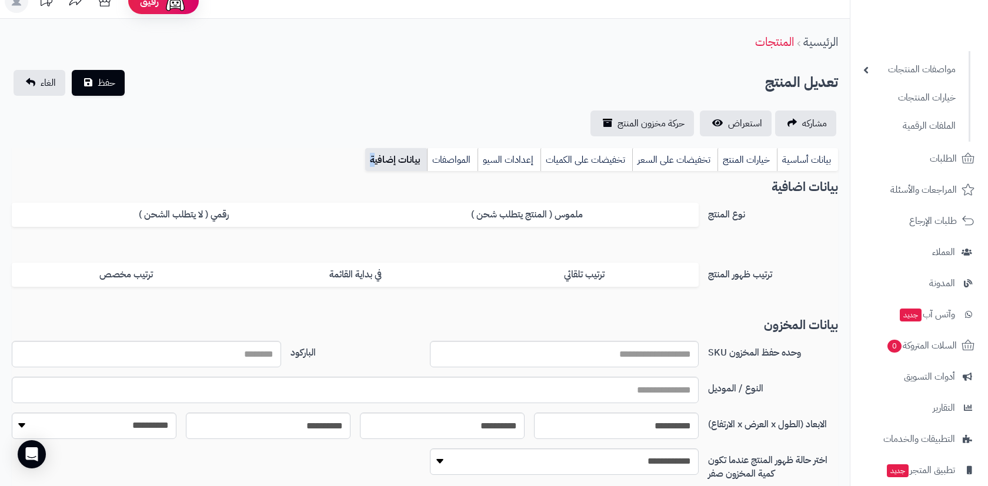
scroll to position [96, 0]
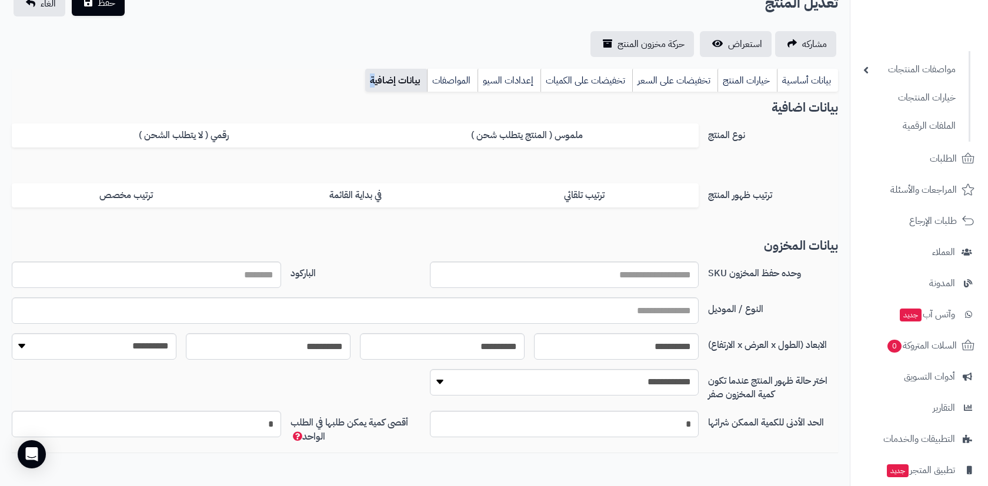
click at [116, 5] on button "حفظ" at bounding box center [98, 3] width 53 height 26
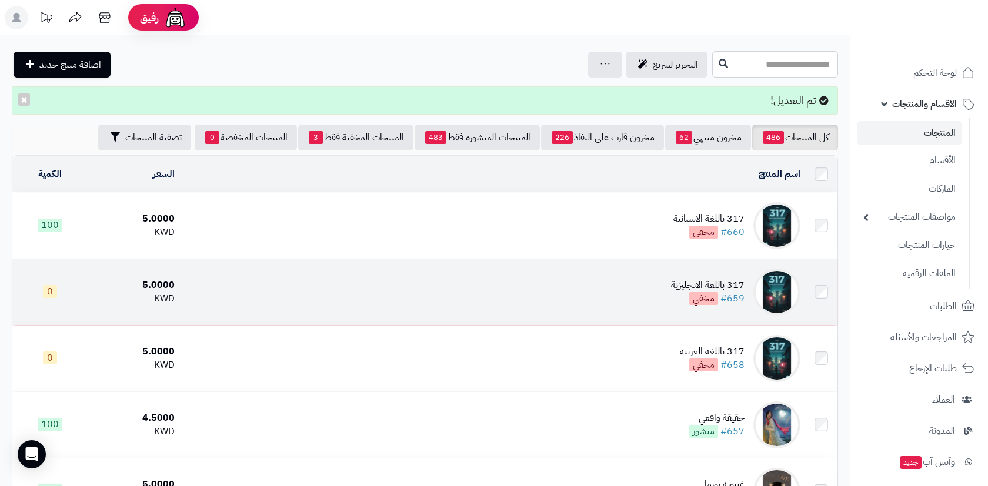
click at [647, 283] on td "317 باللغة الانجليزية #659 مخفي" at bounding box center [491, 292] width 625 height 66
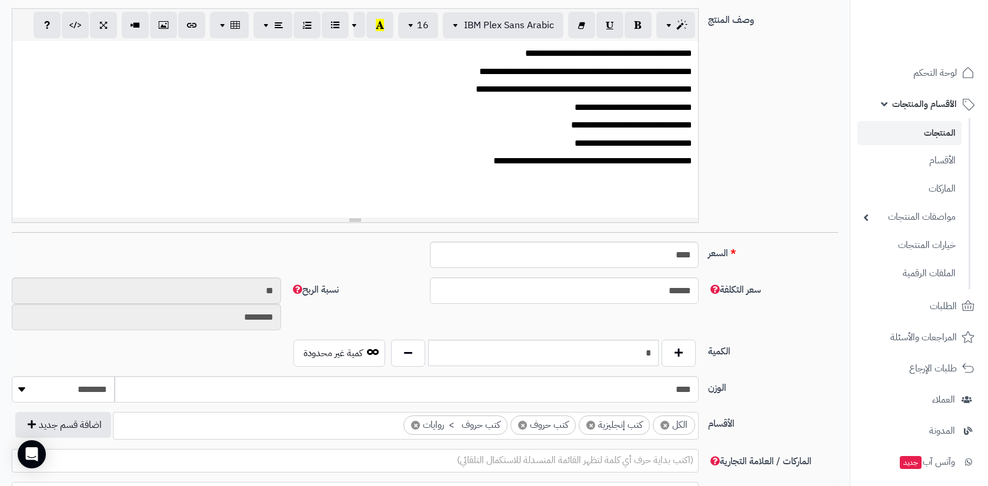
scroll to position [340, 0]
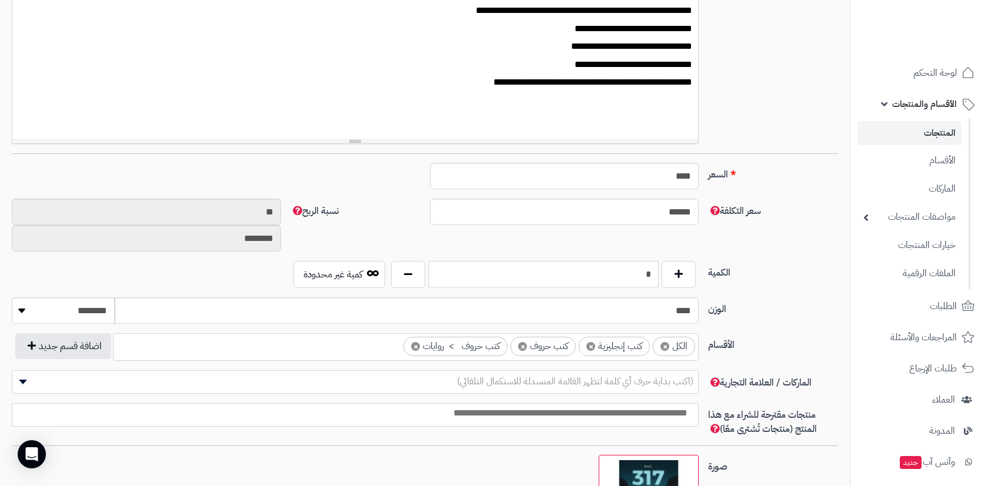
click at [588, 280] on input "*" at bounding box center [543, 274] width 230 height 26
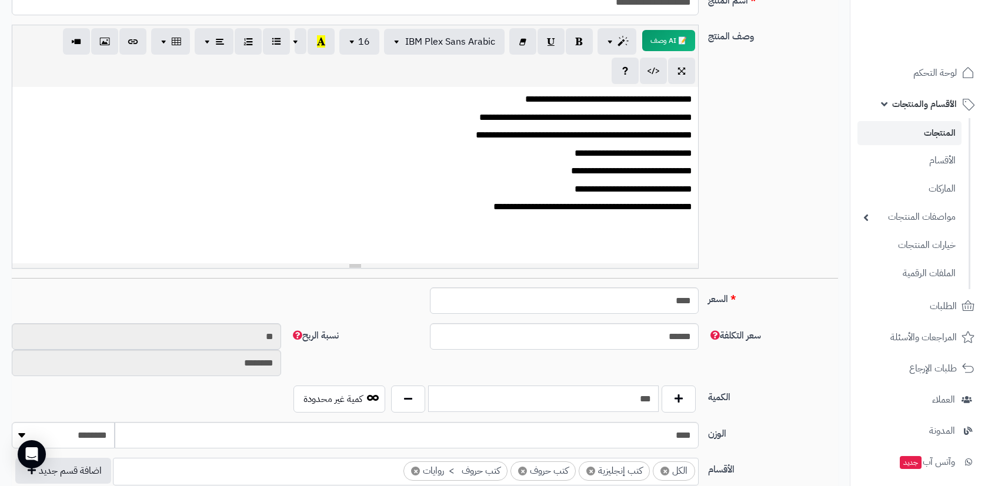
scroll to position [105, 0]
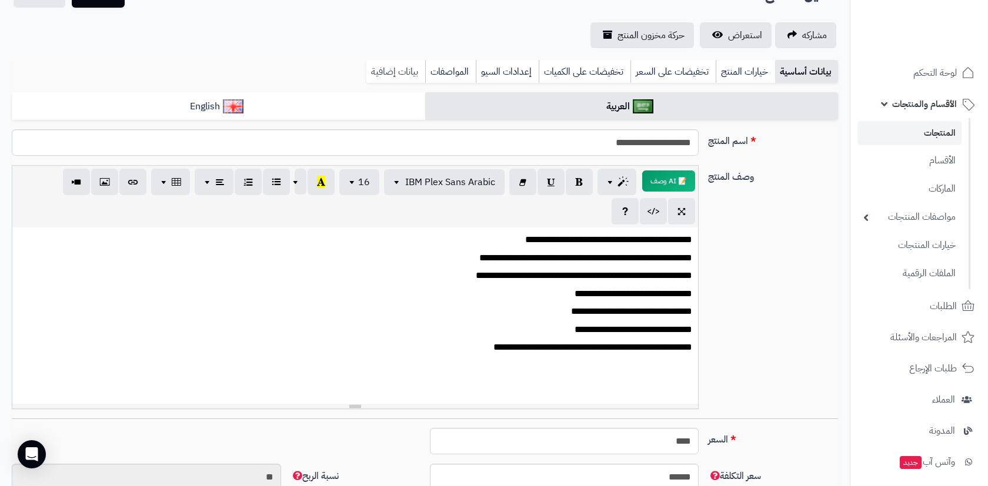
type input "***"
click at [383, 71] on link "بيانات إضافية" at bounding box center [395, 72] width 59 height 24
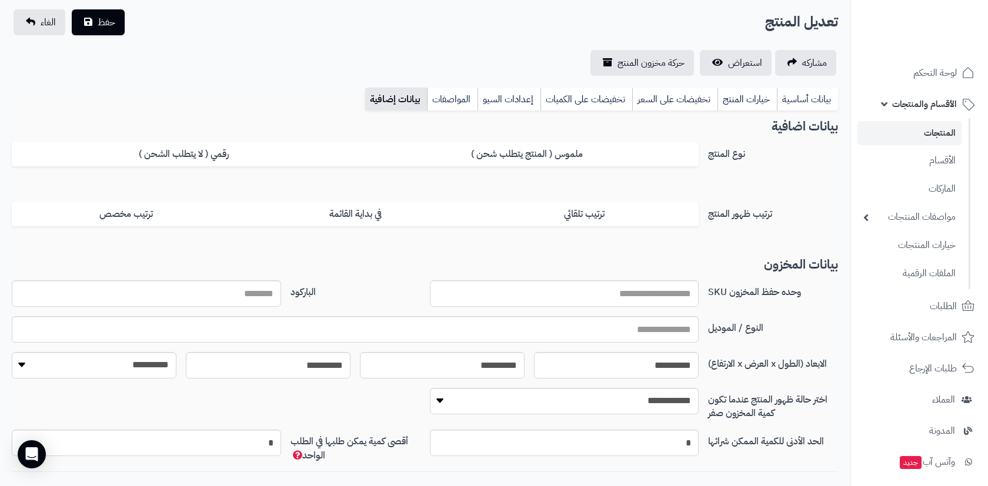
scroll to position [76, 0]
click at [117, 20] on button "حفظ" at bounding box center [98, 22] width 53 height 26
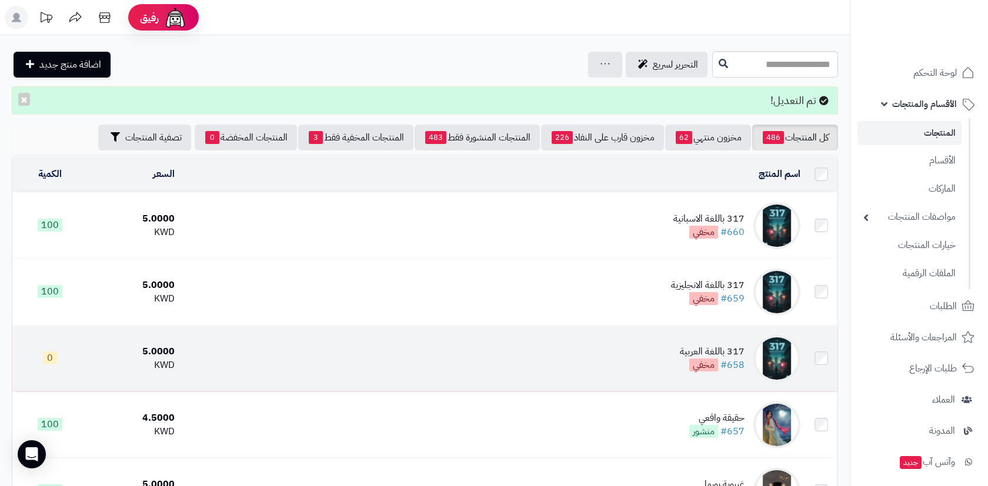
click at [643, 355] on td "317 باللغة العربية #658 مخفي" at bounding box center [491, 359] width 625 height 66
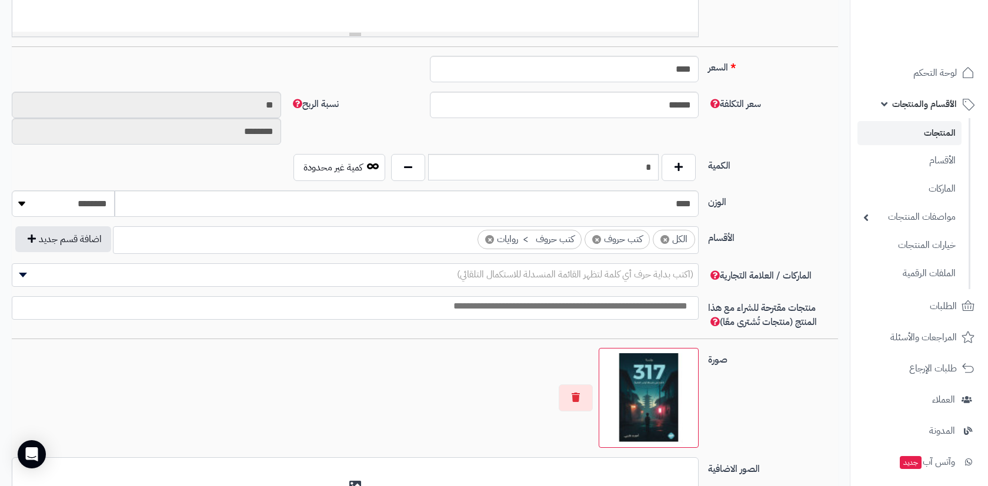
scroll to position [480, 0]
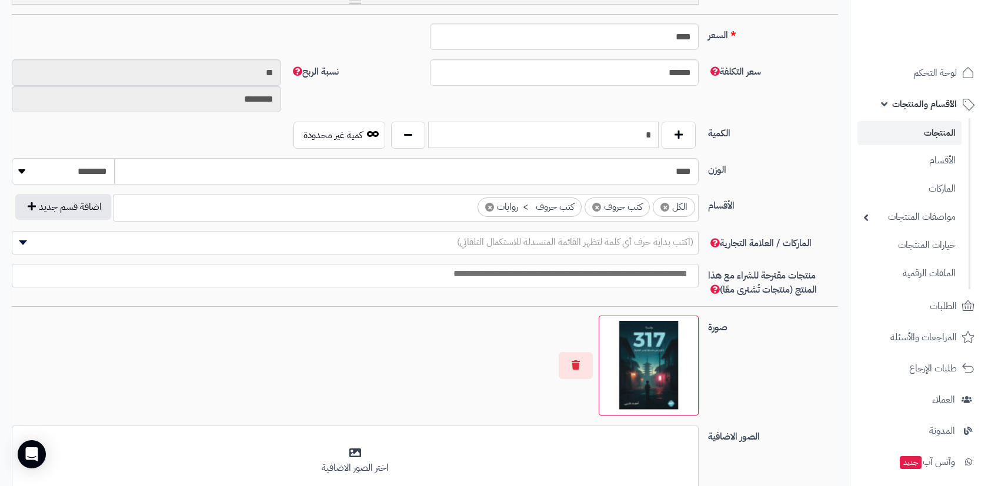
click at [593, 139] on input "*" at bounding box center [543, 135] width 230 height 26
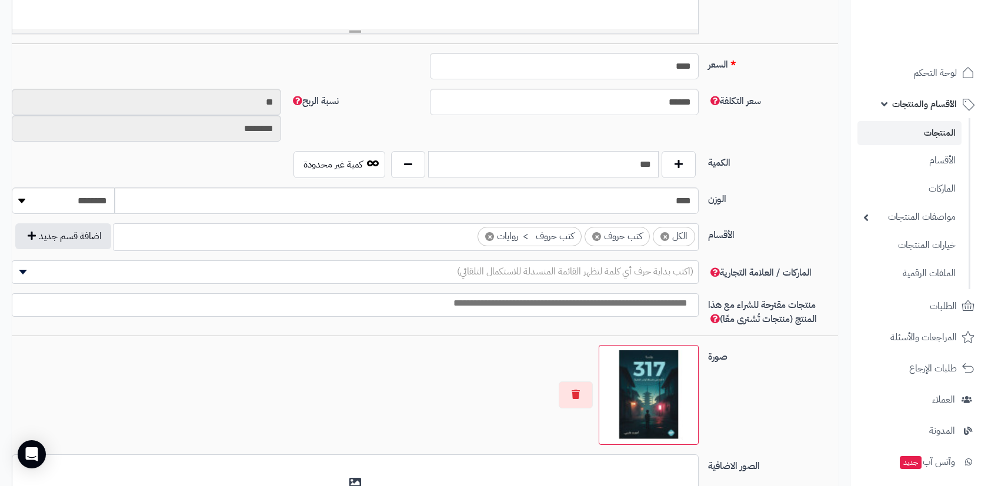
type input "***"
click at [788, 178] on div "الكمية *** كمية غير محدودة" at bounding box center [424, 169] width 835 height 36
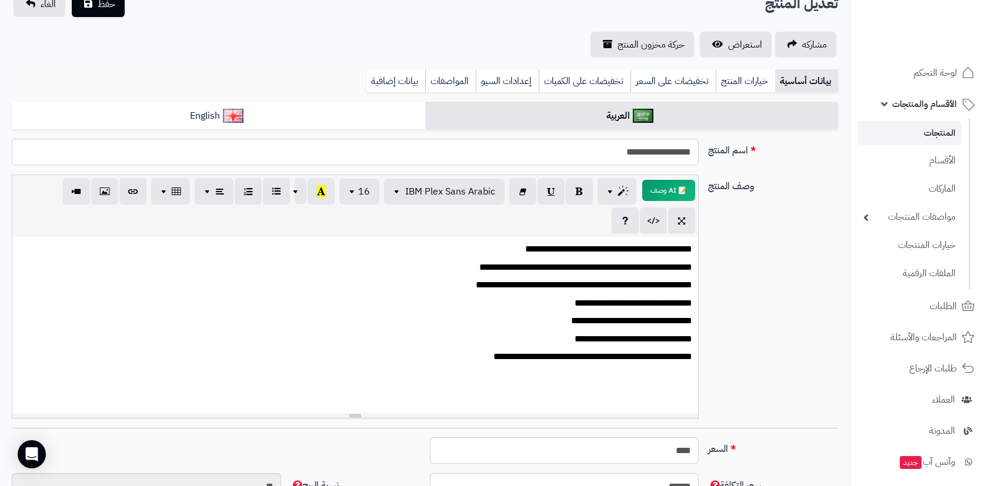
scroll to position [16, 0]
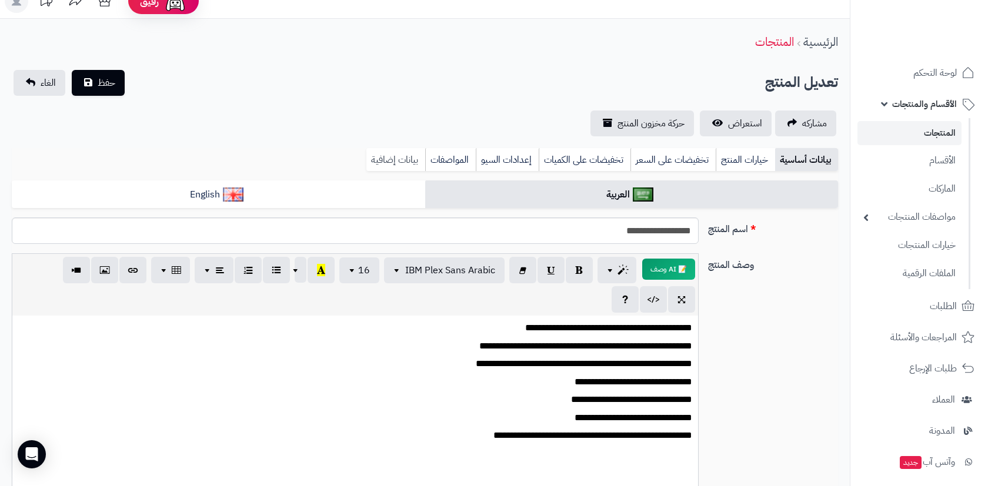
click at [414, 156] on link "بيانات إضافية" at bounding box center [395, 160] width 59 height 24
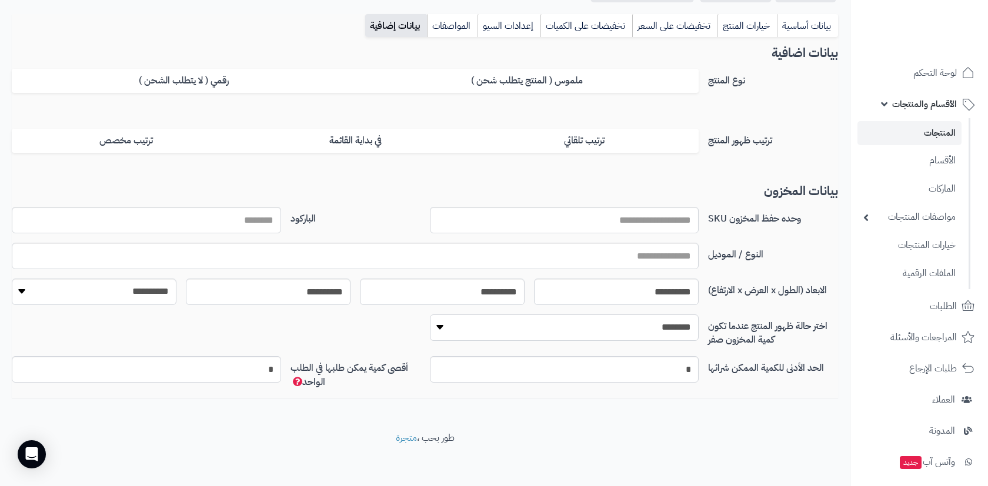
scroll to position [150, -6]
select select "*"
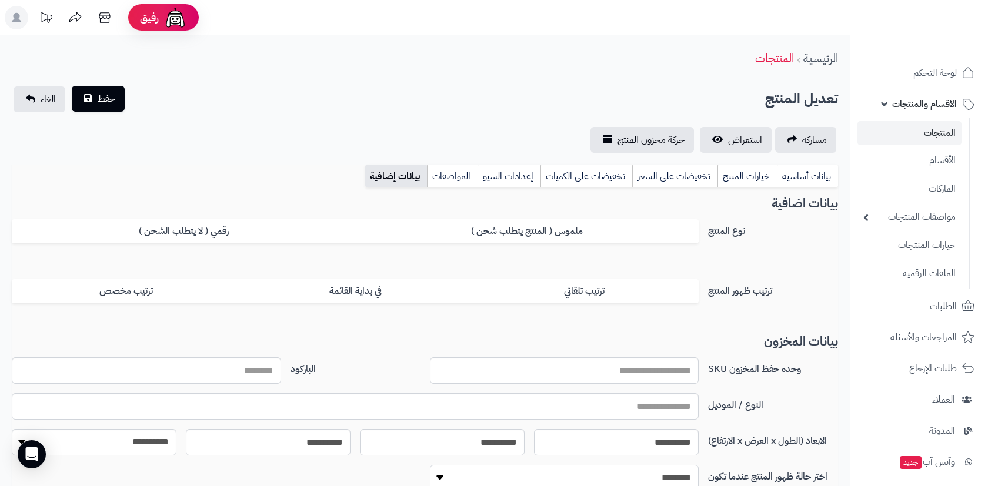
scroll to position [0, -6]
click at [108, 96] on span "حفظ" at bounding box center [107, 99] width 18 height 14
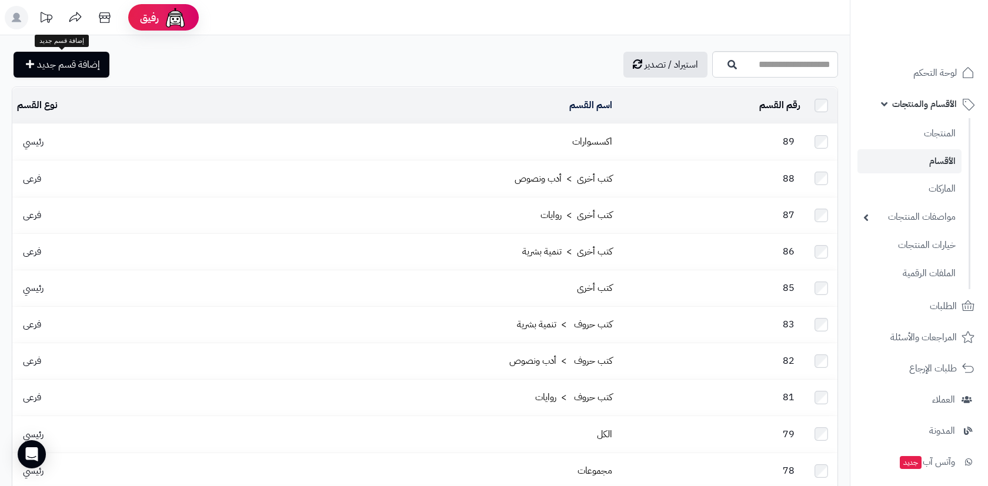
click at [92, 63] on span "إضافة قسم جديد" at bounding box center [68, 65] width 63 height 14
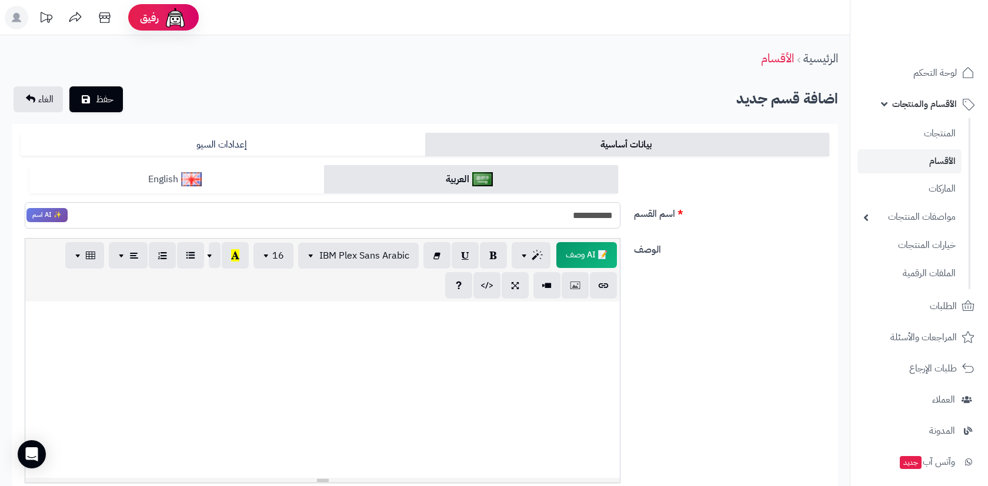
type input "**********"
click at [246, 185] on link "English" at bounding box center [176, 179] width 294 height 29
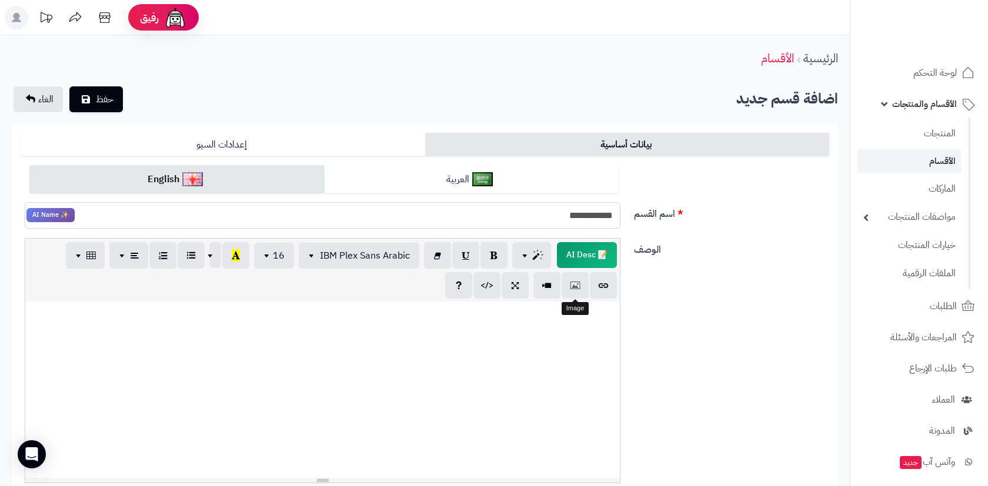
type input "**********"
click at [672, 289] on div "الوصف 📝 AI Desc p blockquote pre h1 h2 h3 h4 h5 h6 IBM Plex Sans Arabic Arial A…" at bounding box center [425, 365] width 818 height 255
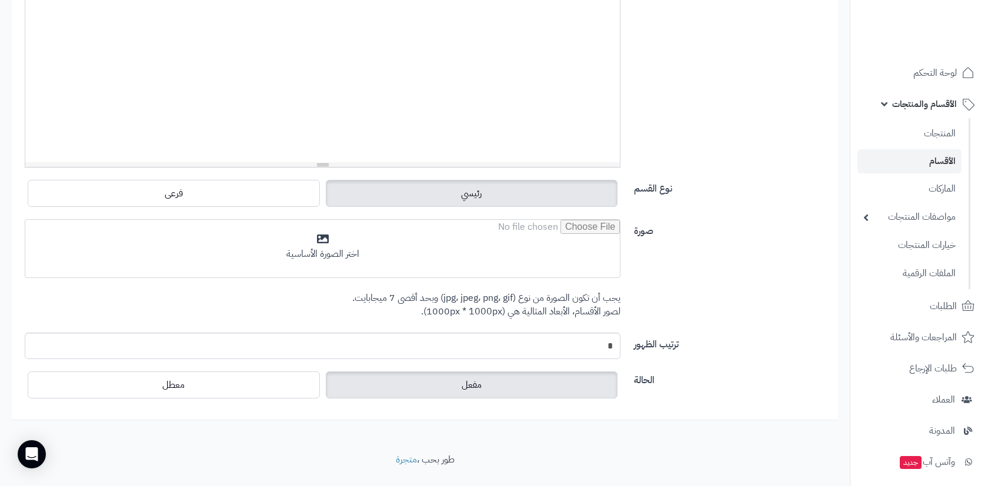
scroll to position [5, 0]
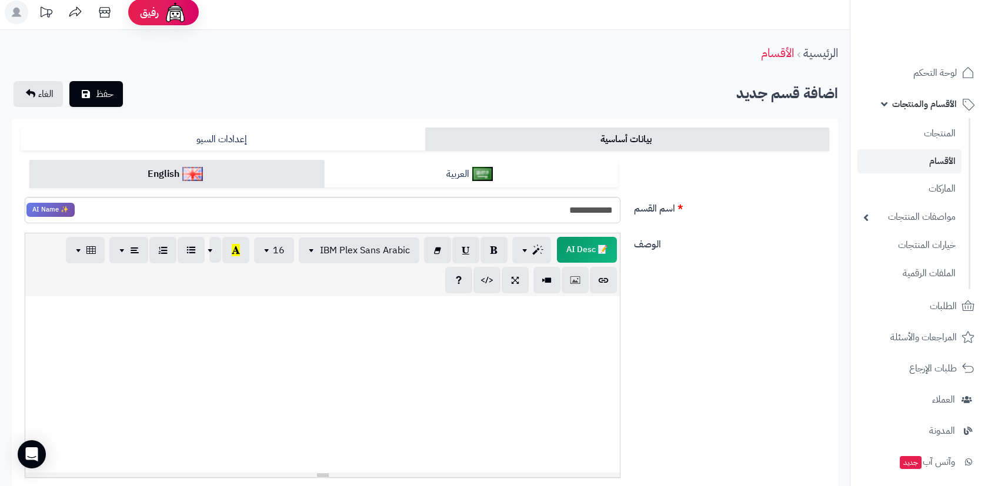
click at [128, 99] on div "اضافة قسم جديد حفظ الغاء" at bounding box center [425, 94] width 826 height 26
click at [113, 92] on span "حفظ" at bounding box center [105, 93] width 18 height 14
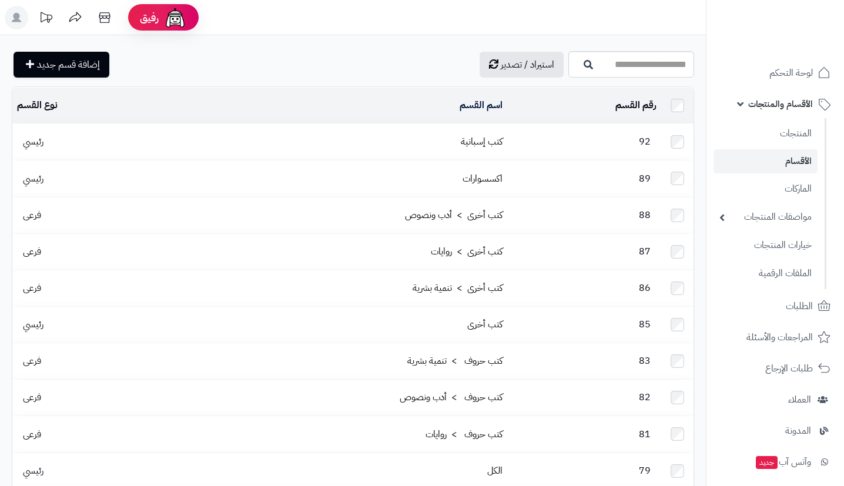
click at [529, 143] on td "92" at bounding box center [584, 142] width 154 height 36
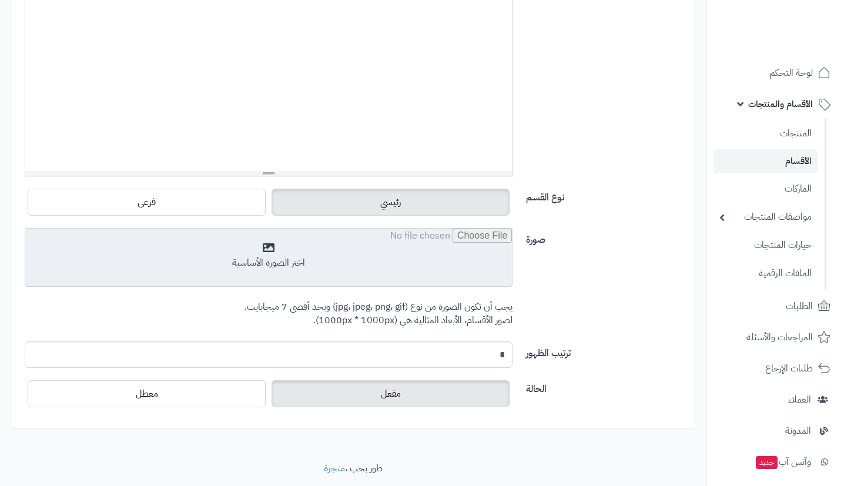
scroll to position [306, 0]
click at [474, 255] on input "file" at bounding box center [268, 258] width 487 height 59
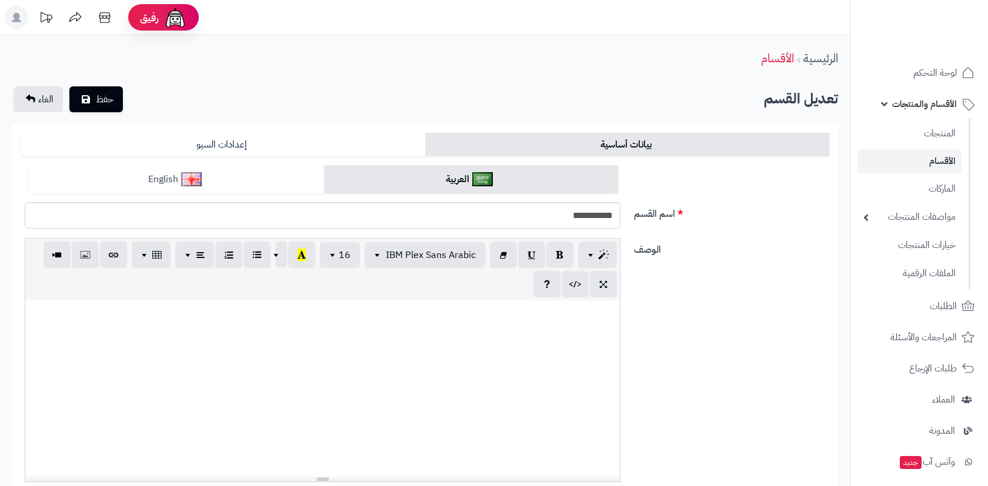
click at [303, 179] on link "English" at bounding box center [176, 179] width 294 height 29
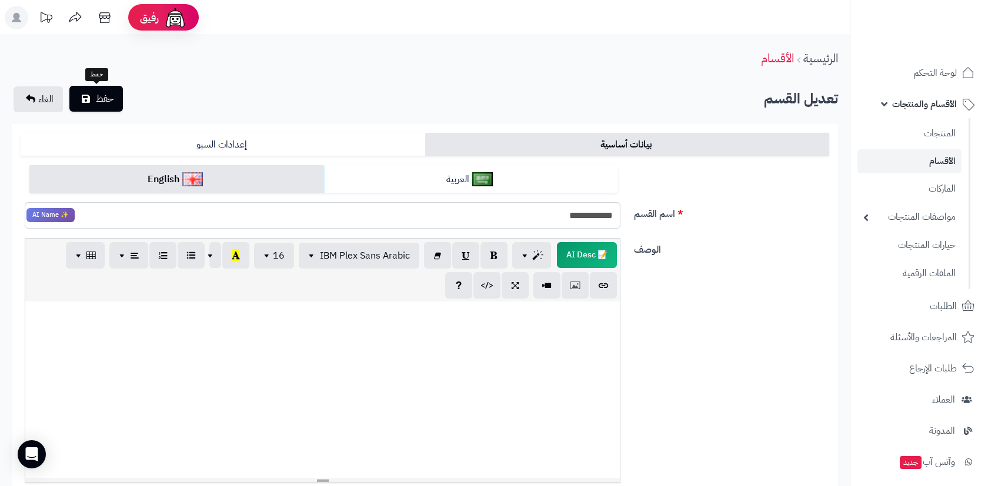
click at [83, 97] on icon "submit" at bounding box center [86, 98] width 8 height 9
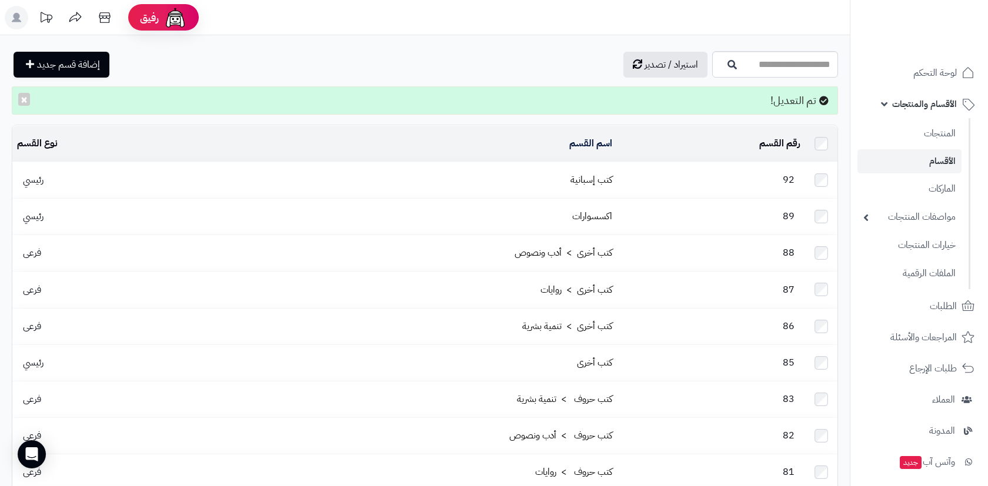
click at [617, 188] on td "كتب إسبانية" at bounding box center [408, 180] width 418 height 36
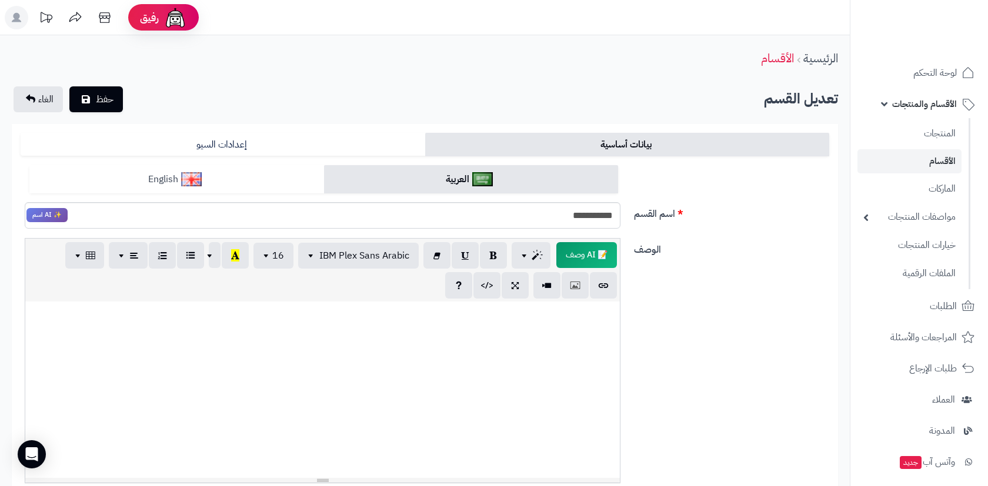
click at [287, 185] on link "English" at bounding box center [176, 179] width 294 height 29
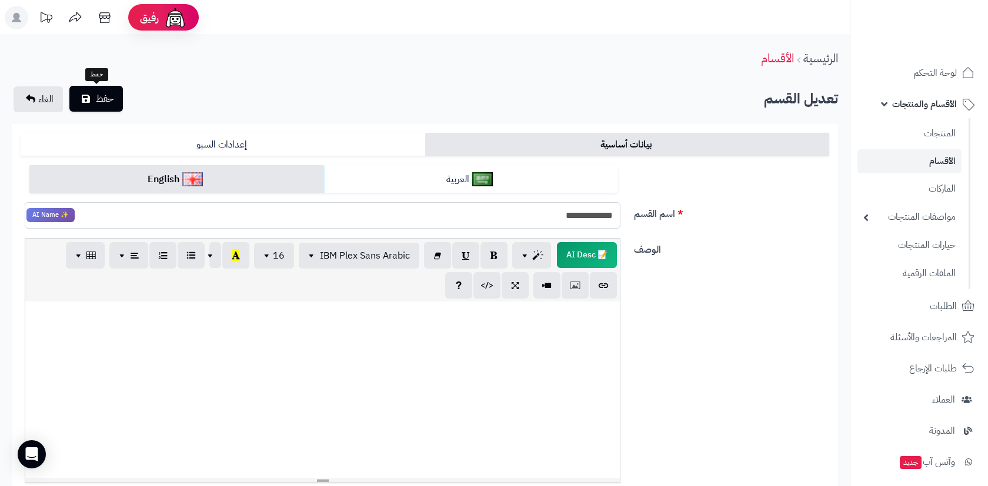
type input "**********"
click at [112, 105] on button "حفظ" at bounding box center [95, 99] width 53 height 26
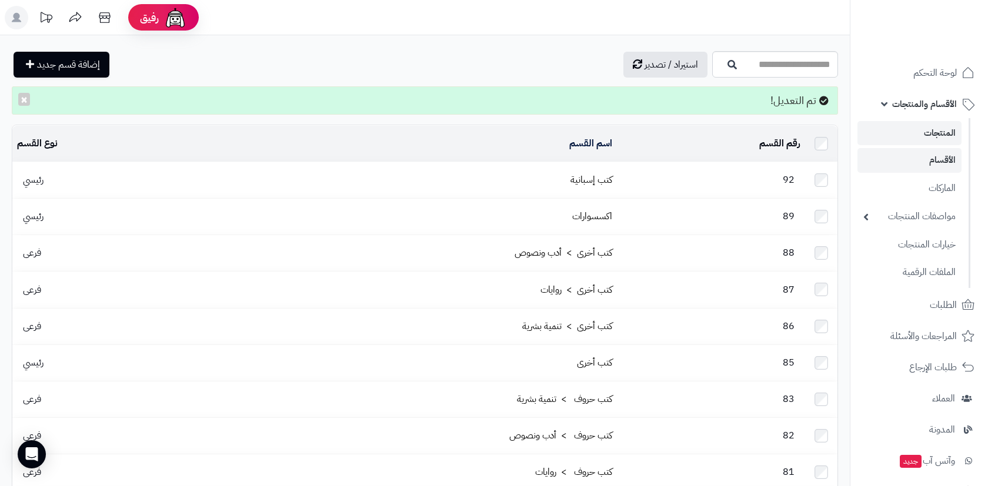
click at [947, 132] on link "المنتجات" at bounding box center [909, 133] width 104 height 24
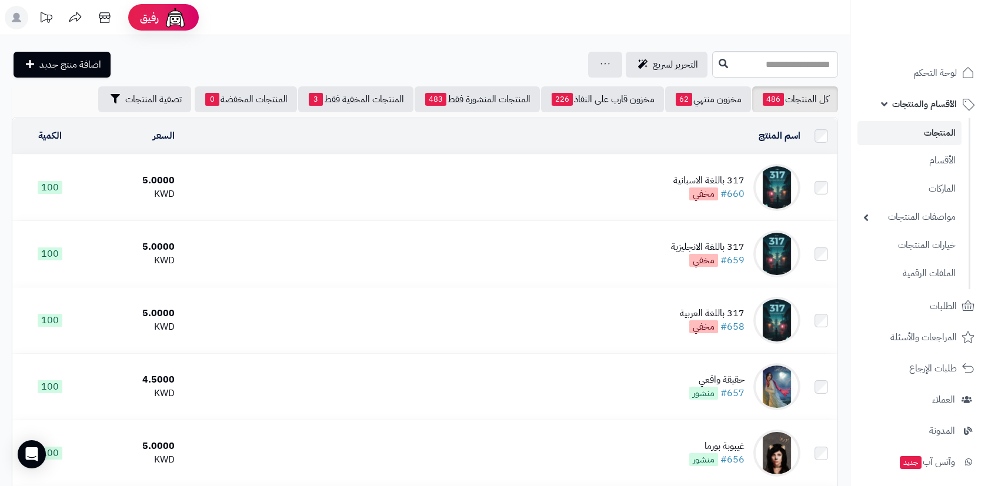
click at [661, 183] on td "317 باللغة الاسبانية #660 مخفي" at bounding box center [491, 188] width 625 height 66
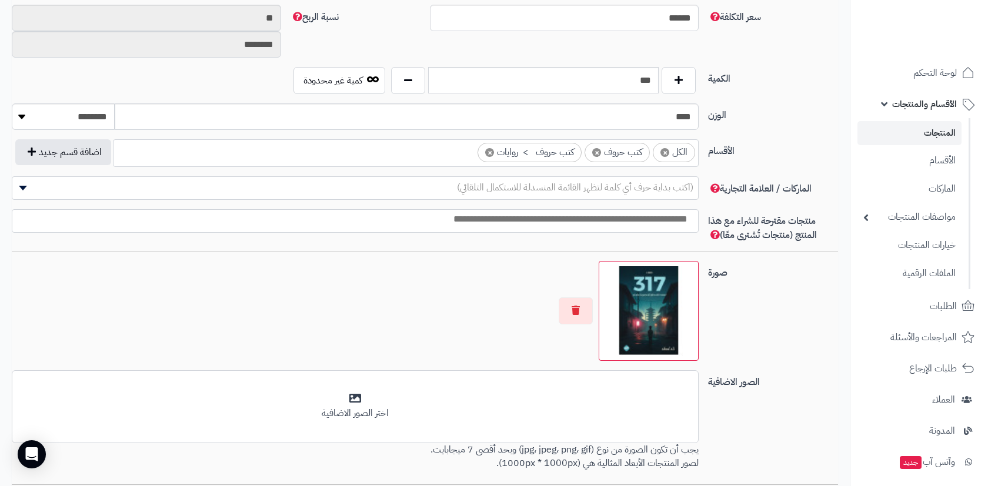
scroll to position [550, 0]
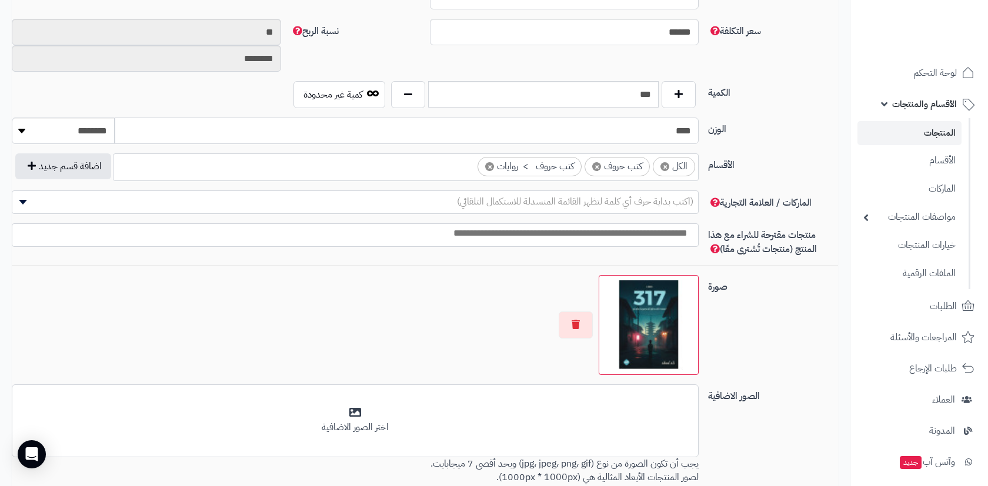
click at [463, 138] on input "****" at bounding box center [407, 131] width 584 height 26
click at [446, 164] on ul "× الكل × كتب حروف × كتب حروف > روايات" at bounding box center [405, 165] width 584 height 22
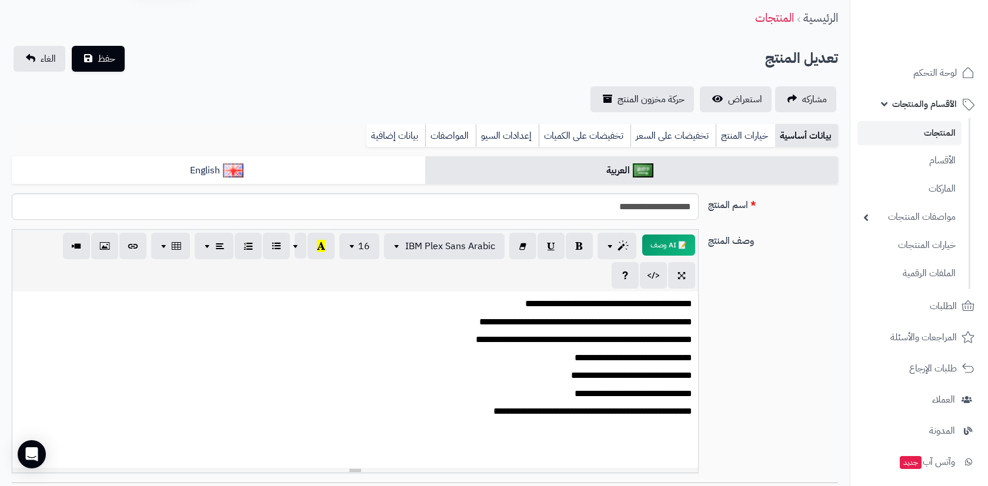
scroll to position [20, 0]
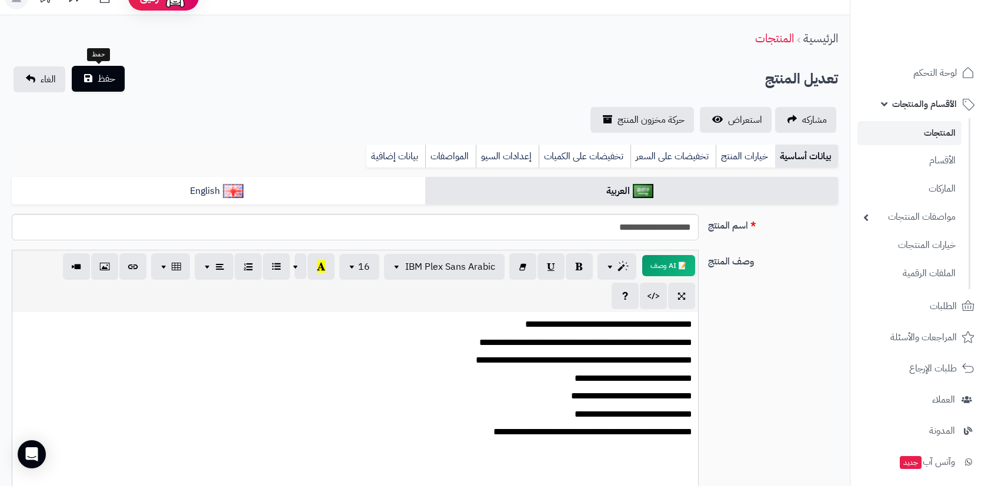
click at [98, 79] on span "حفظ" at bounding box center [107, 79] width 18 height 14
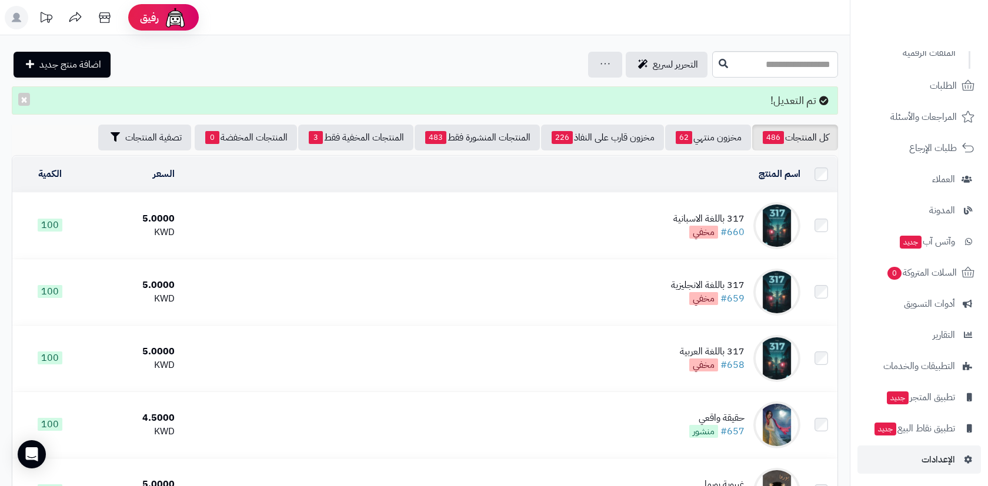
scroll to position [220, 0]
click at [930, 454] on span "الإعدادات" at bounding box center [938, 460] width 34 height 16
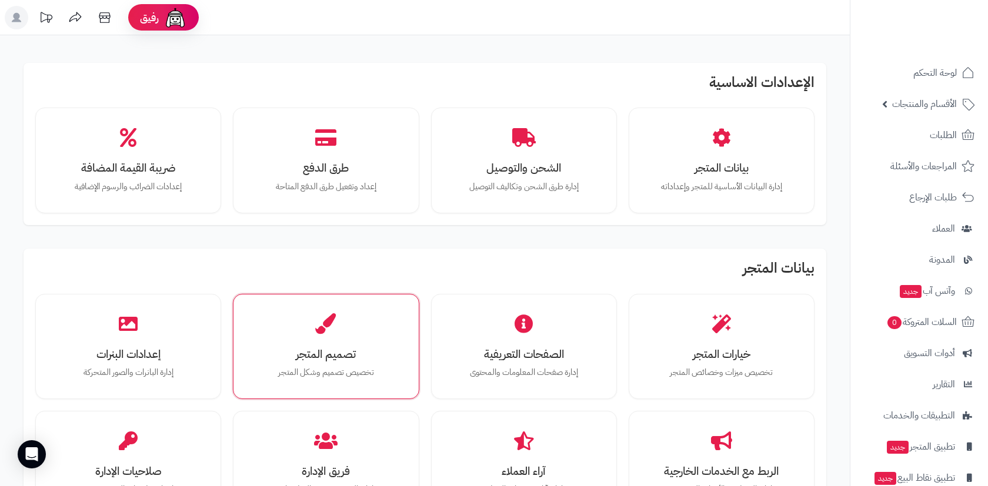
click at [347, 320] on div "تصميم المتجر تخصيص تصميم وشكل المتجر" at bounding box center [326, 347] width 168 height 88
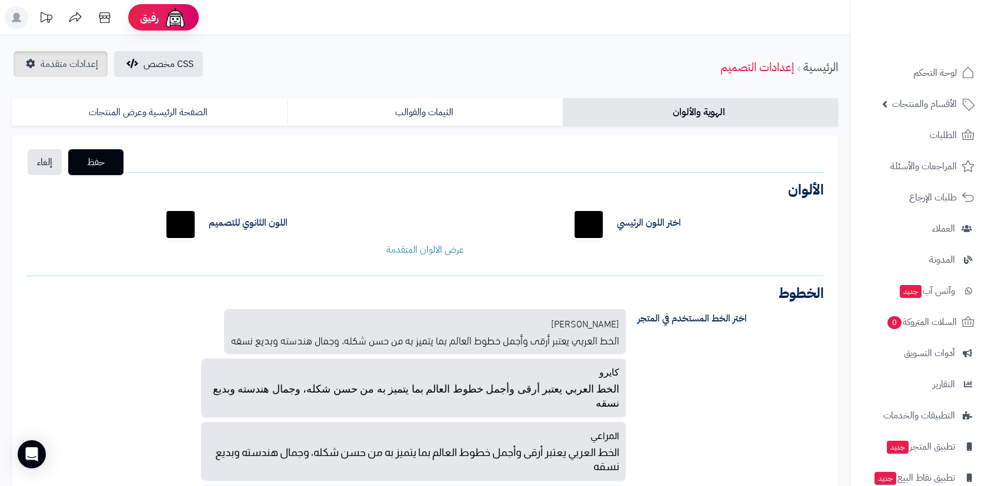
click at [68, 71] on span "إعدادات متقدمة" at bounding box center [70, 64] width 58 height 14
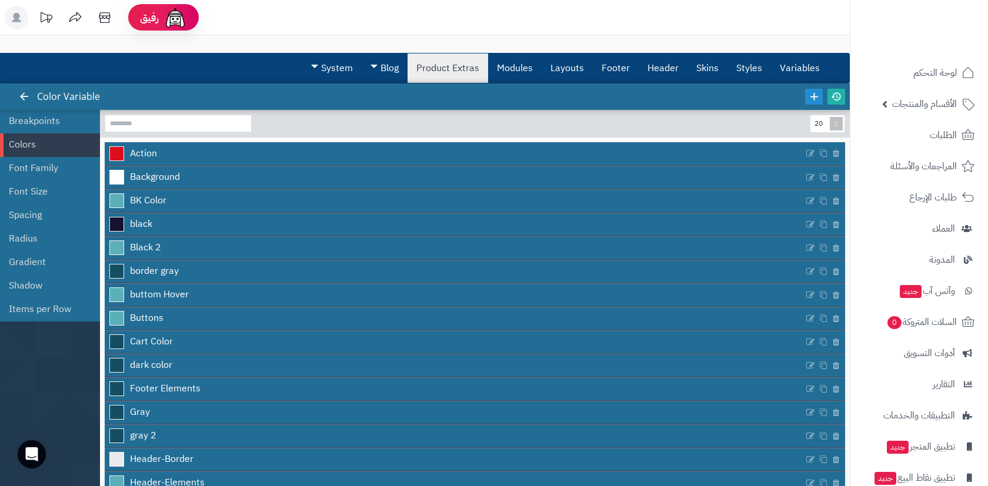
click at [417, 76] on link "Product Extras" at bounding box center [447, 67] width 81 height 29
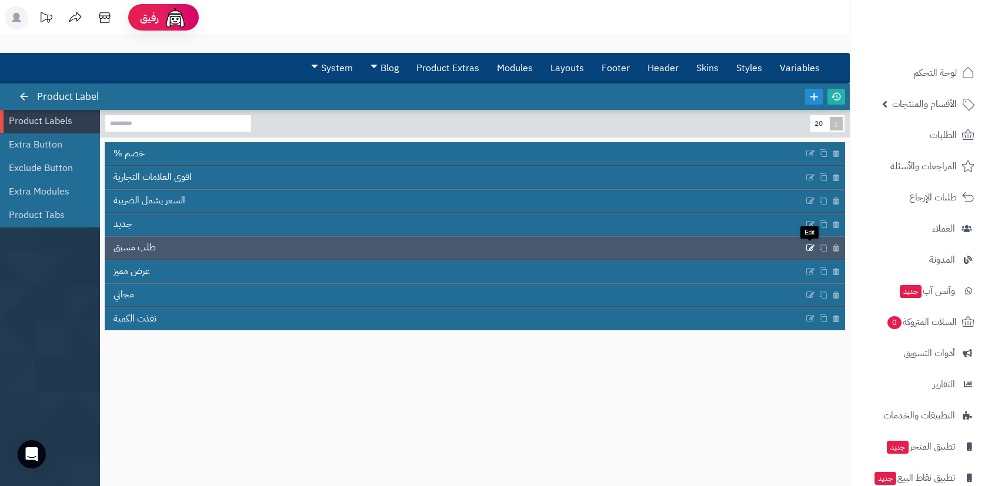
click at [806, 246] on icon at bounding box center [809, 248] width 9 height 10
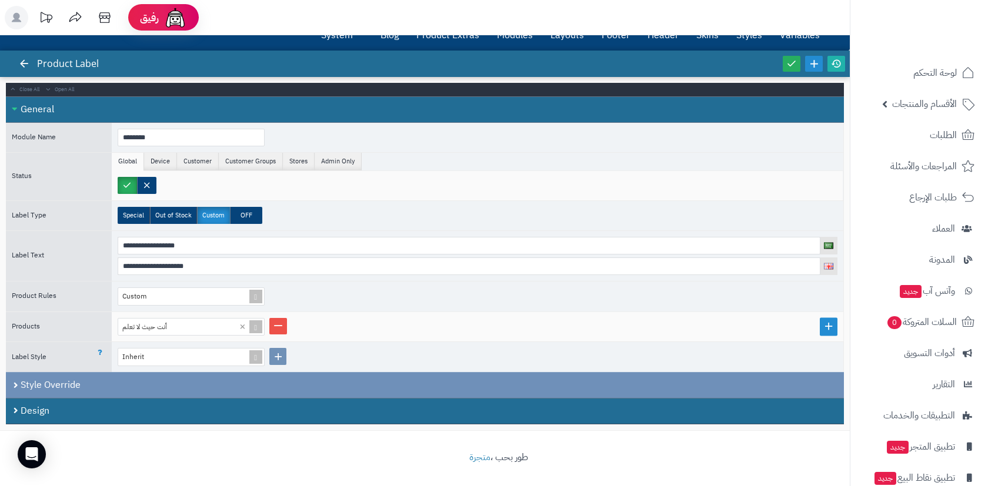
scroll to position [32, 0]
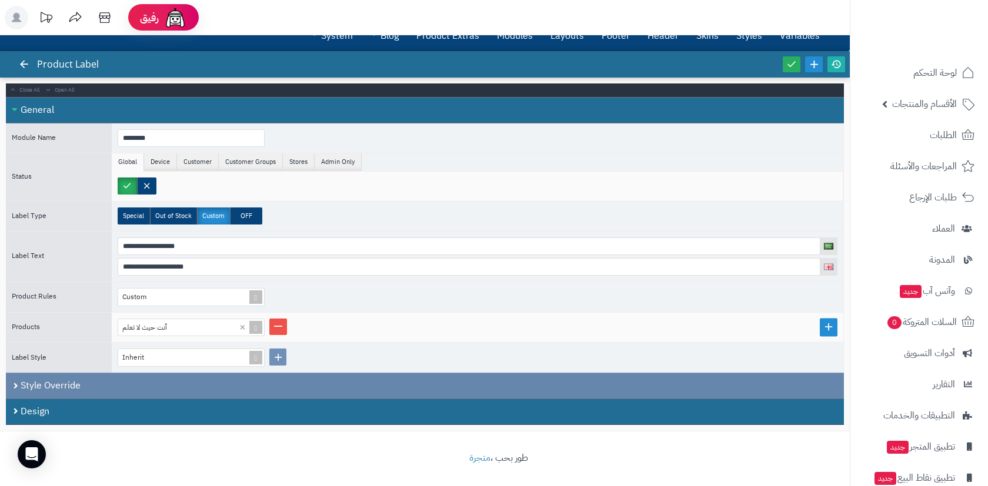
click at [333, 377] on div "Style Override" at bounding box center [425, 386] width 838 height 26
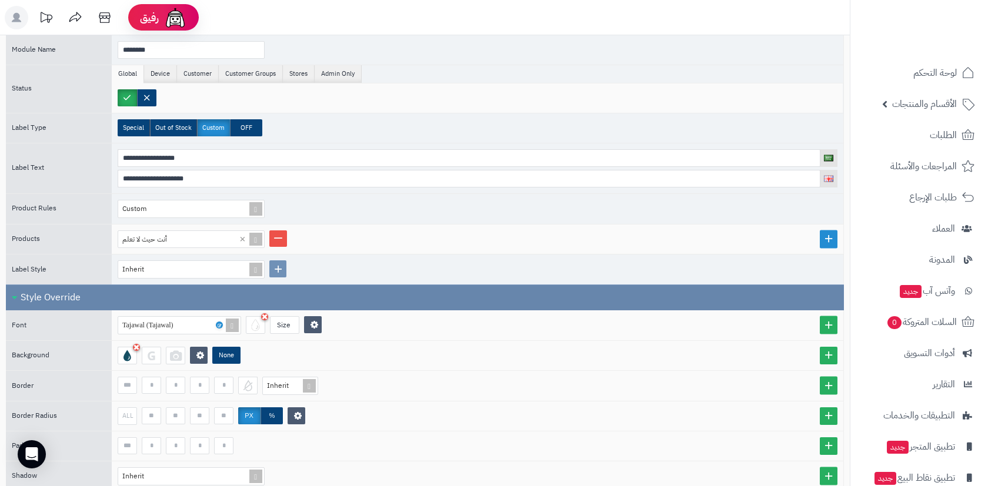
scroll to position [162, 0]
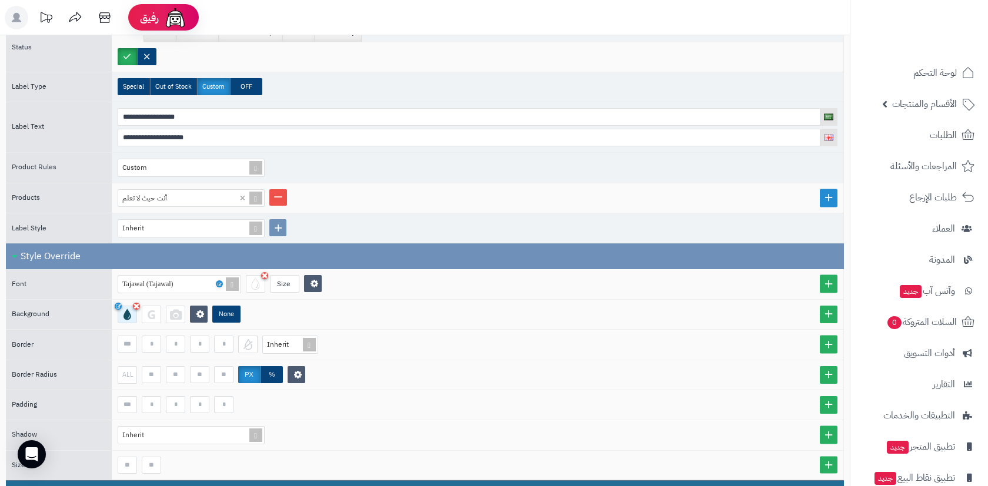
click at [126, 313] on div at bounding box center [127, 315] width 19 height 18
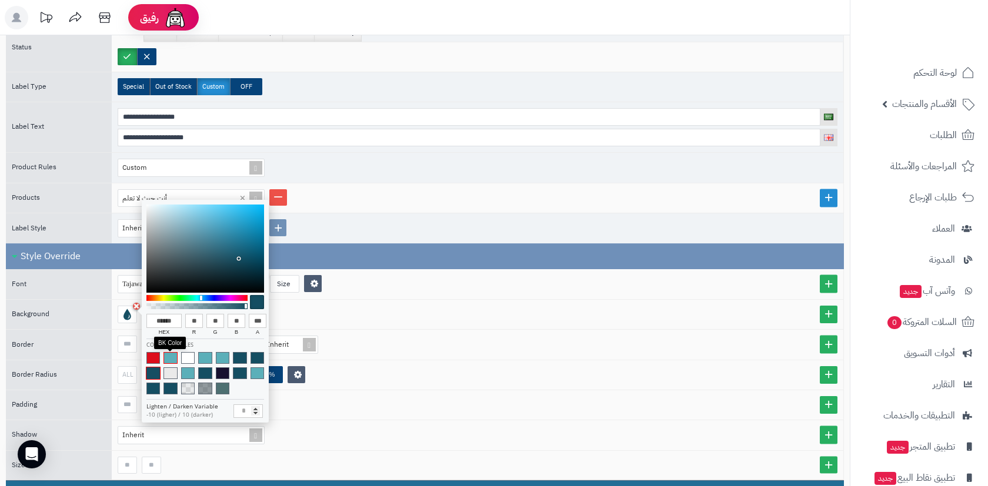
click at [172, 359] on span at bounding box center [170, 358] width 14 height 12
type input "******"
type input "**"
type input "***"
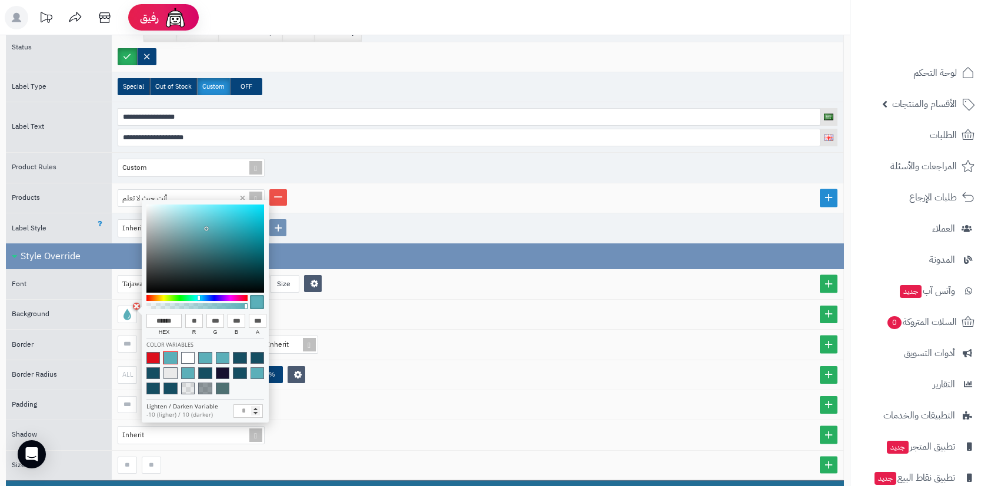
click at [410, 235] on div "Inherit" at bounding box center [477, 228] width 731 height 30
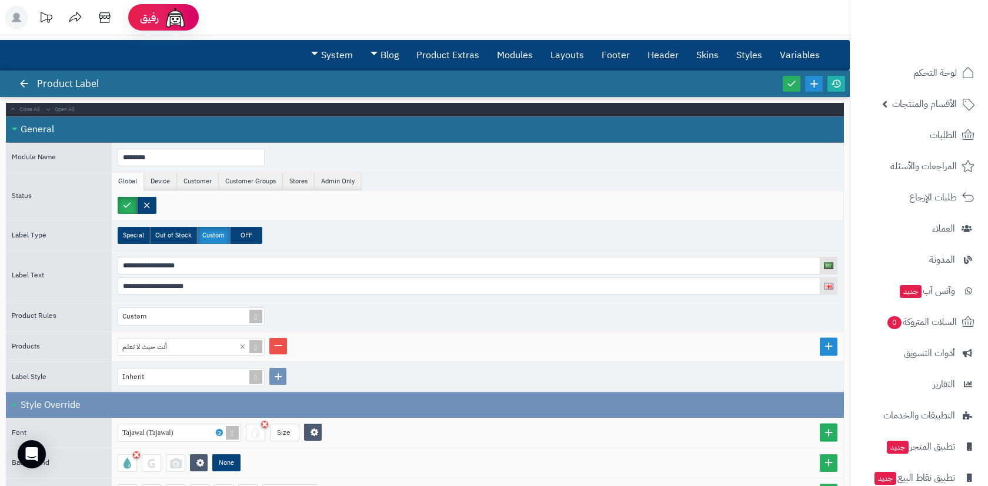
scroll to position [0, 0]
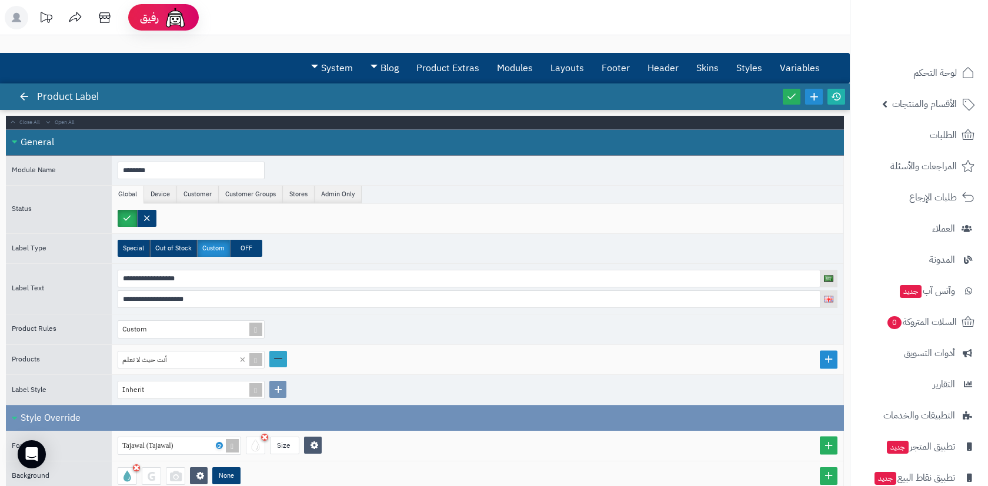
click at [277, 360] on link at bounding box center [278, 359] width 18 height 16
click at [826, 356] on link at bounding box center [828, 360] width 18 height 18
click at [232, 356] on div "Select..." at bounding box center [186, 360] width 136 height 17
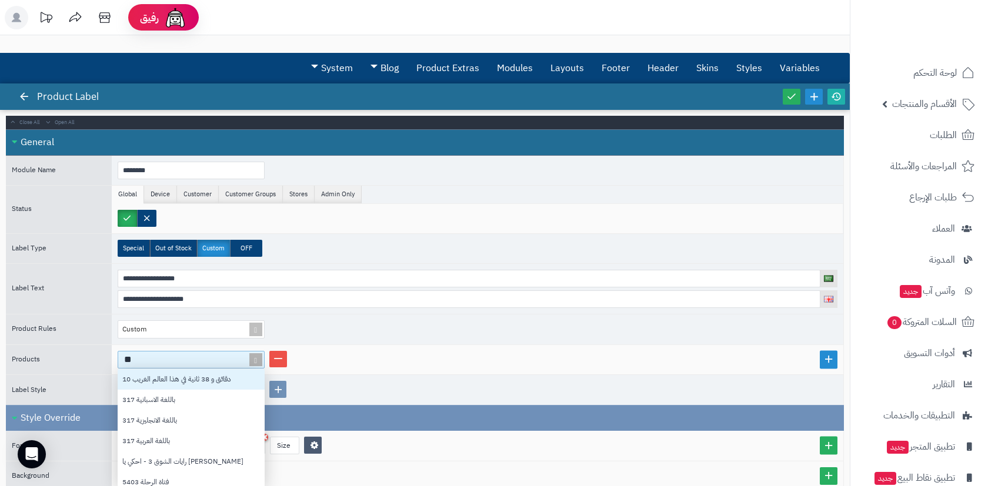
type input "***"
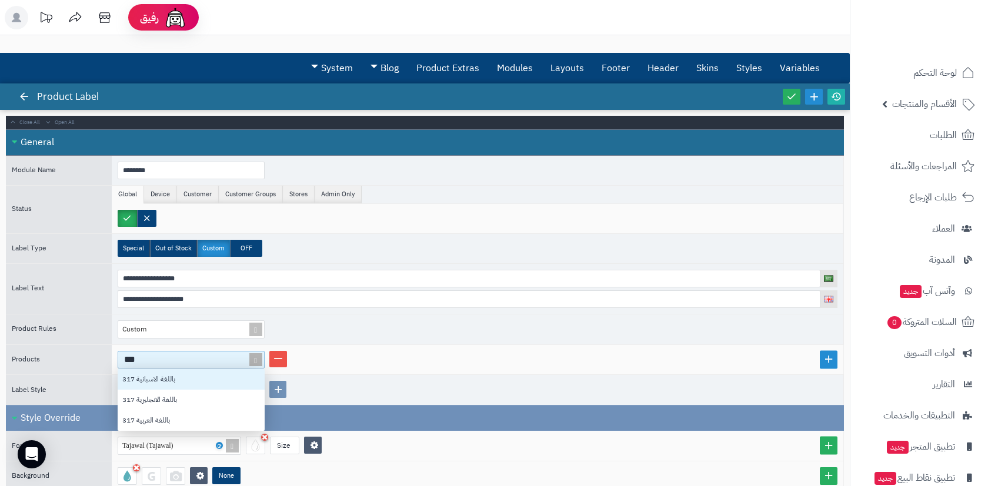
click at [207, 377] on div "317 باللغة الاسبانية" at bounding box center [191, 379] width 147 height 21
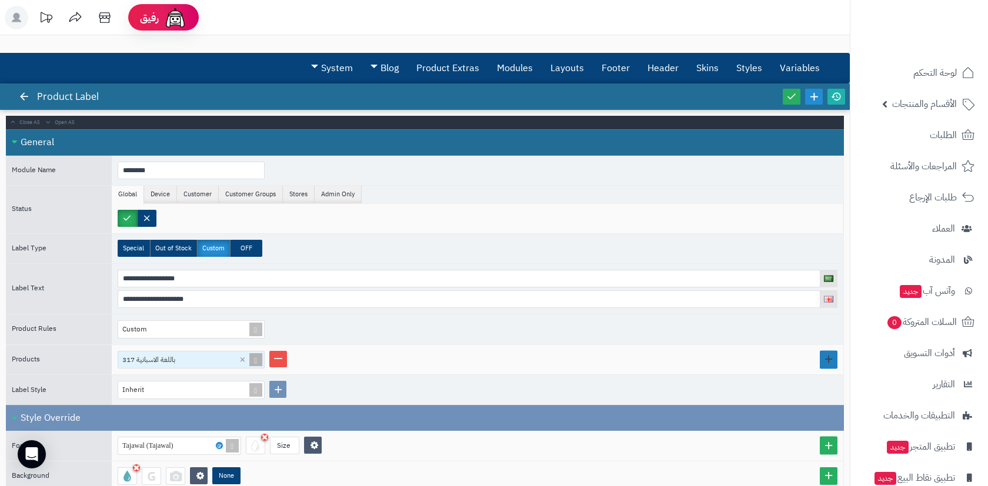
click at [827, 360] on link at bounding box center [828, 360] width 18 height 18
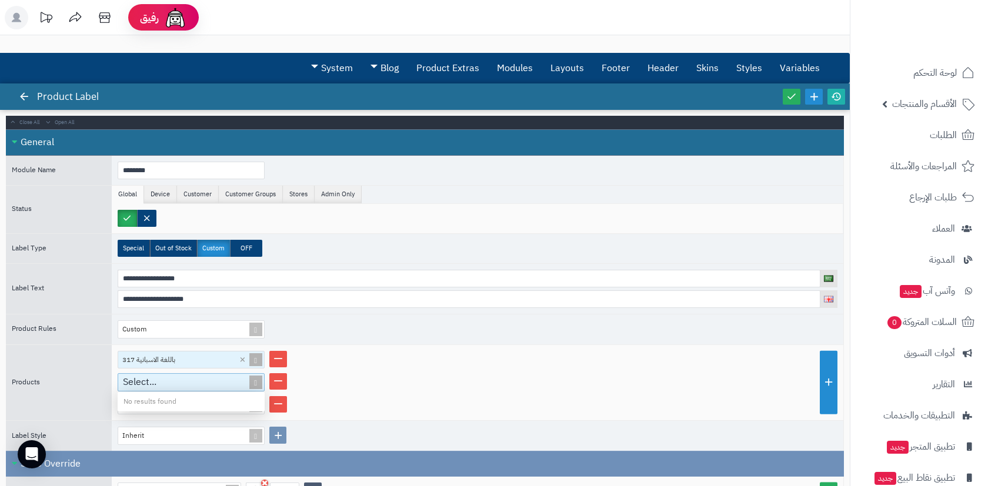
click at [214, 382] on div "Select..." at bounding box center [186, 382] width 136 height 17
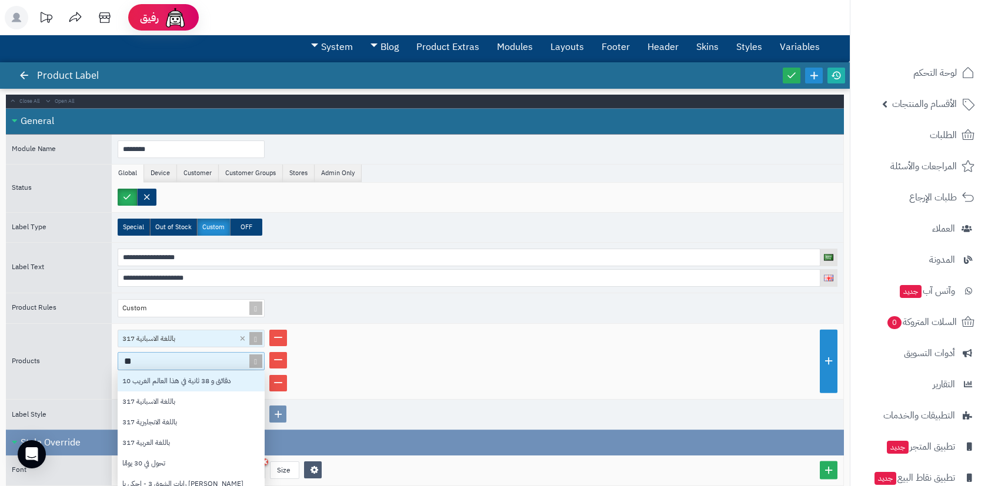
type input "***"
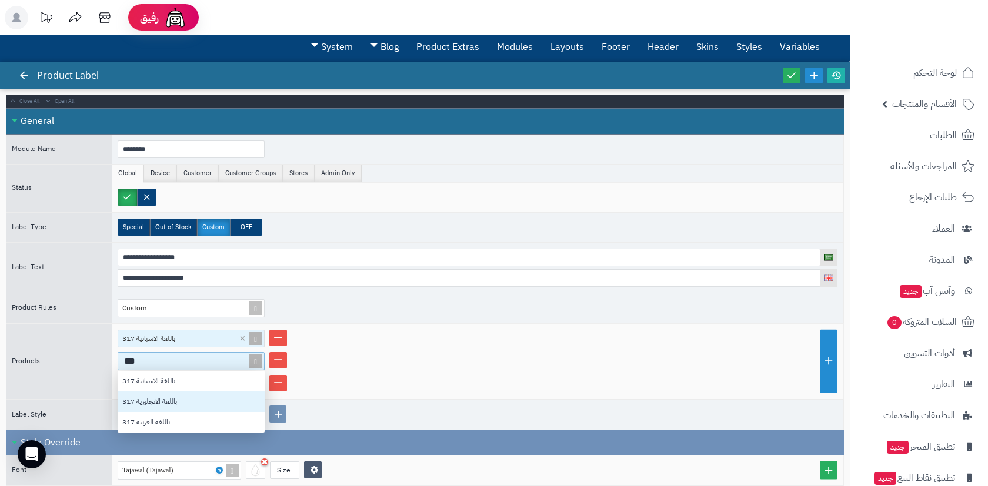
click at [192, 393] on div "317 باللغة الانجليزية" at bounding box center [191, 401] width 147 height 21
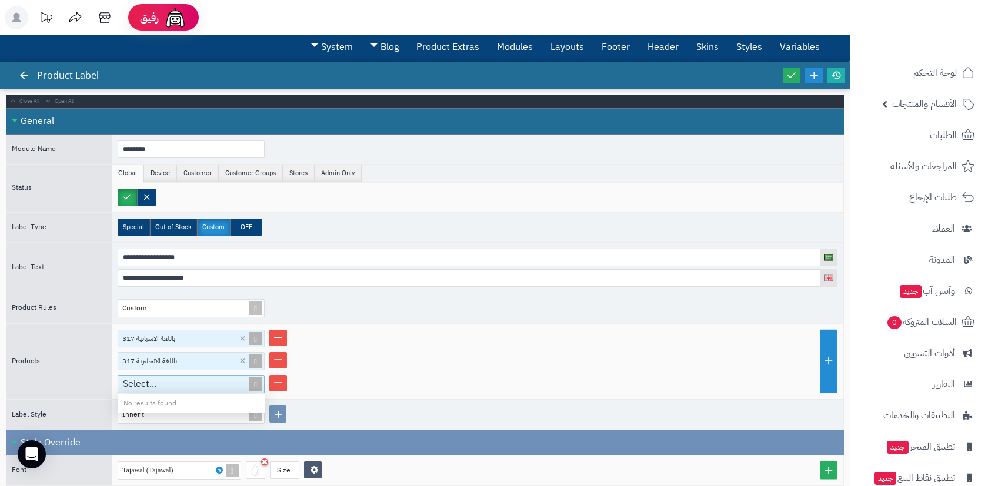
click at [214, 377] on div "Select..." at bounding box center [186, 384] width 136 height 17
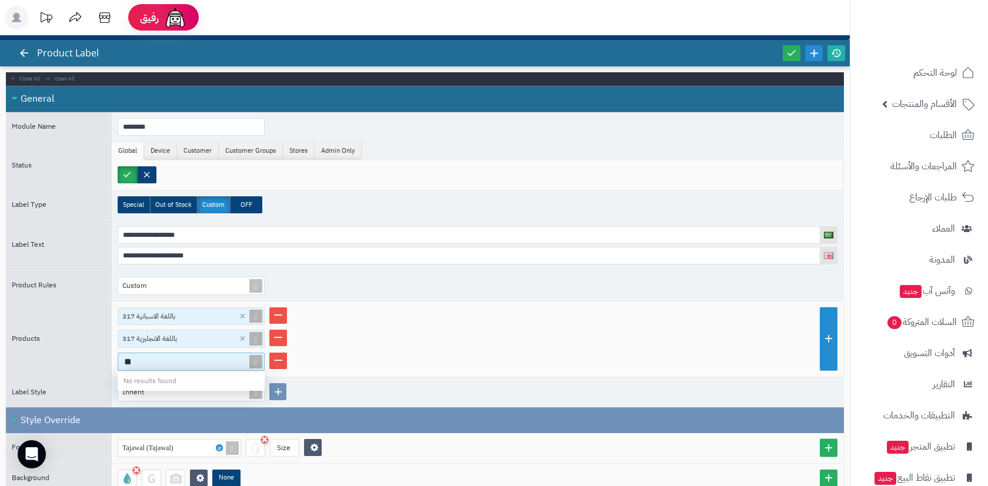
type input "***"
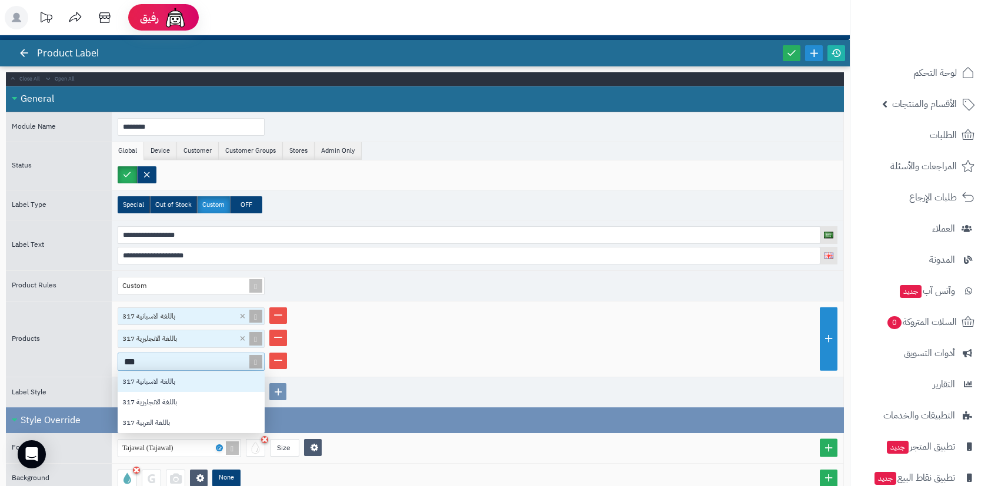
scroll to position [62, 147]
click at [210, 414] on div "317 باللغة العربية" at bounding box center [191, 423] width 147 height 21
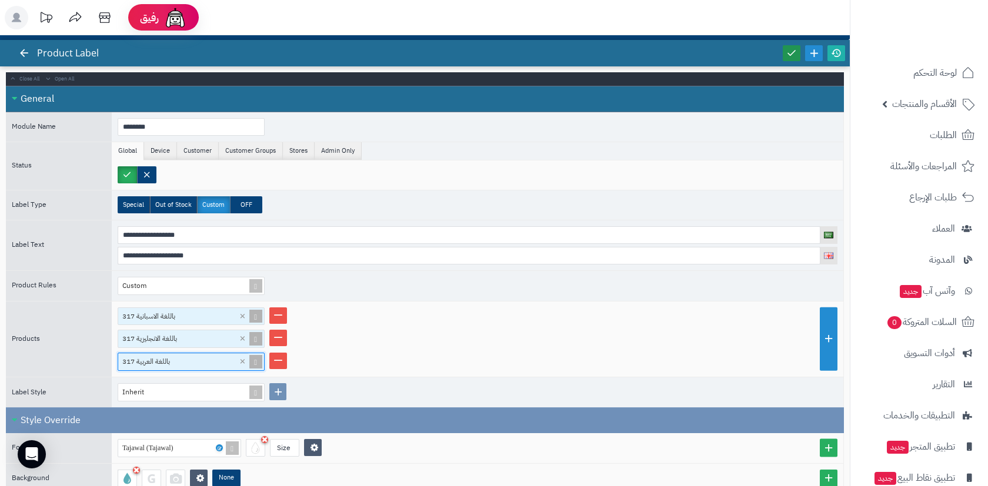
click at [790, 58] on link at bounding box center [791, 53] width 18 height 16
click at [791, 57] on icon at bounding box center [791, 53] width 11 height 11
click at [31, 55] on link at bounding box center [24, 53] width 18 height 16
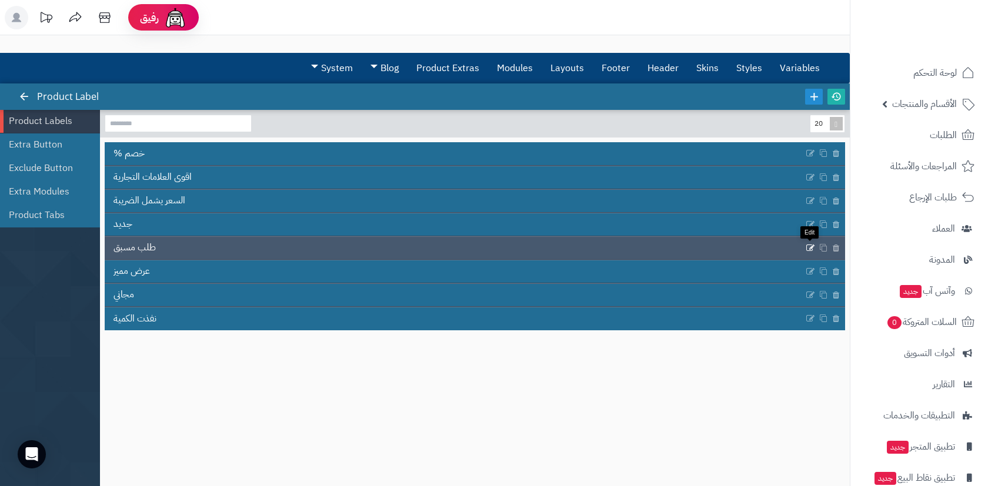
click at [809, 250] on icon at bounding box center [809, 248] width 9 height 10
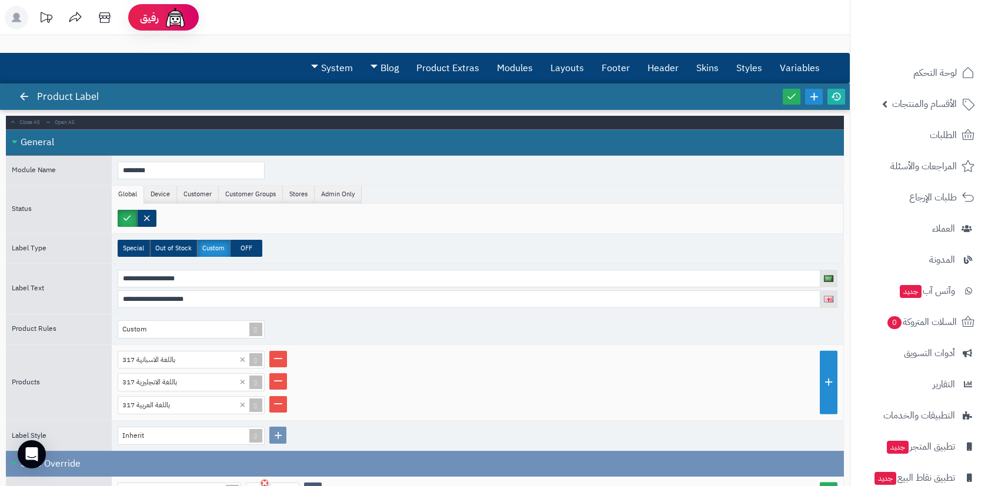
scroll to position [17, 0]
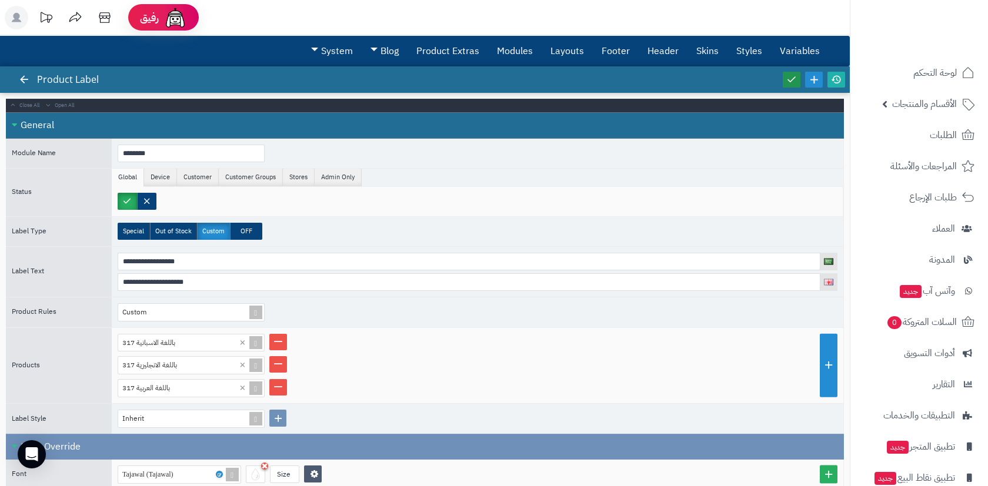
click at [789, 75] on icon at bounding box center [791, 79] width 11 height 11
click at [250, 312] on span at bounding box center [255, 312] width 16 height 17
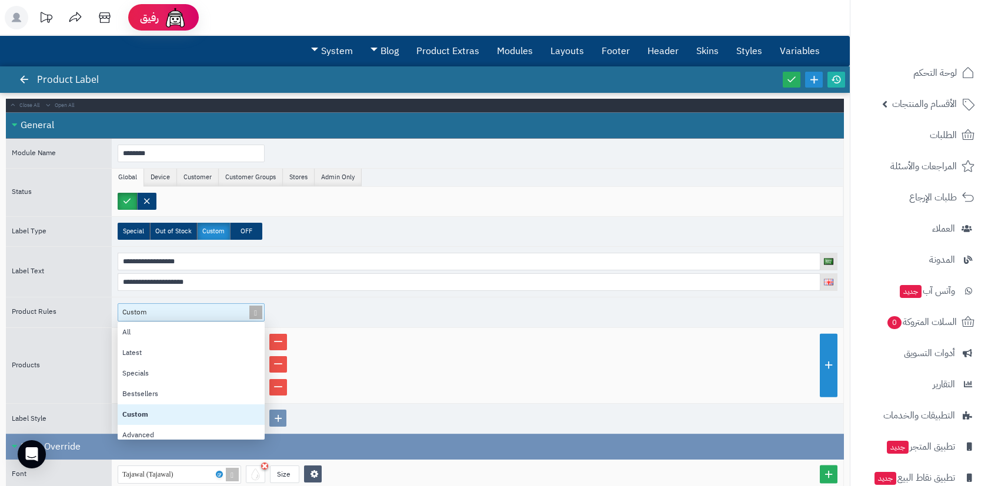
scroll to position [118, 147]
click at [250, 312] on span at bounding box center [255, 312] width 16 height 17
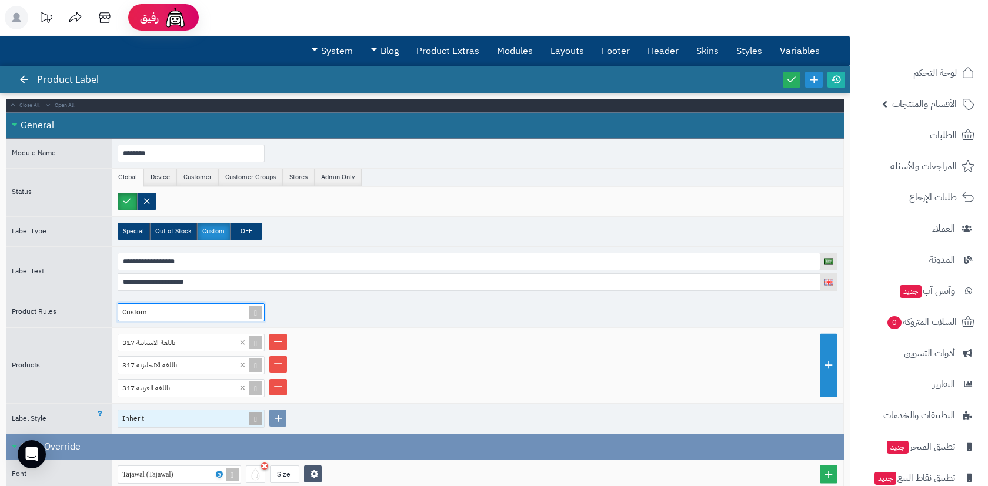
click at [240, 414] on div "Inherit" at bounding box center [186, 418] width 128 height 16
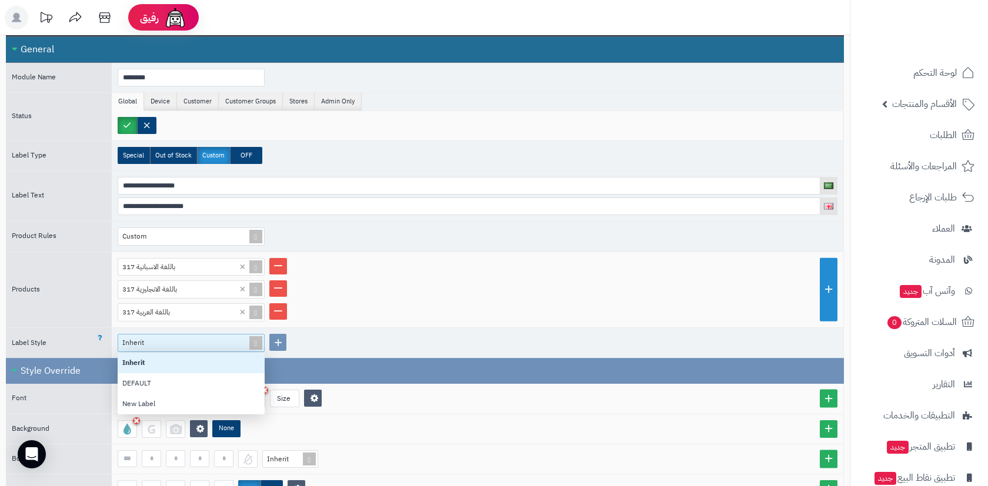
scroll to position [95, 0]
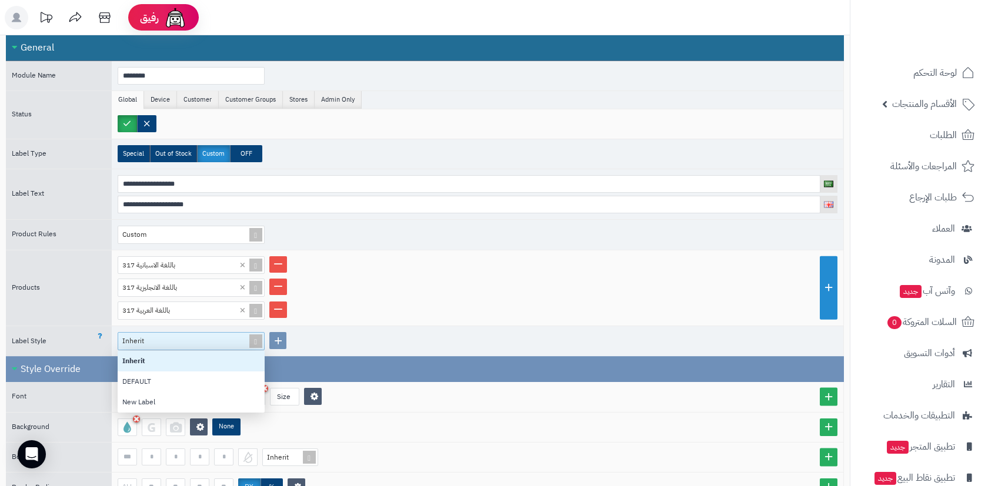
click at [332, 339] on div "Inherit Inherit DEFAULT New Label" at bounding box center [477, 341] width 731 height 30
click at [220, 335] on div "Inherit" at bounding box center [186, 341] width 128 height 16
click at [350, 343] on div "Inherit Inherit DEFAULT New Label" at bounding box center [477, 341] width 731 height 30
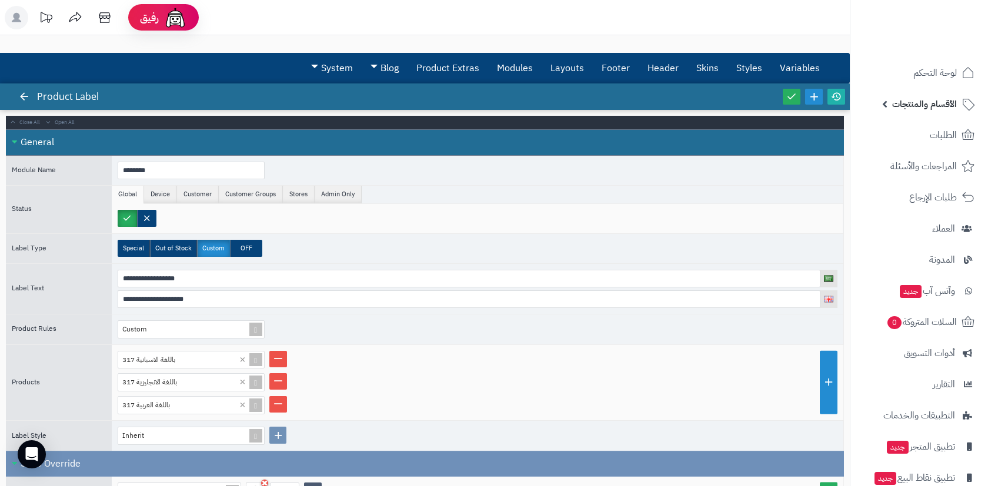
scroll to position [0, 0]
click at [940, 105] on span "الأقسام والمنتجات" at bounding box center [924, 104] width 65 height 16
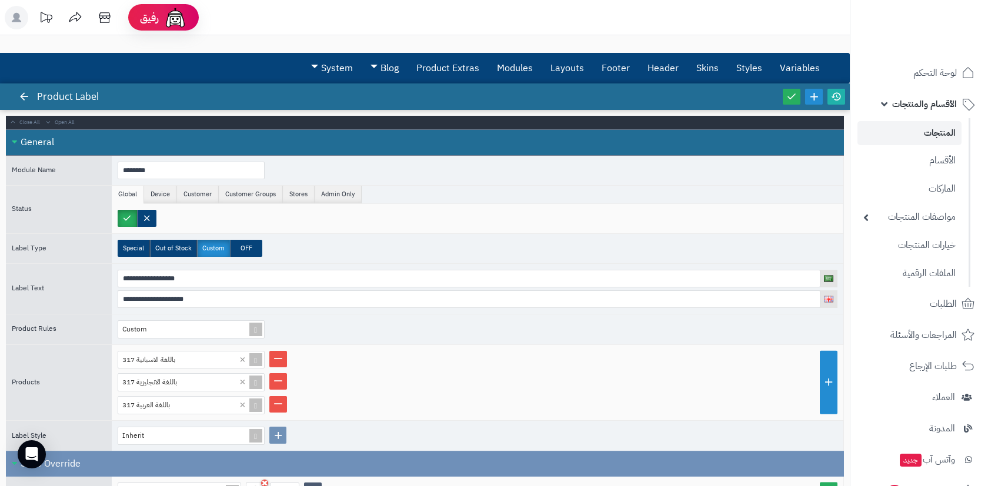
click at [929, 127] on link "المنتجات" at bounding box center [909, 133] width 104 height 24
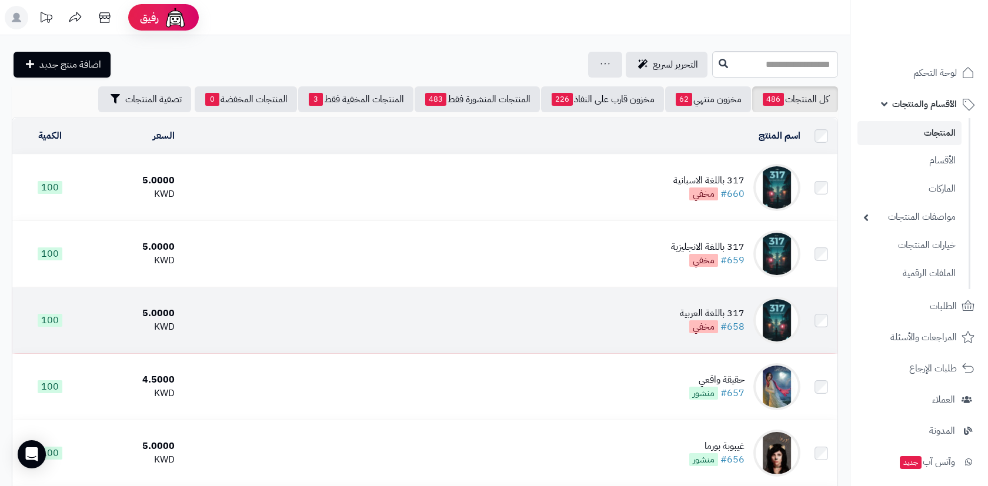
click at [555, 301] on td "317 باللغة العربية #658 مخفي" at bounding box center [491, 320] width 625 height 66
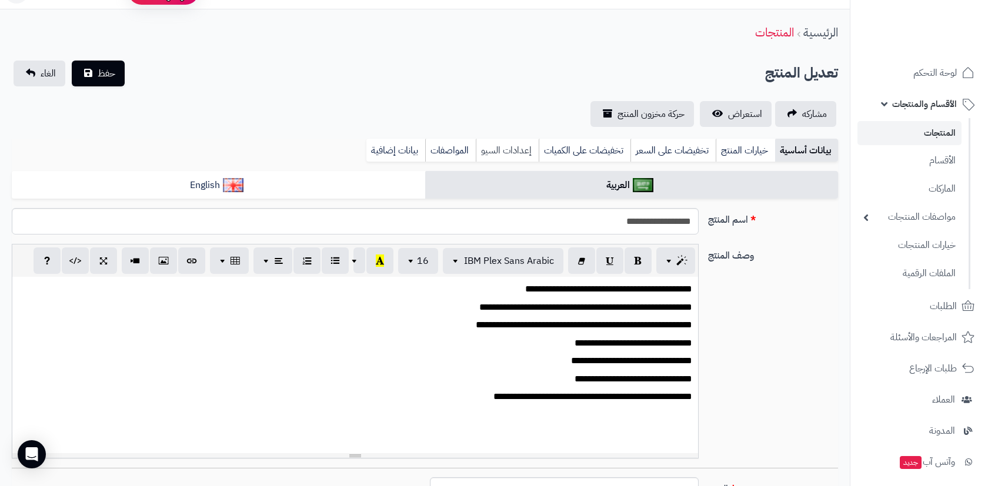
click at [524, 150] on link "إعدادات السيو" at bounding box center [507, 151] width 63 height 24
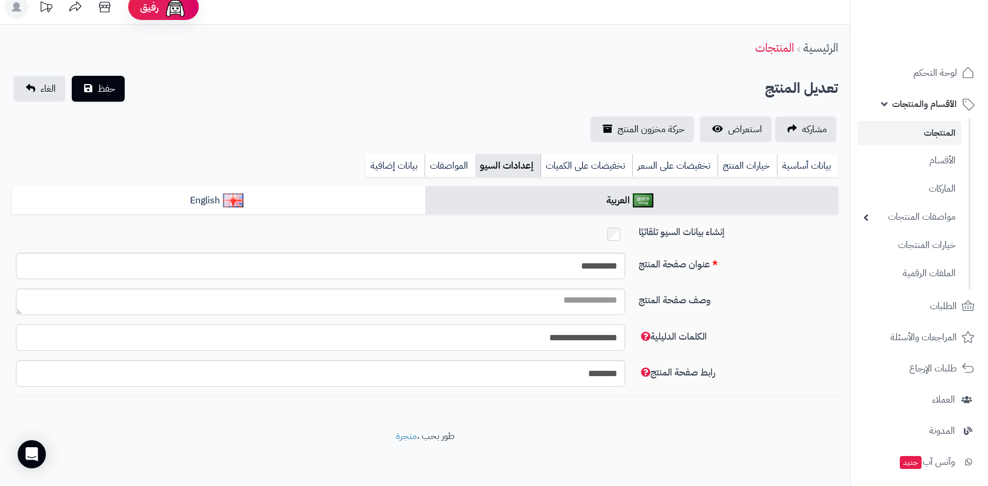
click at [498, 338] on input "**********" at bounding box center [320, 337] width 609 height 26
type input "**********"
click at [456, 333] on input "**********" at bounding box center [320, 337] width 609 height 26
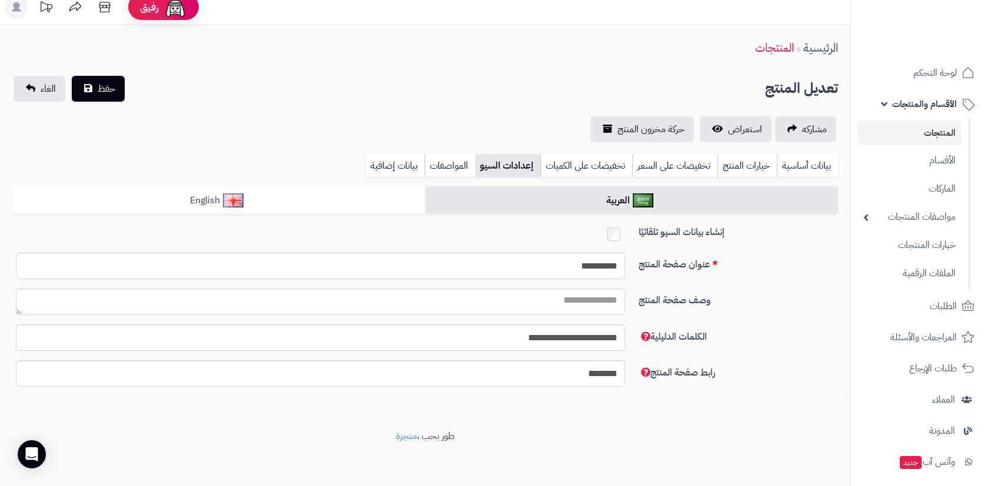
click at [356, 192] on link "English" at bounding box center [218, 200] width 413 height 29
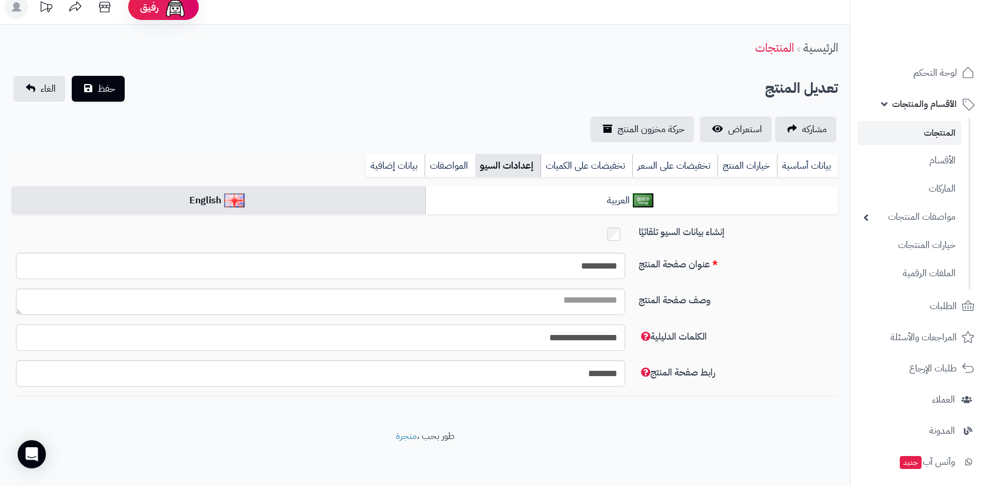
click at [479, 327] on input "**********" at bounding box center [320, 337] width 609 height 26
paste input "******"
type input "**********"
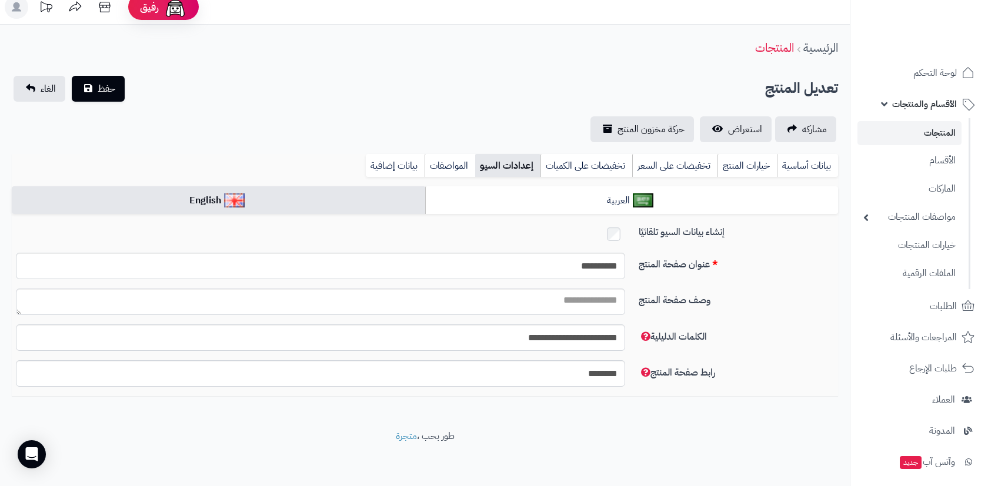
click at [126, 98] on div "حفظ الغاء" at bounding box center [69, 89] width 115 height 26
click at [118, 95] on button "حفظ" at bounding box center [98, 88] width 53 height 26
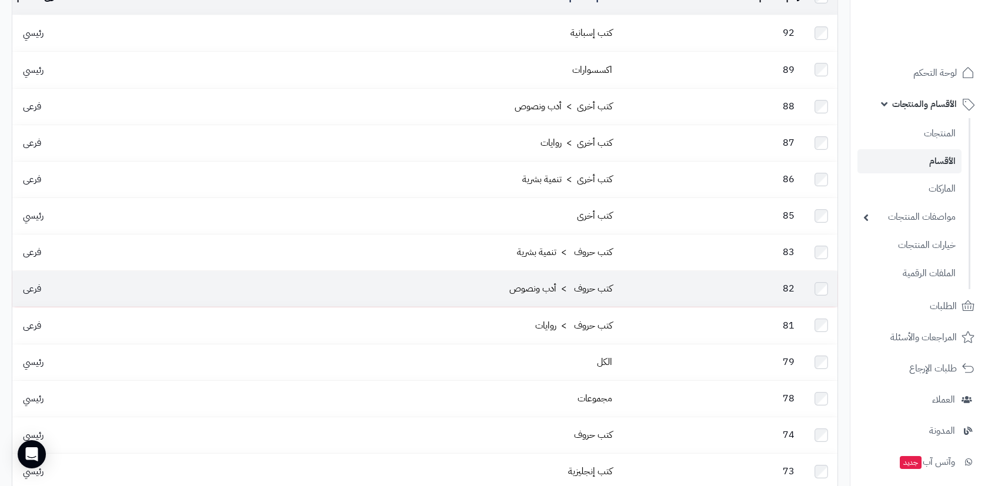
scroll to position [109, 0]
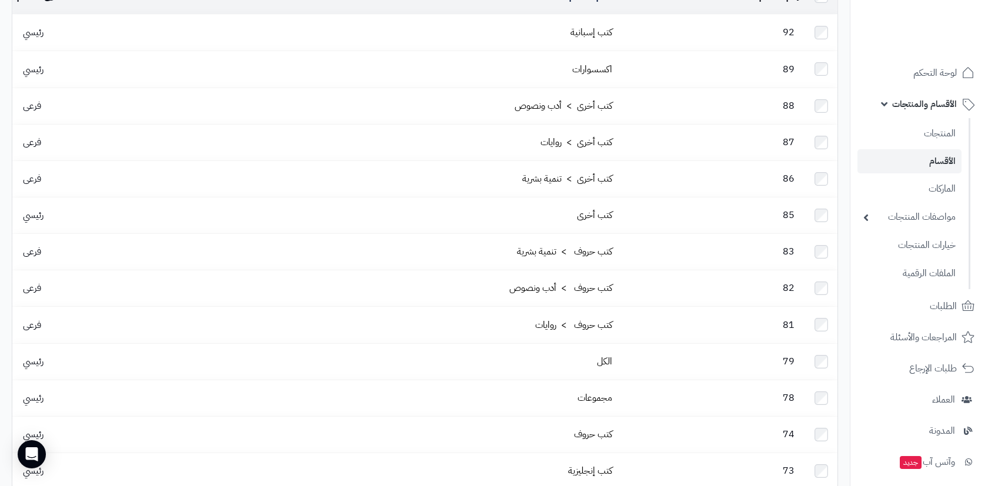
click at [608, 39] on td "كتب إسبانية" at bounding box center [408, 33] width 418 height 36
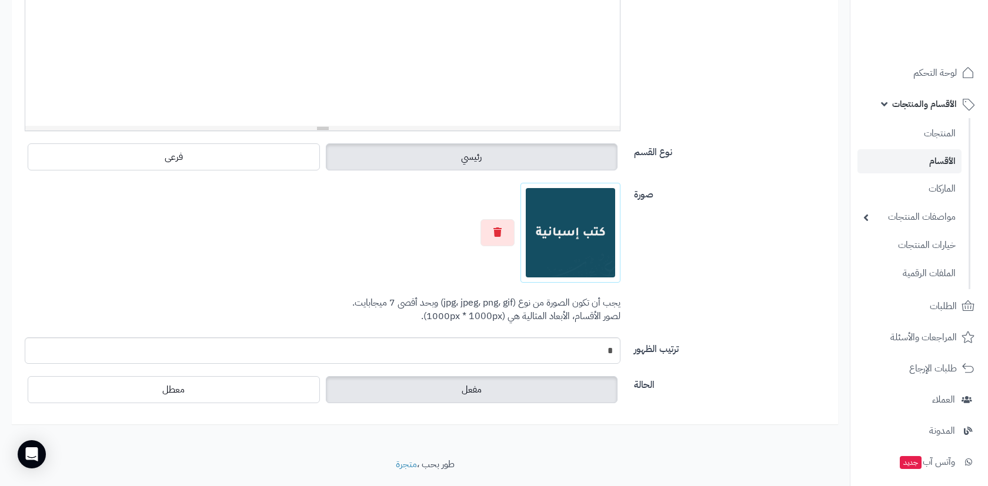
scroll to position [360, 0]
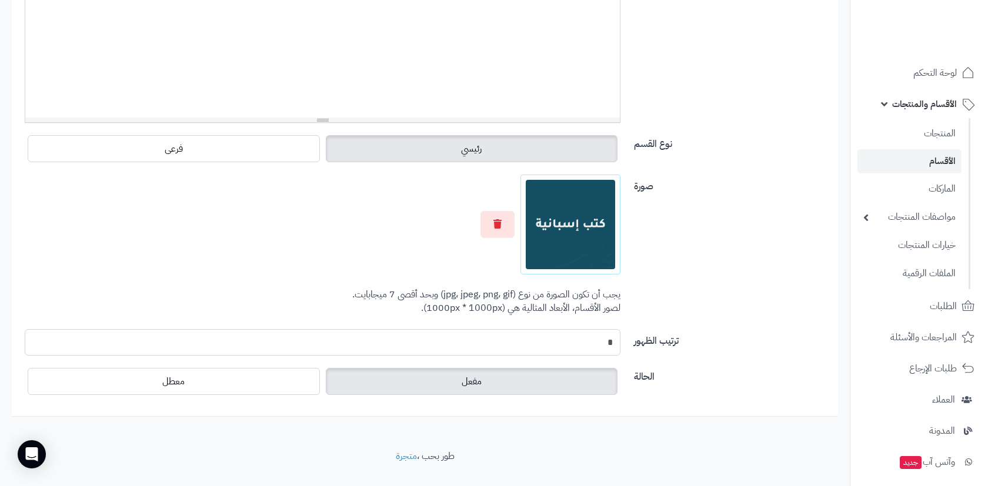
click at [523, 340] on input "*" at bounding box center [322, 342] width 595 height 26
type input "*"
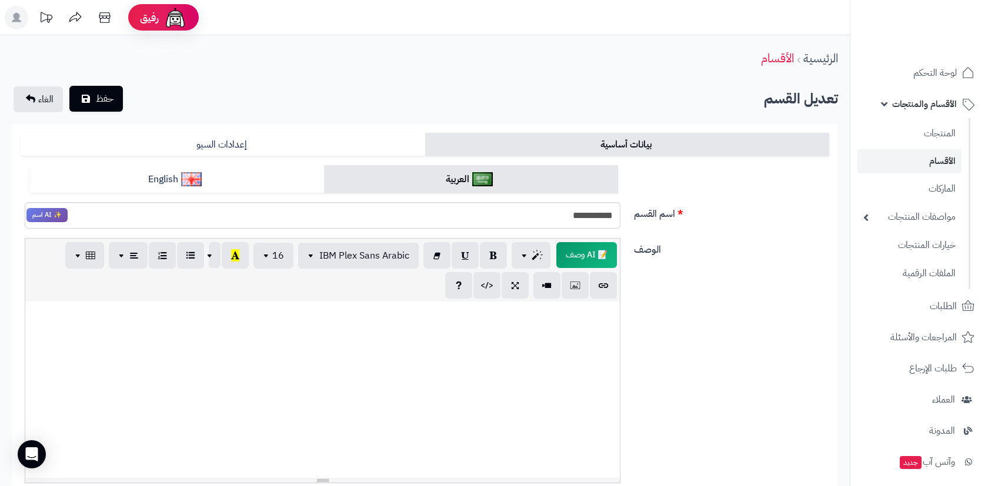
scroll to position [0, 0]
type input "*"
click at [115, 101] on button "حفظ" at bounding box center [95, 99] width 53 height 26
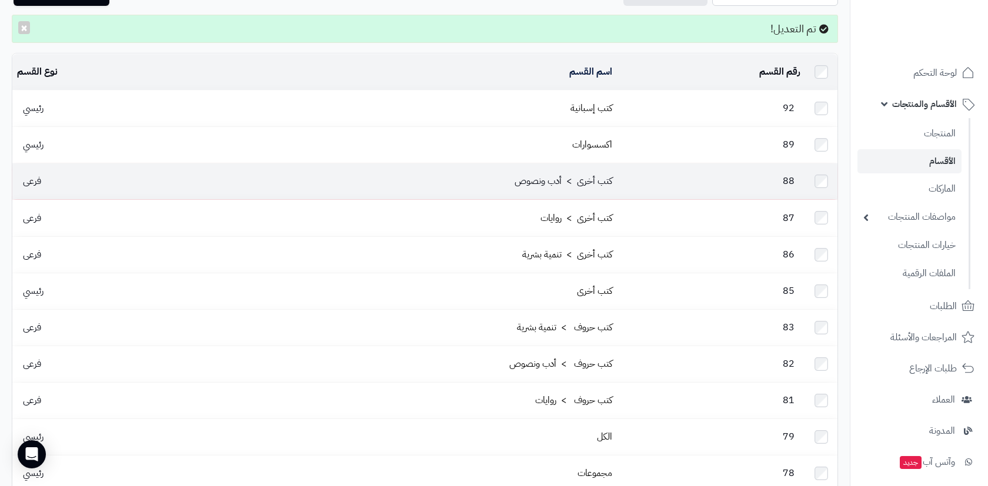
scroll to position [68, 0]
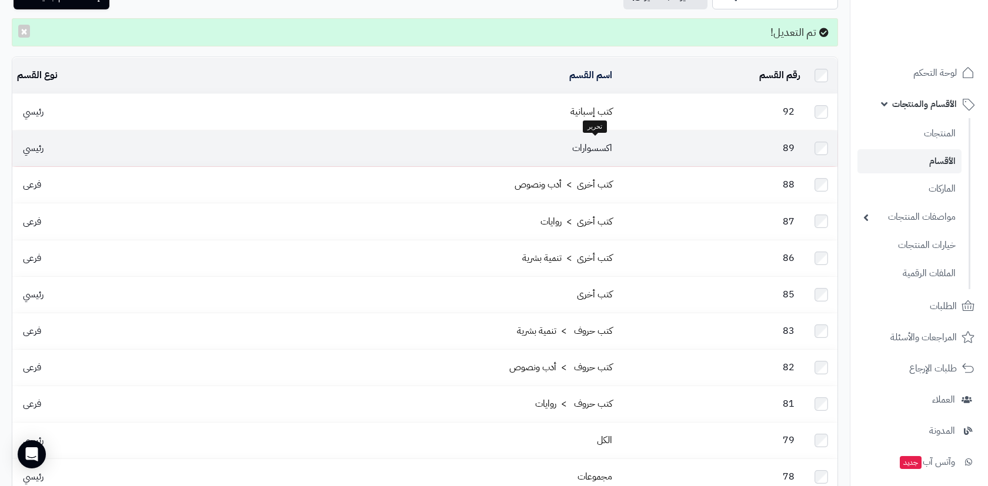
click at [600, 150] on link "اكسسوارات" at bounding box center [592, 148] width 40 height 14
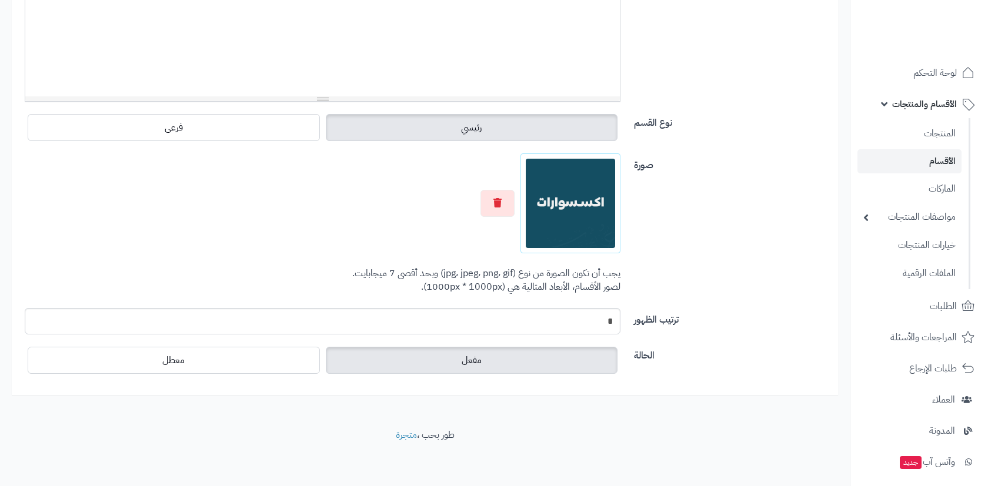
scroll to position [381, 0]
click at [569, 313] on input "*" at bounding box center [322, 322] width 595 height 26
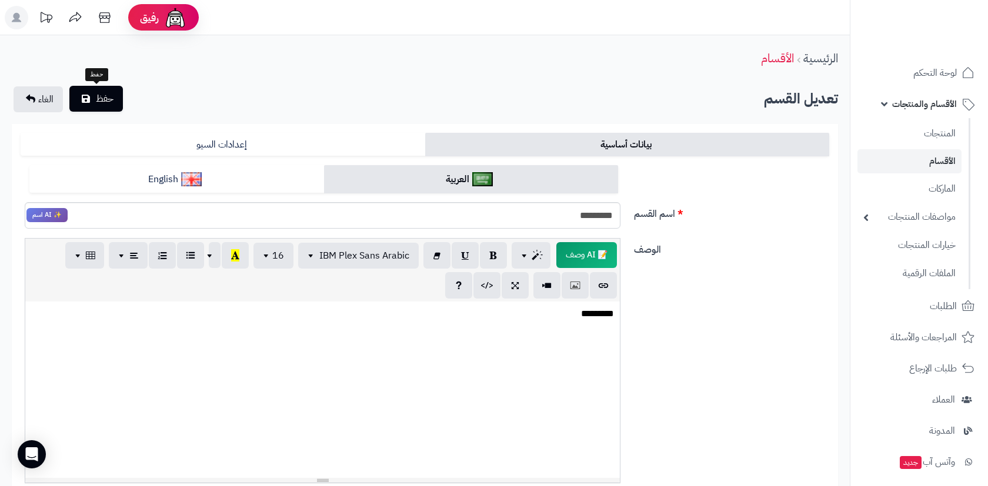
scroll to position [0, 0]
type input "*"
click at [117, 97] on button "حفظ" at bounding box center [95, 99] width 53 height 26
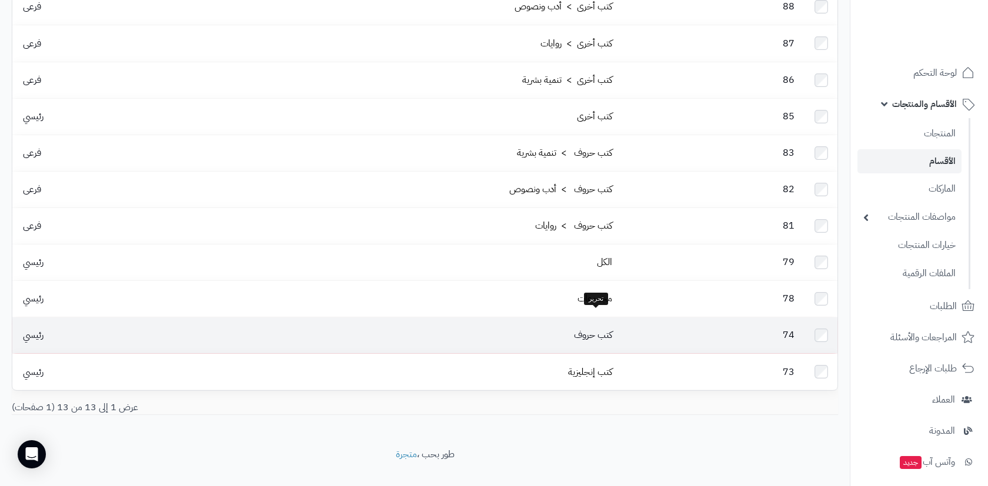
scroll to position [246, 0]
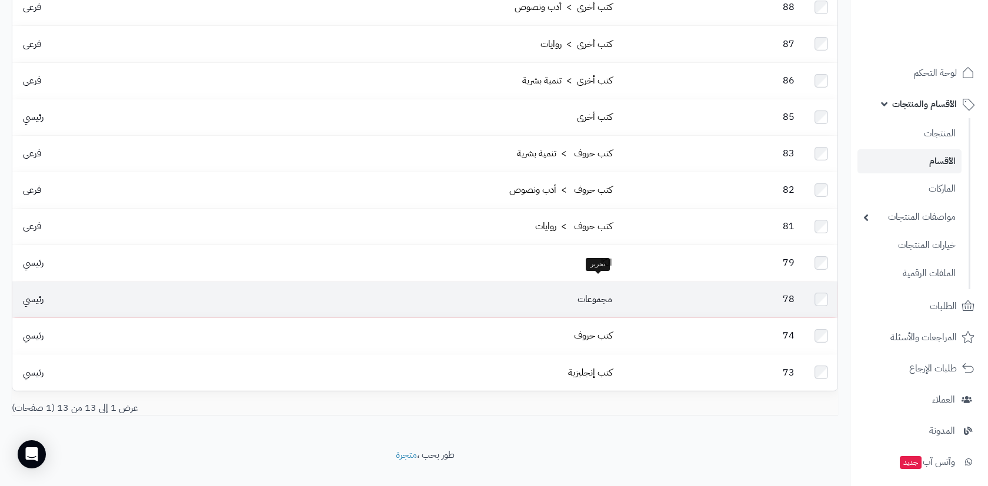
click at [599, 292] on link "مجموعات" at bounding box center [594, 299] width 35 height 14
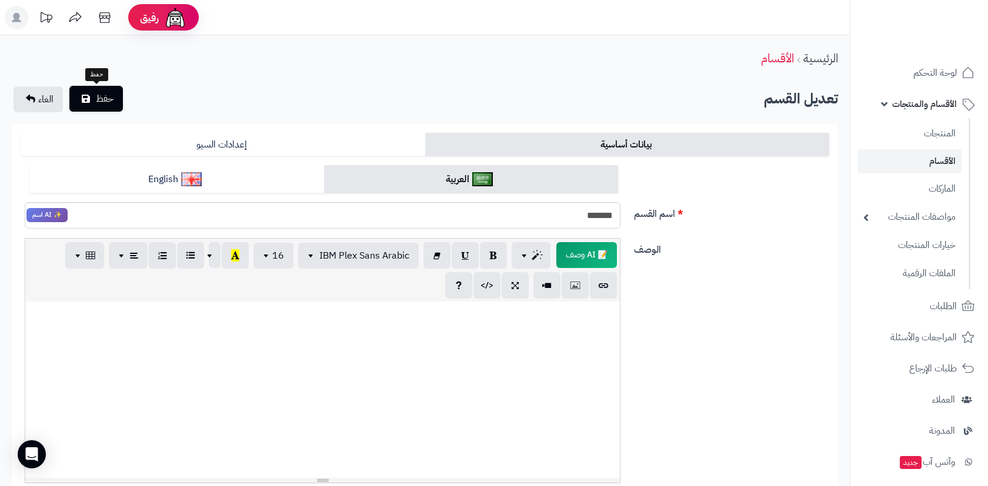
click at [98, 98] on span "حفظ" at bounding box center [105, 99] width 18 height 14
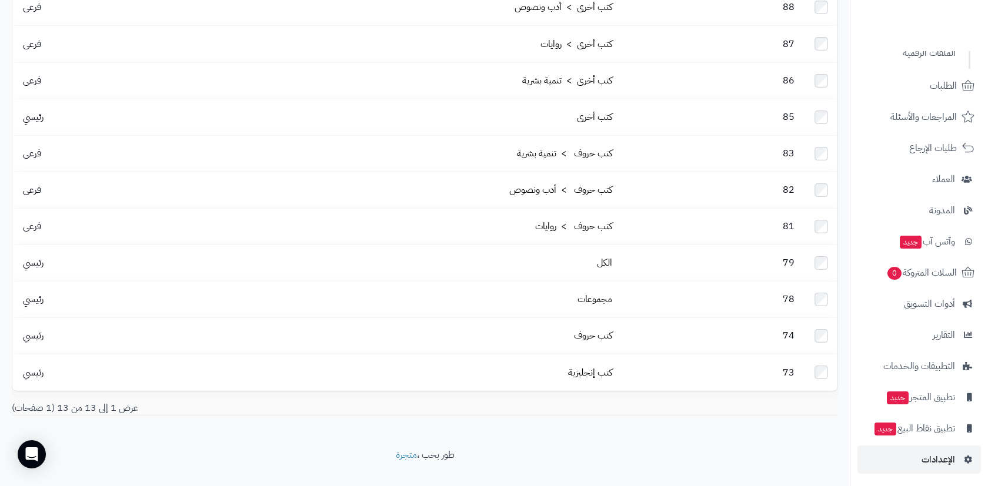
scroll to position [220, 0]
click at [933, 452] on span "الإعدادات" at bounding box center [938, 460] width 34 height 16
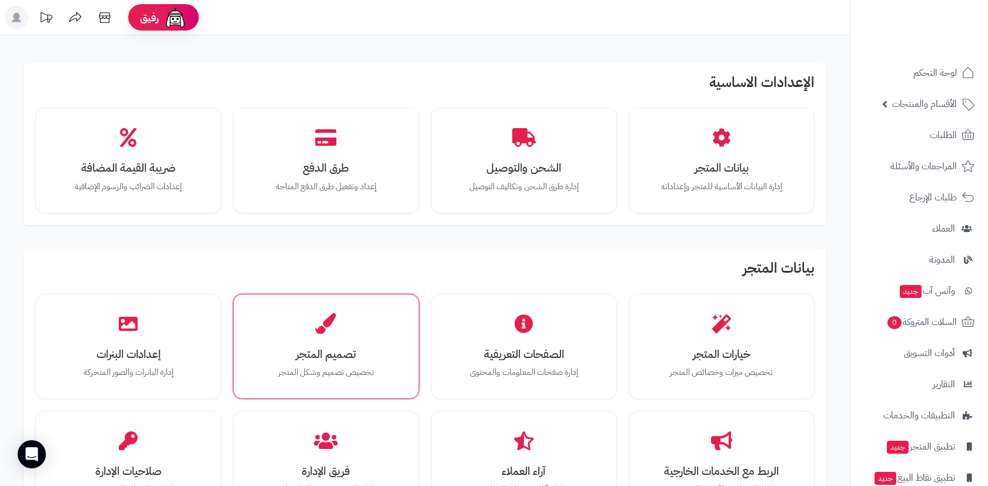
click at [346, 337] on div "تصميم المتجر تخصيص تصميم وشكل المتجر" at bounding box center [326, 347] width 168 height 88
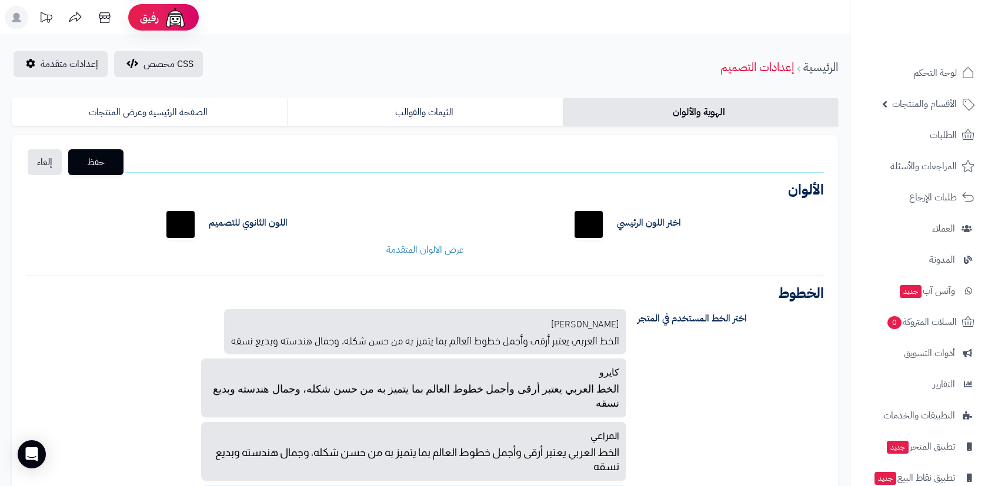
scroll to position [62, 0]
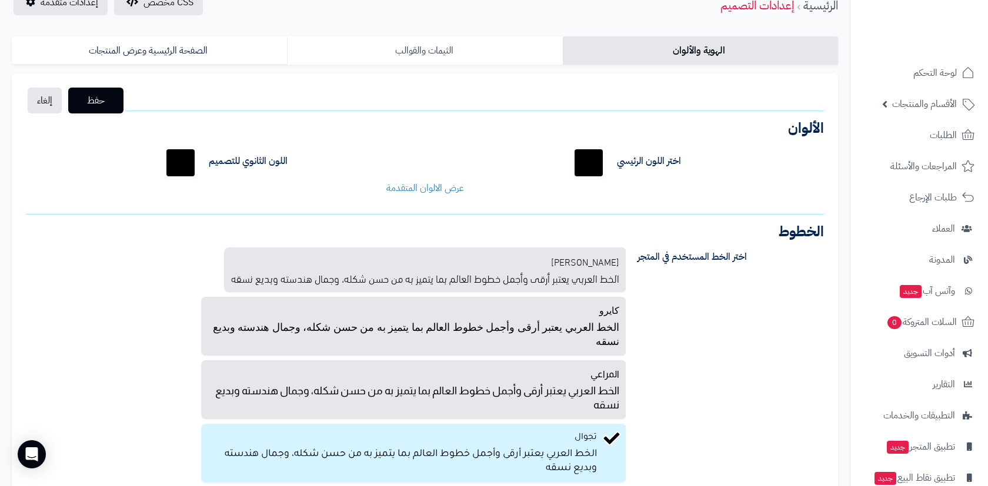
click at [431, 52] on link "الثيمات والقوالب" at bounding box center [424, 50] width 275 height 28
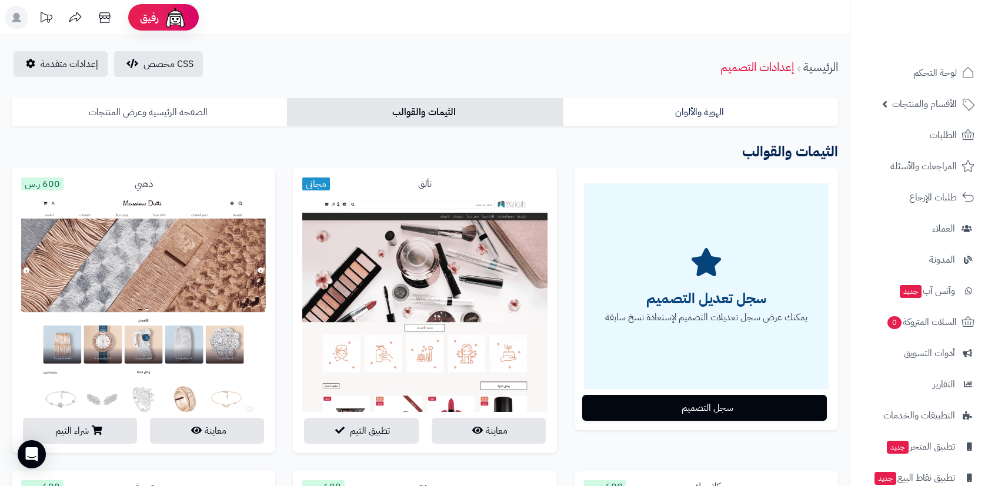
scroll to position [0, 0]
click at [135, 102] on link "الصفحة الرئيسية وعرض المنتجات" at bounding box center [149, 112] width 275 height 28
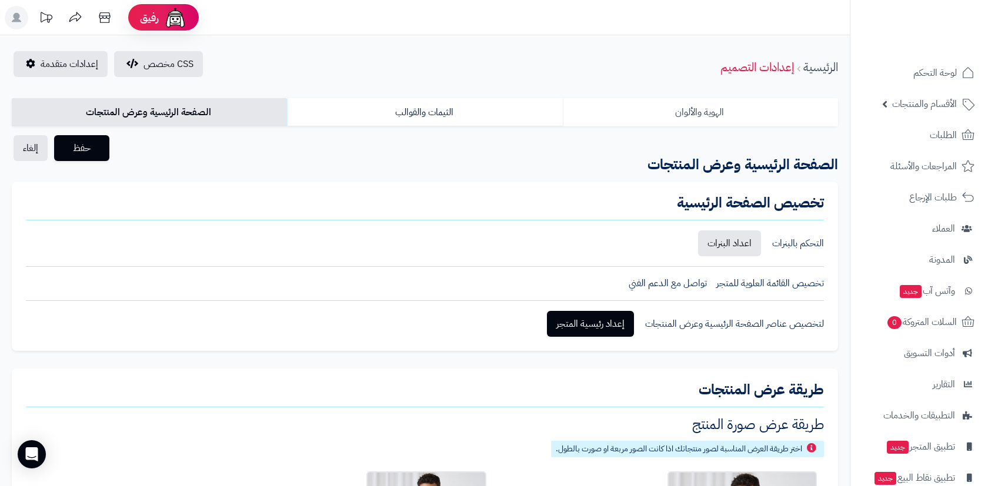
click at [688, 106] on link "الهوية والألوان" at bounding box center [700, 112] width 275 height 28
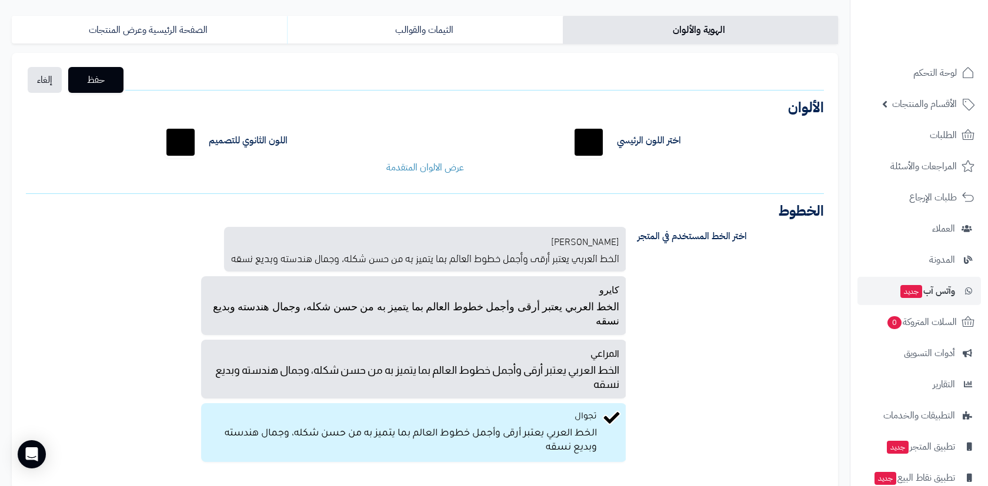
scroll to position [68, 0]
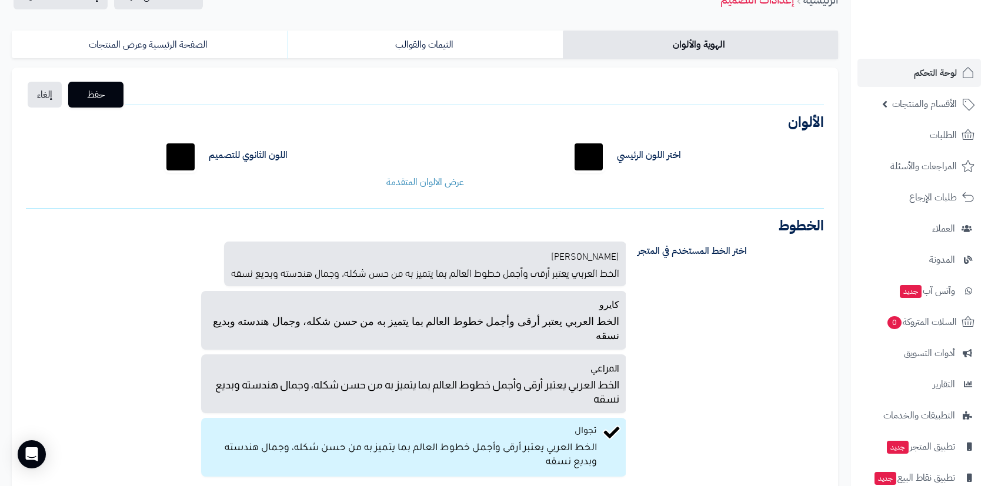
click at [940, 82] on link "لوحة التحكم" at bounding box center [918, 73] width 123 height 28
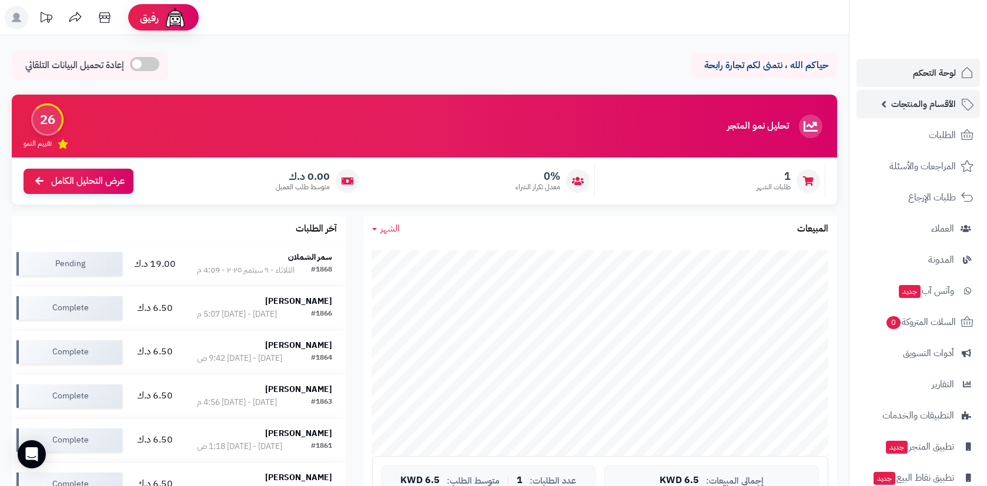
click at [882, 118] on link "الأقسام والمنتجات" at bounding box center [917, 104] width 123 height 28
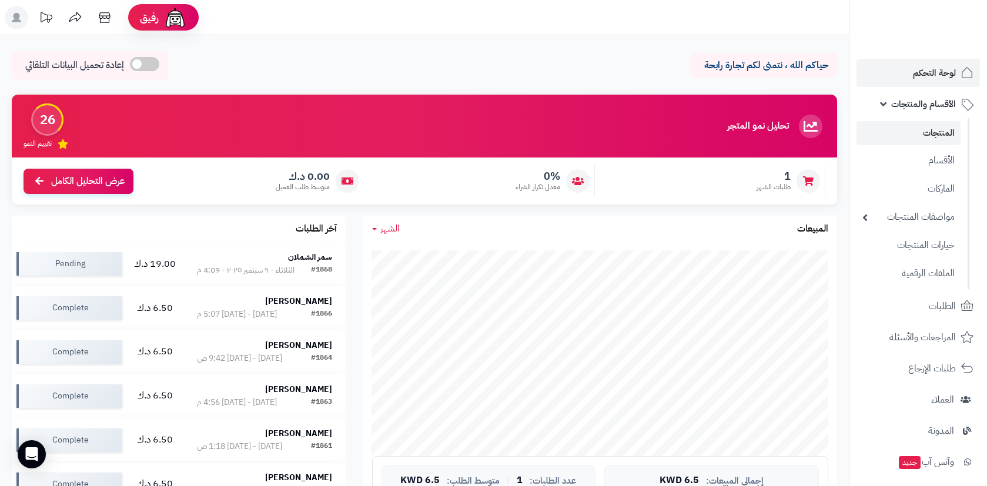
click at [892, 134] on link "المنتجات" at bounding box center [908, 133] width 104 height 24
